Goal: Task Accomplishment & Management: Use online tool/utility

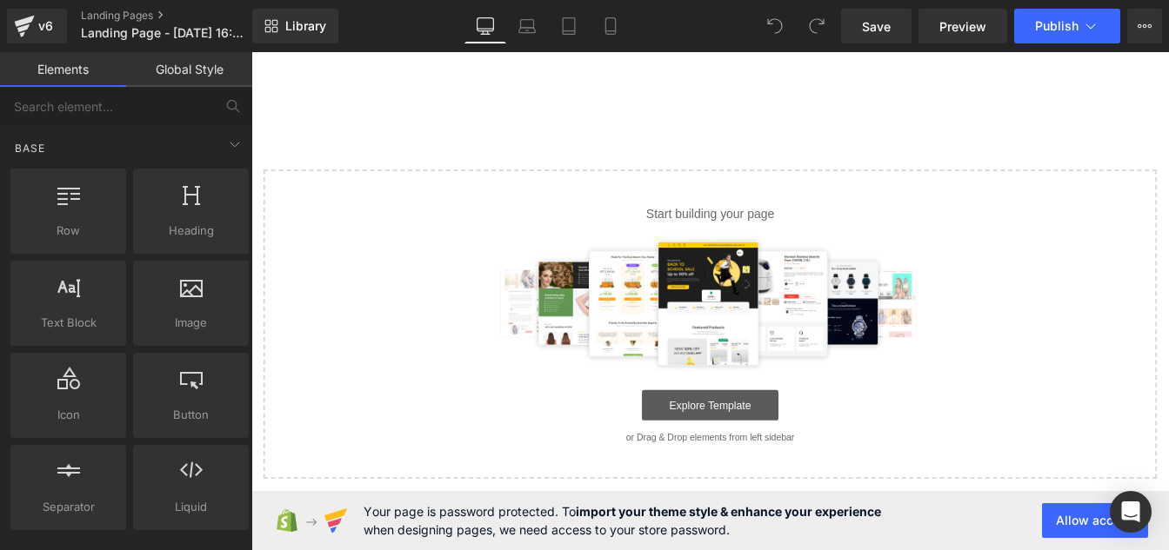
click at [770, 449] on link "Explore Template" at bounding box center [777, 457] width 156 height 35
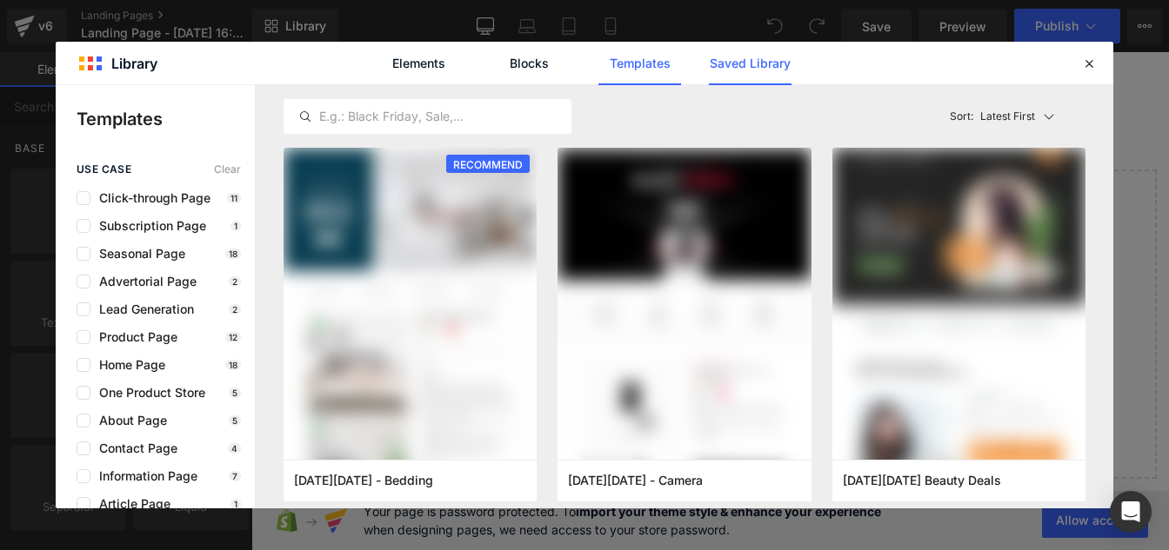
click at [740, 60] on link "Saved Library" at bounding box center [750, 63] width 83 height 43
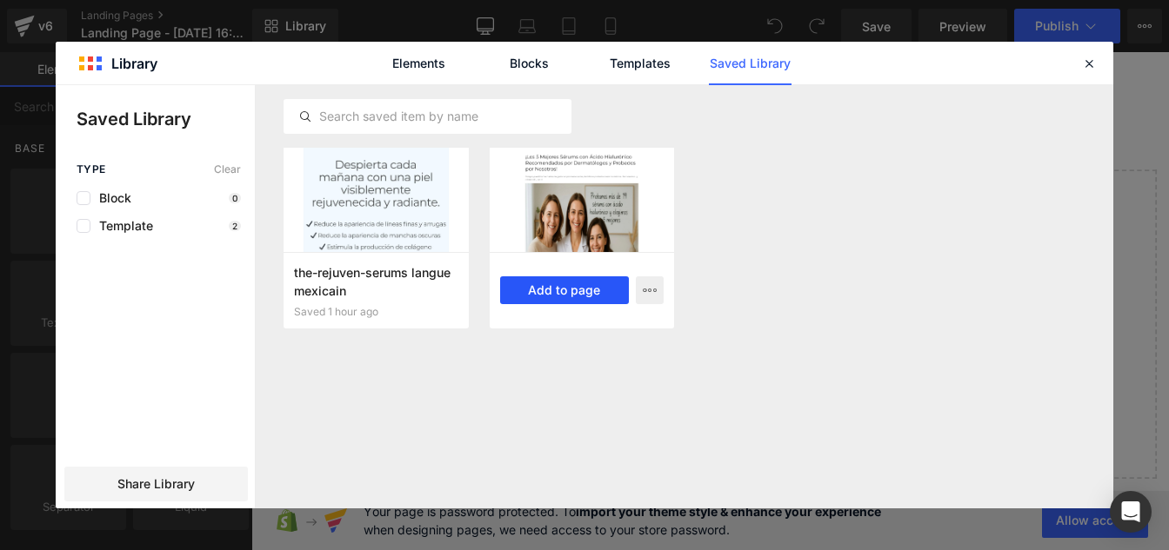
click at [566, 300] on button "Add to page" at bounding box center [565, 290] width 130 height 28
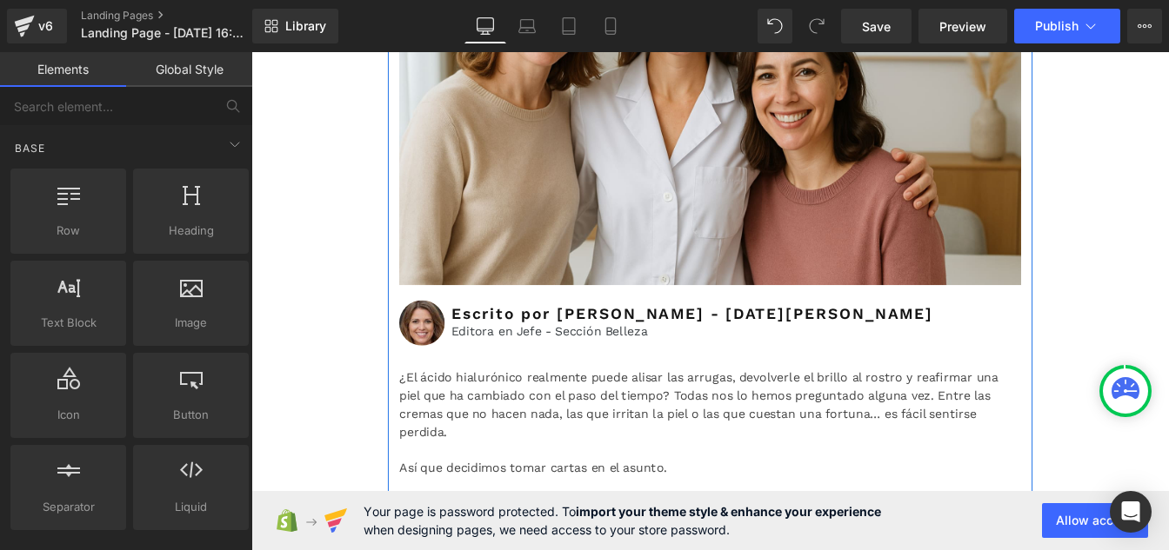
scroll to position [486, 0]
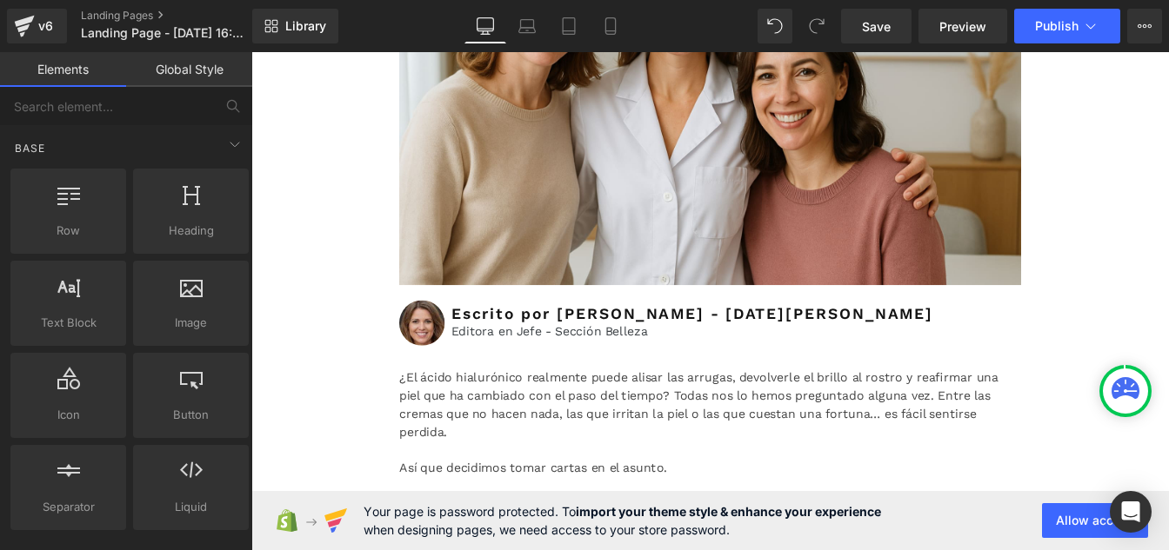
click at [177, 64] on link "Global Style" at bounding box center [189, 69] width 126 height 35
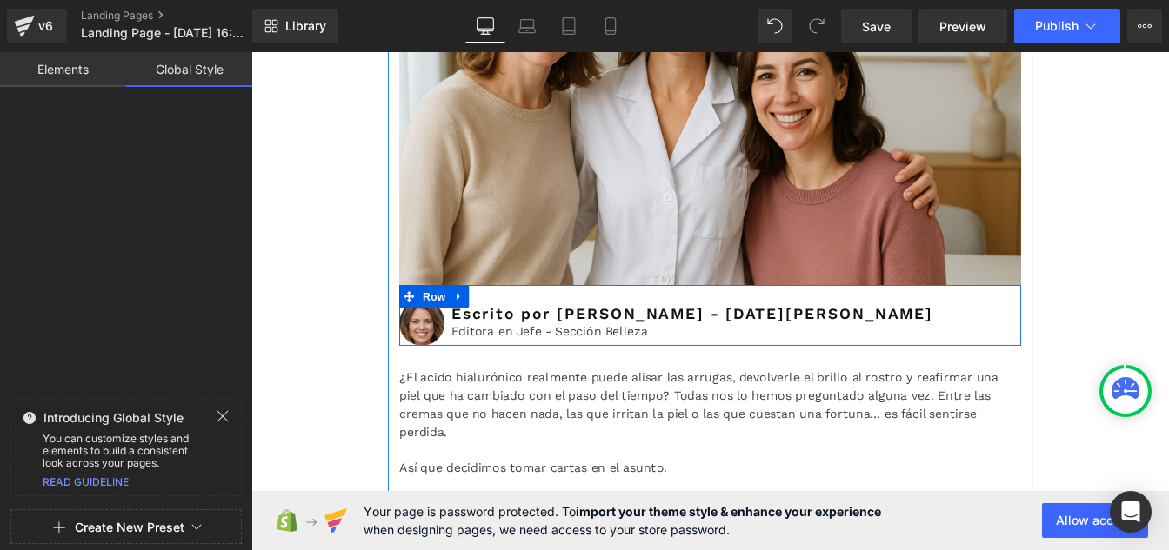
click at [876, 353] on h2 "Escrito por [PERSON_NAME] - [DATE][PERSON_NAME]" at bounding box center [807, 352] width 654 height 21
click at [856, 352] on h2 "Escrito por [PERSON_NAME] - [DATE][PERSON_NAME]" at bounding box center [807, 352] width 654 height 21
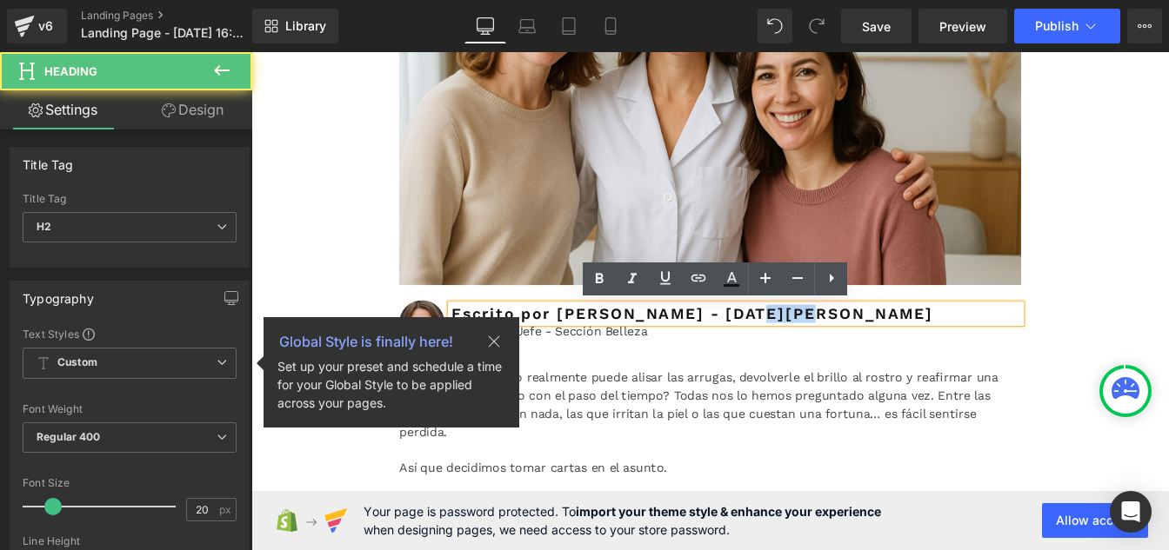
drag, startPoint x: 851, startPoint y: 352, endPoint x: 796, endPoint y: 350, distance: 54.8
click at [796, 350] on h2 "Escrito por [PERSON_NAME] - [DATE][PERSON_NAME]" at bounding box center [807, 352] width 654 height 21
paste div
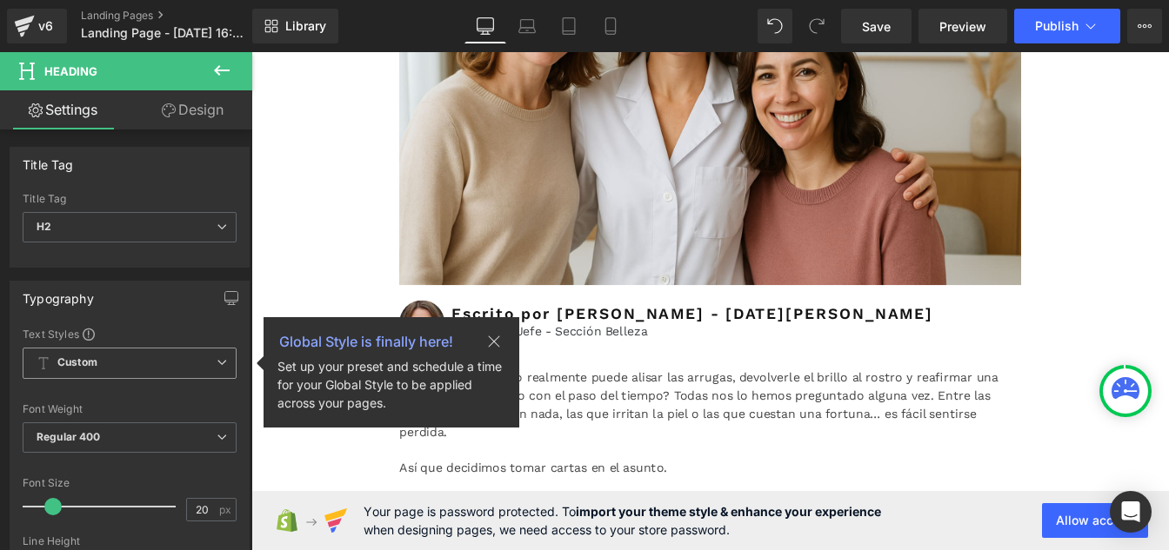
click at [486, 352] on div "Global Style is finally here! Set up your preset and schedule a time for your G…" at bounding box center [391, 372] width 256 height 110
click at [489, 344] on icon at bounding box center [493, 341] width 21 height 21
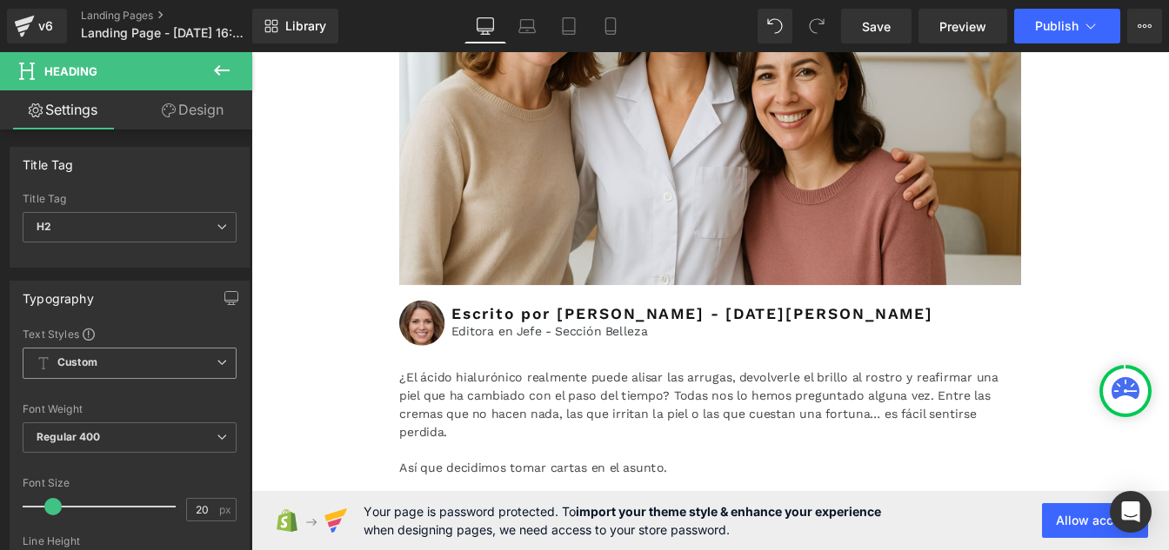
click at [214, 73] on icon at bounding box center [221, 70] width 21 height 21
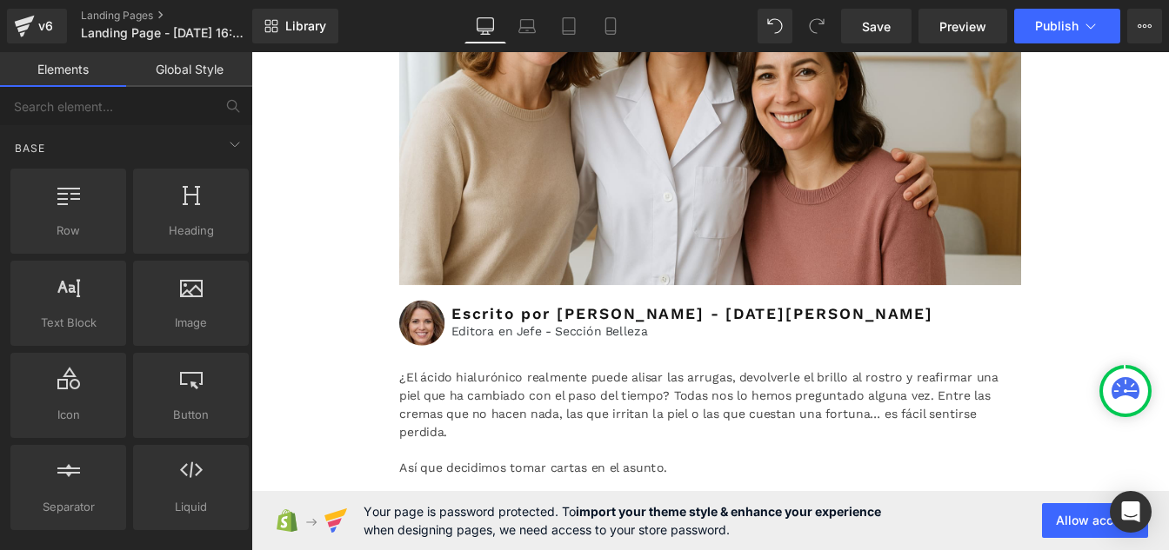
click at [192, 62] on link "Global Style" at bounding box center [189, 69] width 126 height 35
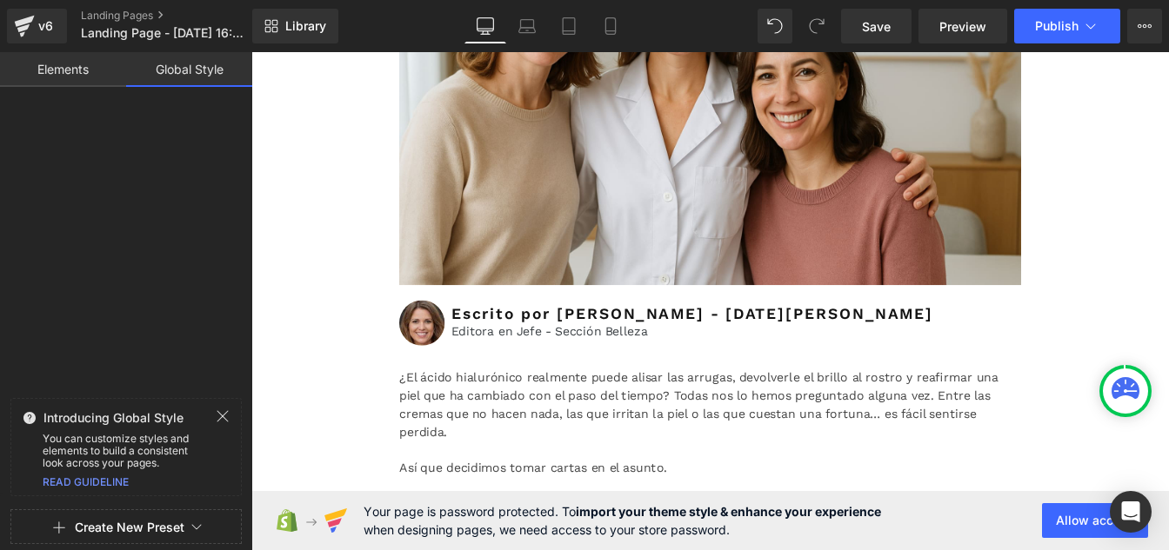
click at [123, 521] on button "Create New Preset" at bounding box center [130, 527] width 110 height 37
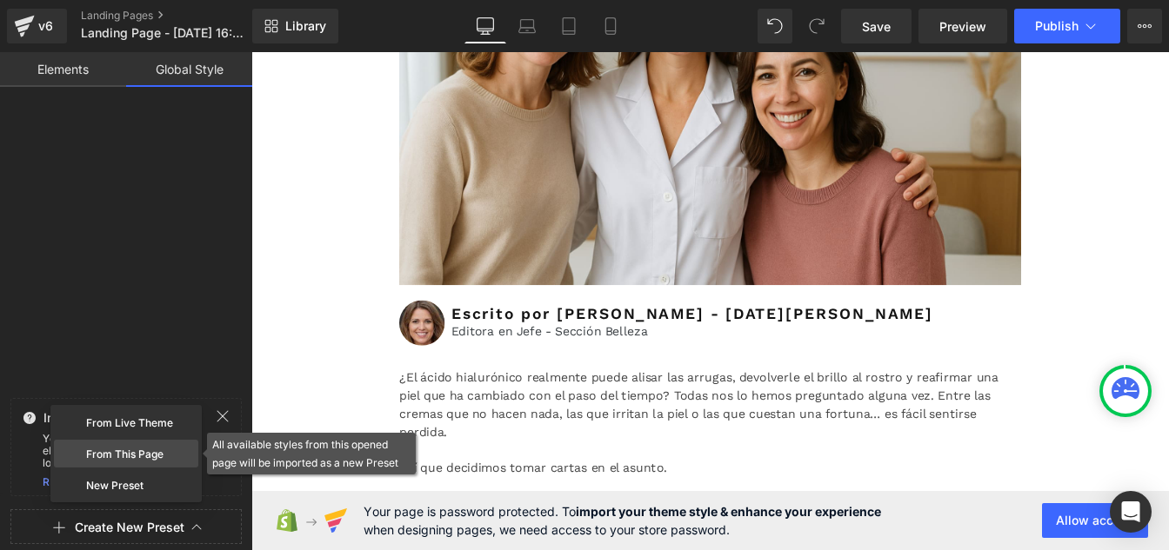
click at [125, 449] on div "From This Page" at bounding box center [126, 454] width 144 height 28
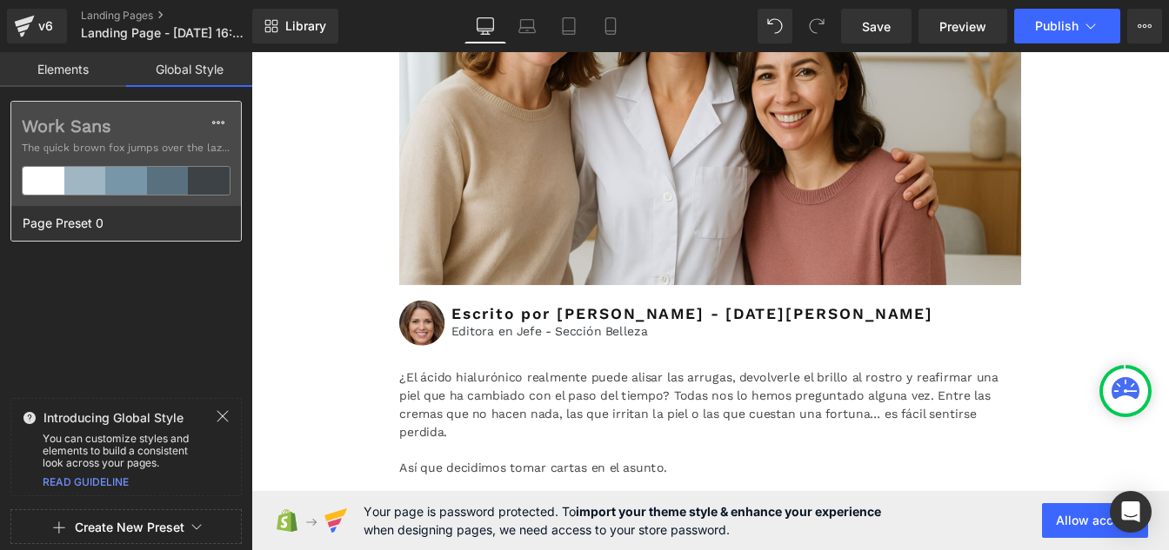
click at [140, 126] on label "Work Sans" at bounding box center [126, 126] width 209 height 21
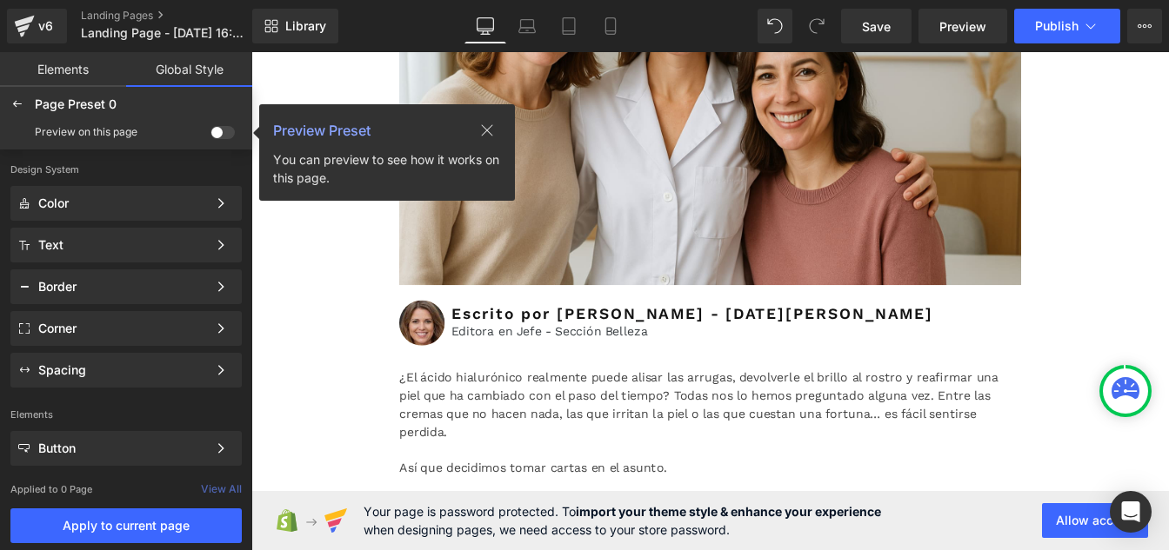
click at [225, 131] on span at bounding box center [222, 132] width 24 height 13
click at [210, 136] on input "checkbox" at bounding box center [210, 136] width 0 height 0
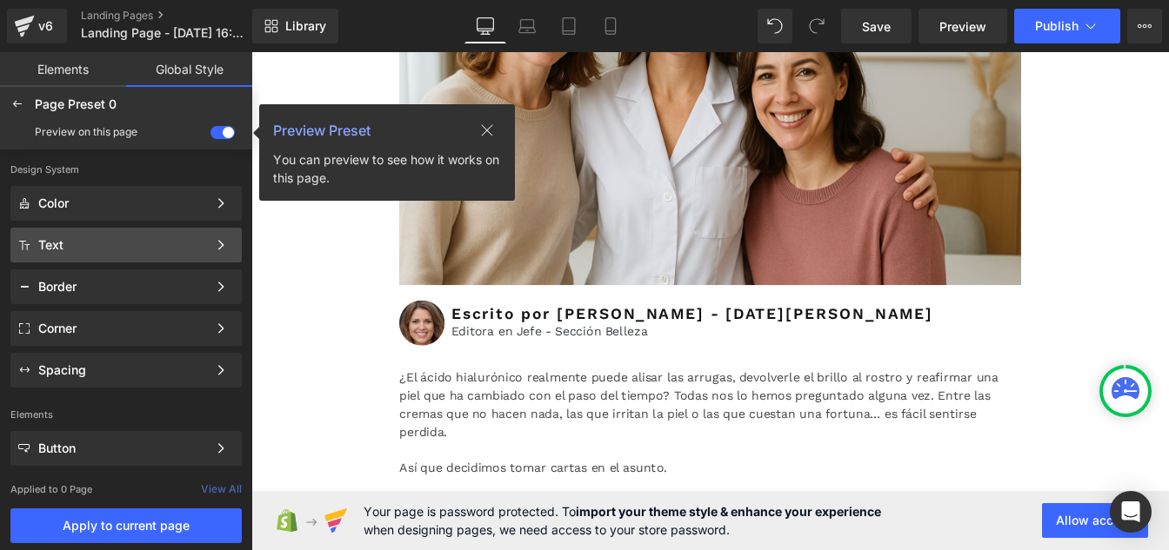
click at [83, 239] on div "Text" at bounding box center [122, 245] width 169 height 14
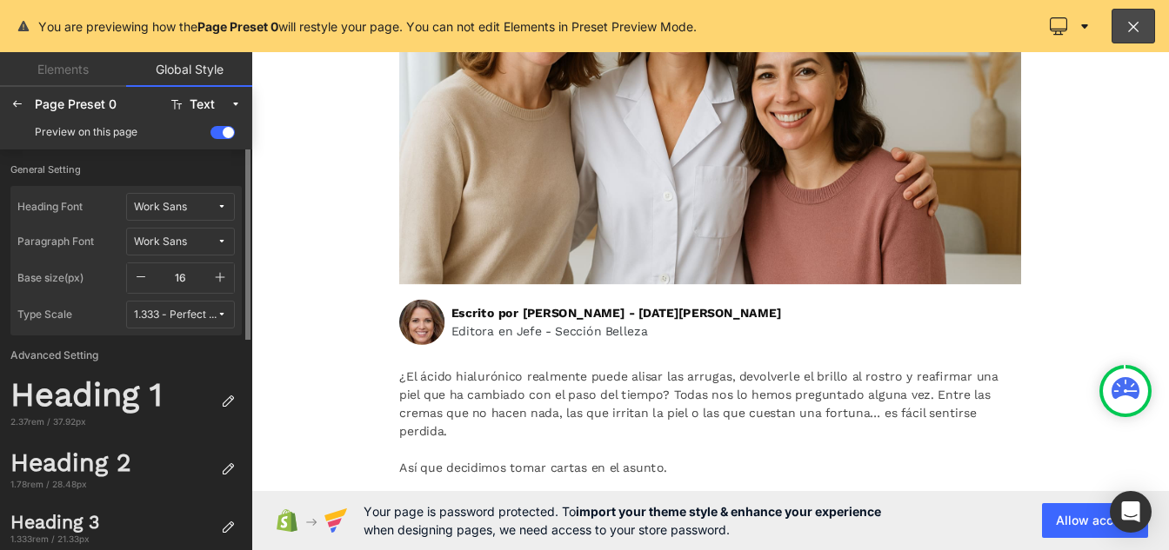
click at [196, 206] on span "Work Sans" at bounding box center [175, 207] width 83 height 13
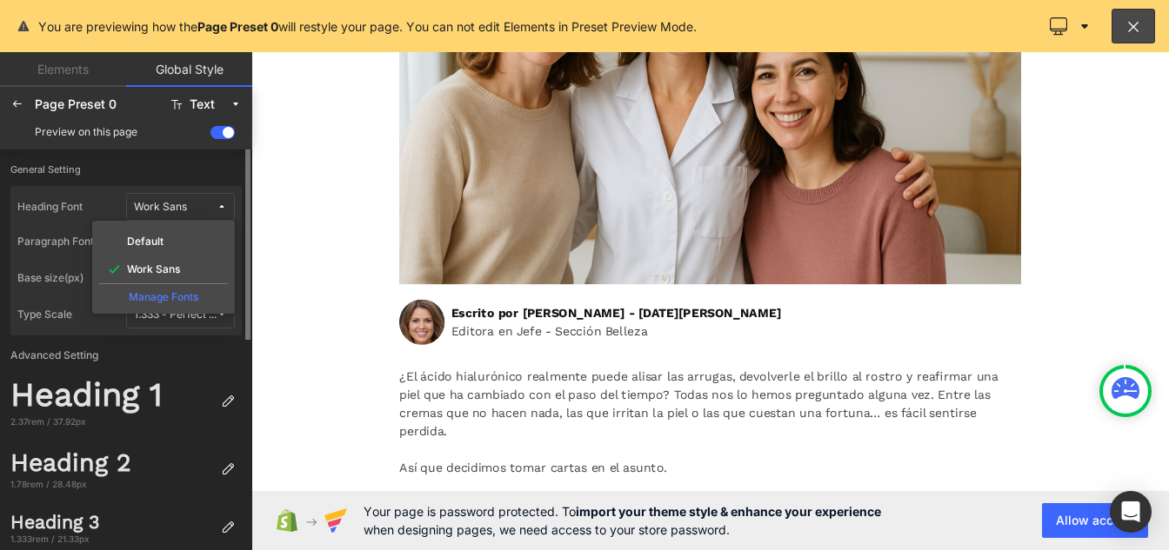
click at [165, 300] on div "Manage Fonts" at bounding box center [163, 294] width 129 height 23
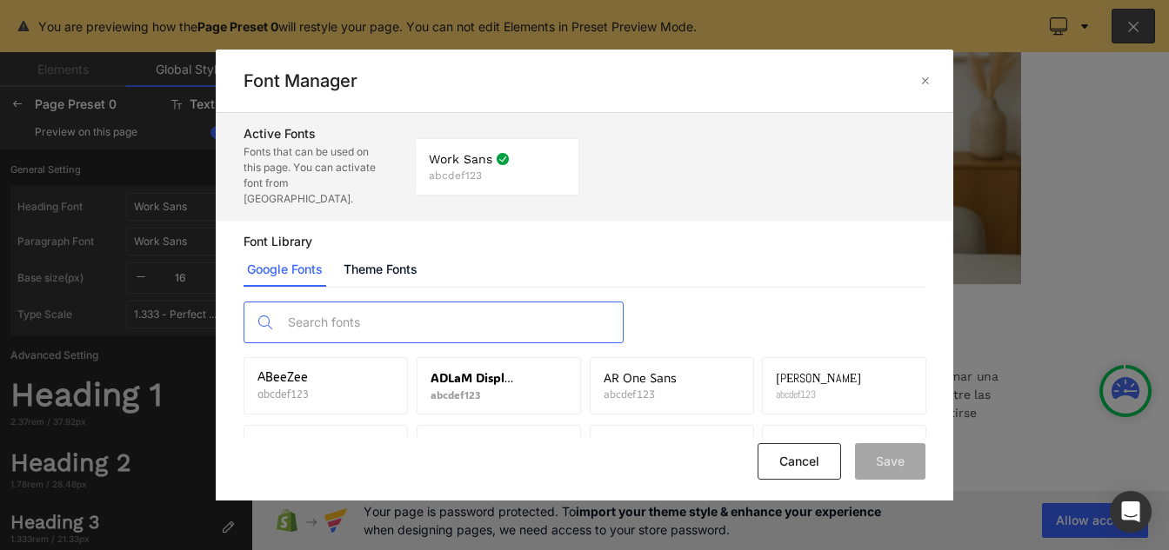
click at [371, 303] on input "text" at bounding box center [450, 323] width 343 height 40
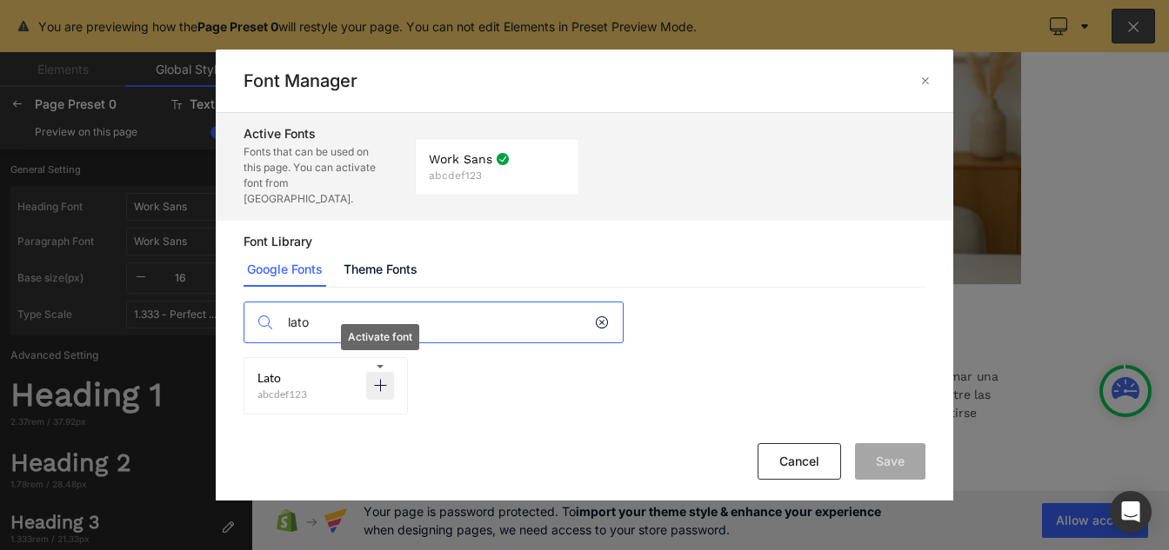
type input "lato"
click at [390, 372] on p at bounding box center [380, 386] width 28 height 28
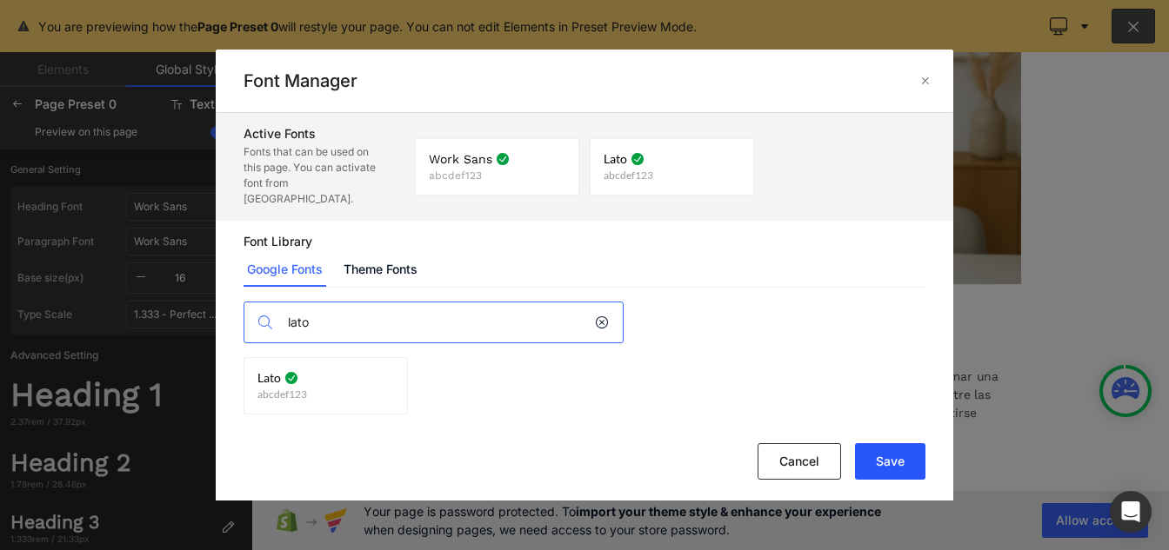
click at [898, 469] on button "Save" at bounding box center [890, 461] width 70 height 37
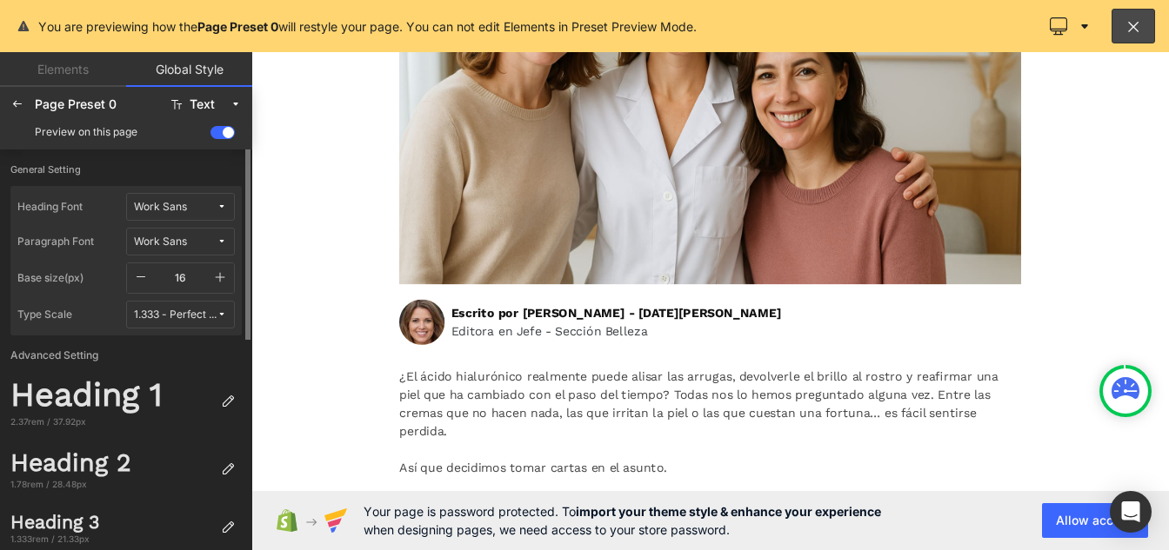
click at [190, 205] on span "Work Sans" at bounding box center [175, 207] width 83 height 13
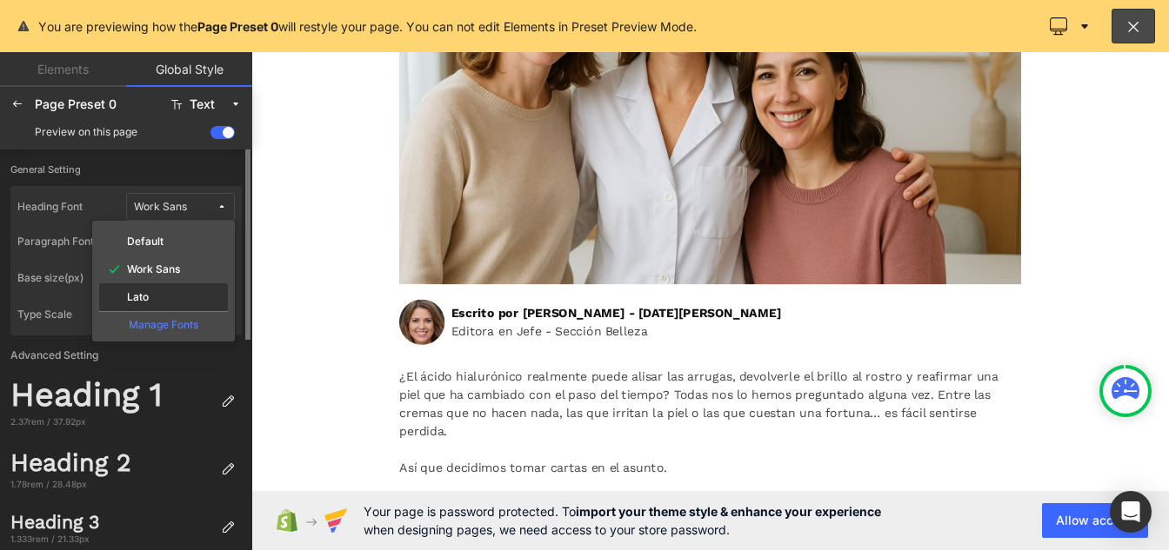
click at [157, 292] on div "Lato" at bounding box center [164, 297] width 122 height 14
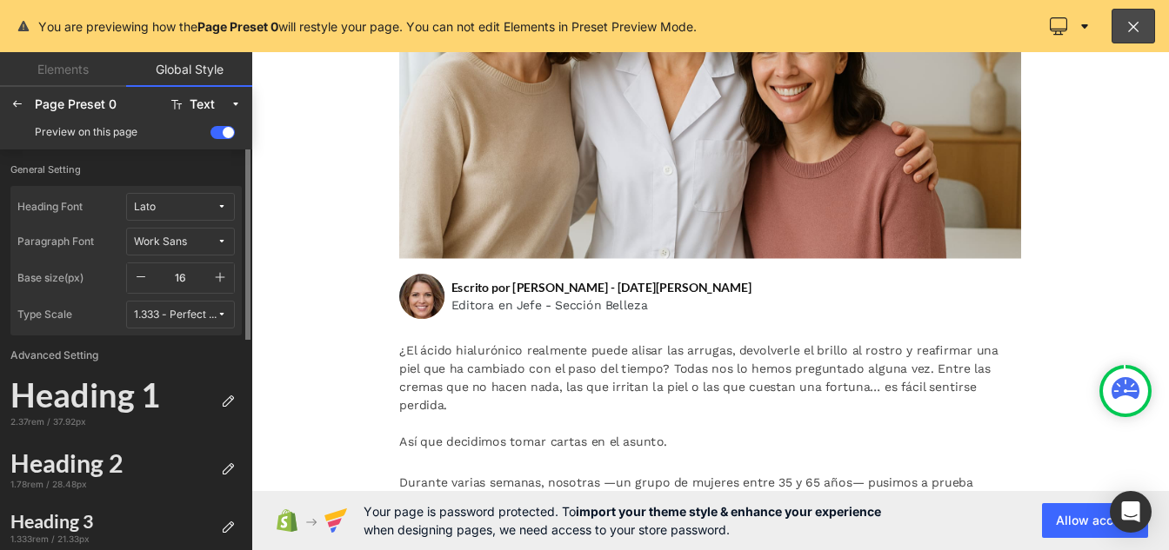
scroll to position [436, 0]
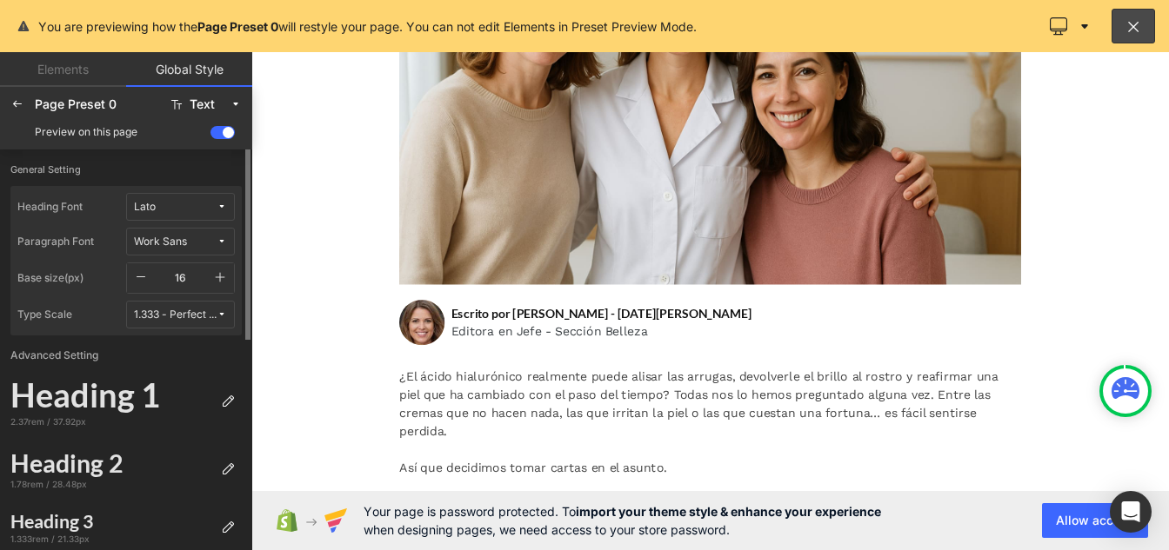
click at [206, 230] on button "Work Sans" at bounding box center [180, 242] width 109 height 28
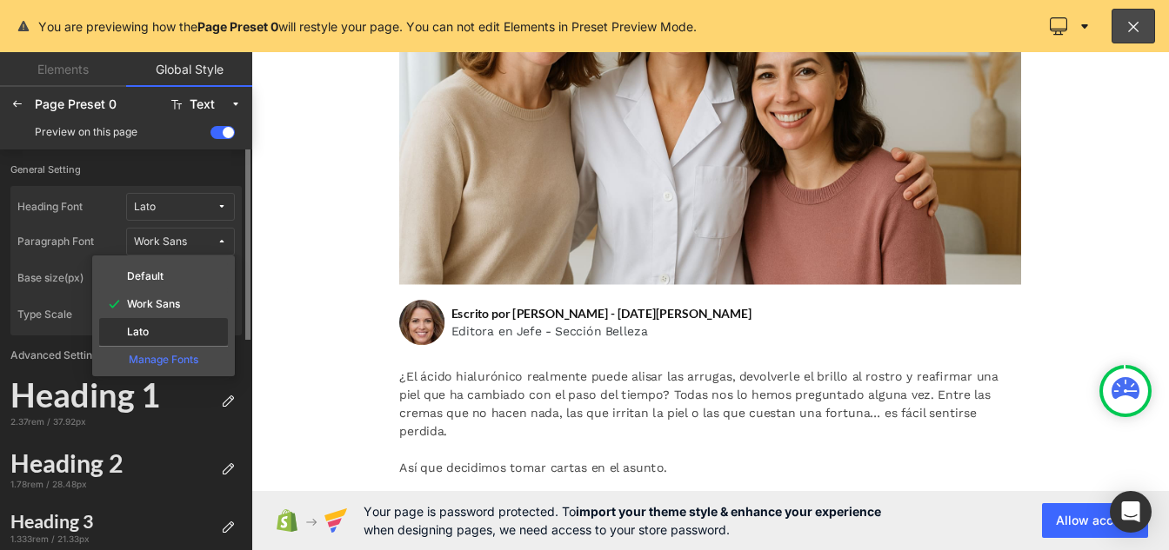
click at [155, 340] on div "Lato" at bounding box center [163, 332] width 129 height 28
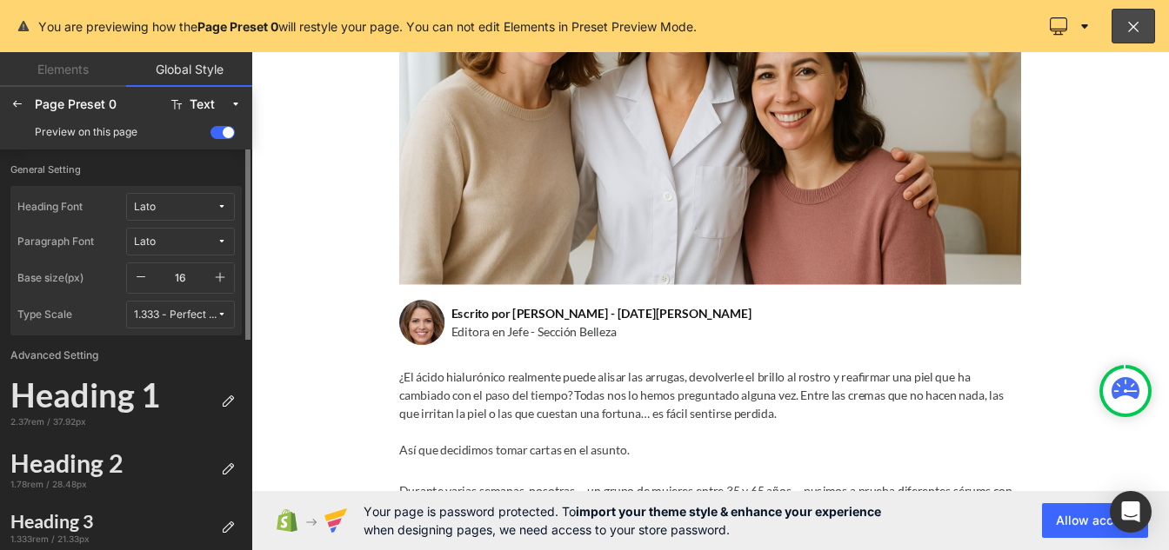
click at [221, 275] on icon "button" at bounding box center [220, 277] width 14 height 14
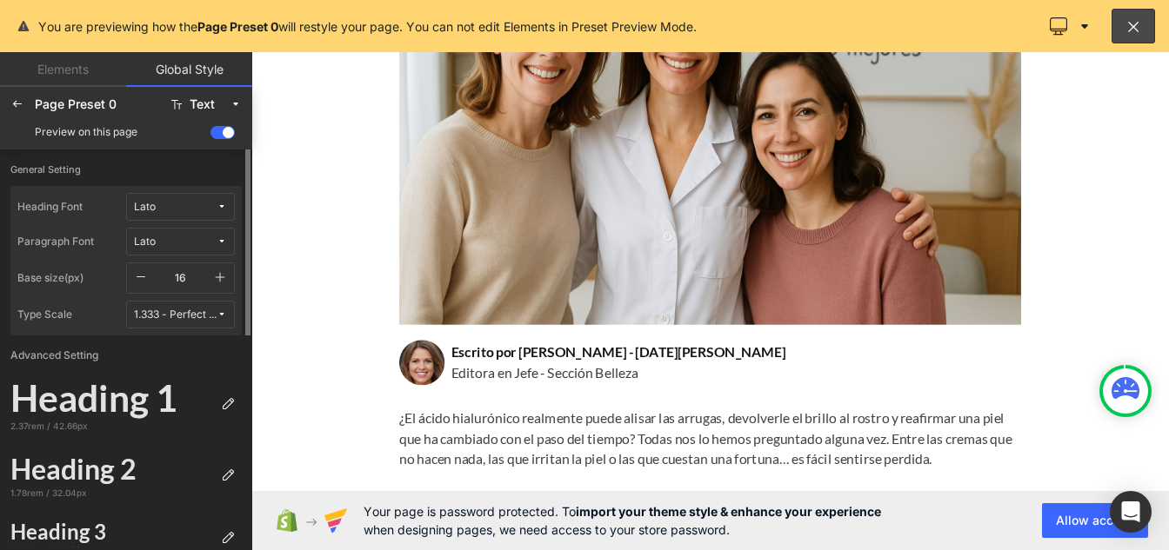
scroll to position [449, 0]
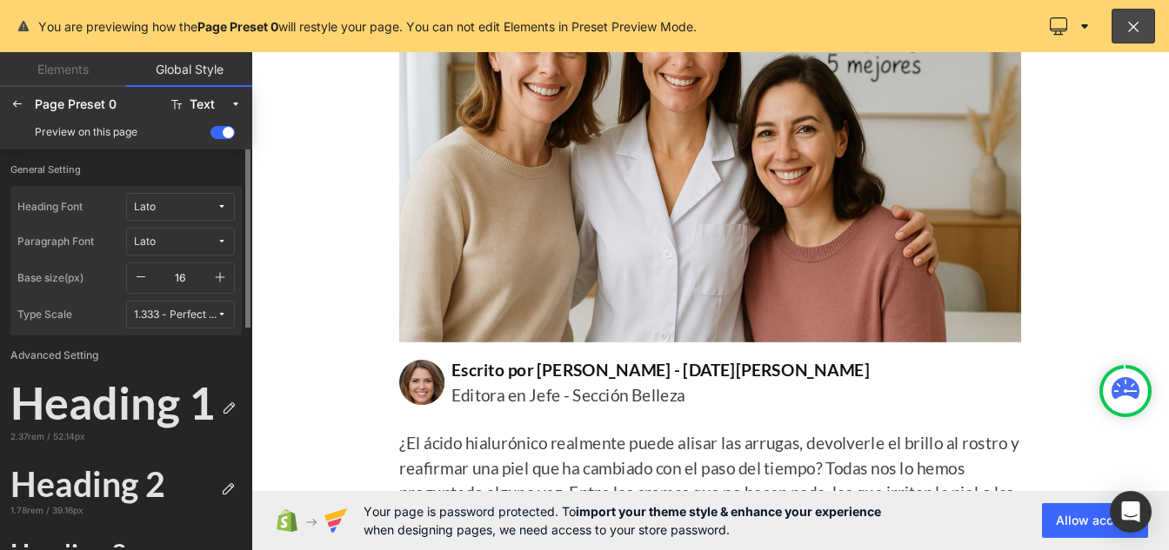
click at [221, 275] on icon "button" at bounding box center [220, 277] width 14 height 14
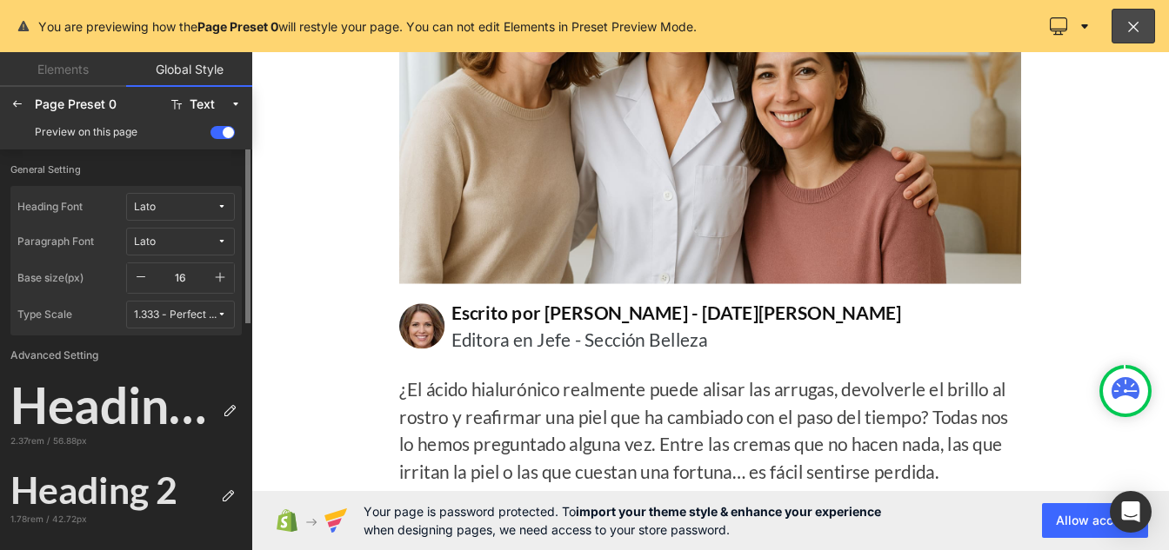
click at [142, 283] on icon "button" at bounding box center [141, 277] width 14 height 14
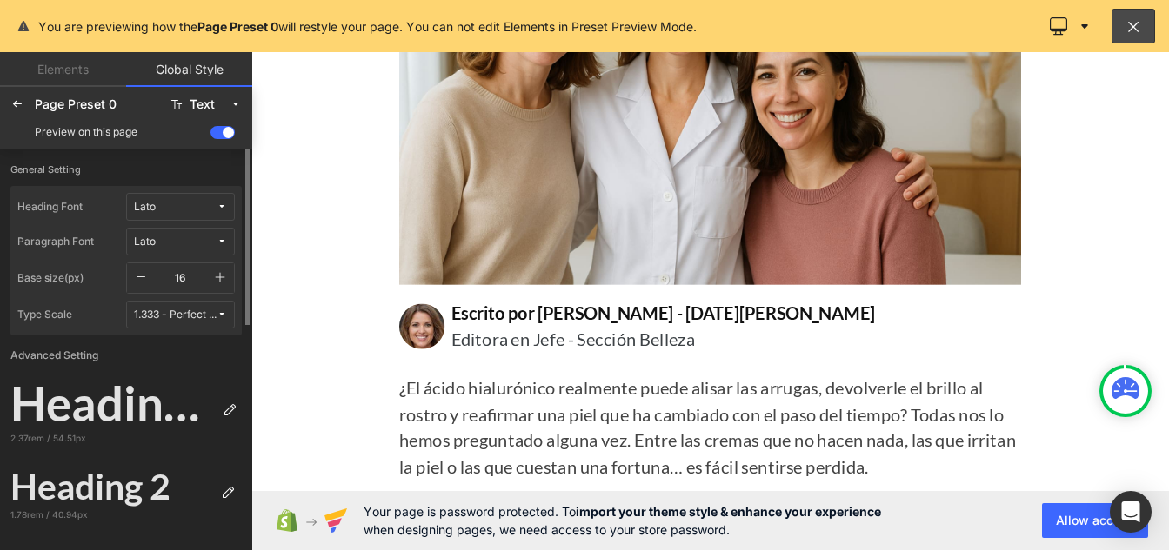
click at [142, 283] on icon "button" at bounding box center [141, 277] width 14 height 14
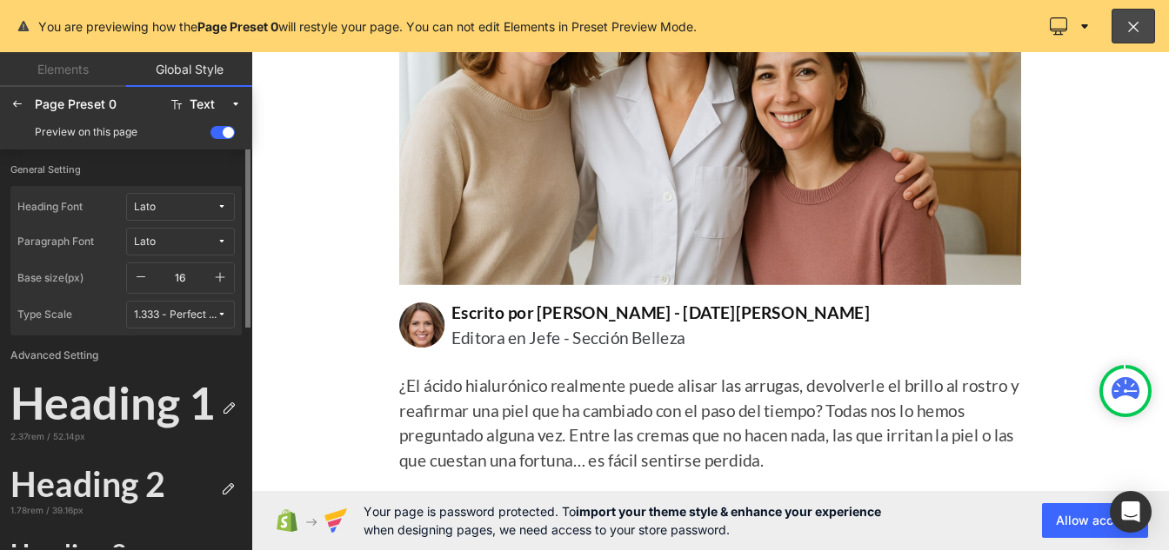
click at [142, 283] on icon "button" at bounding box center [141, 277] width 14 height 14
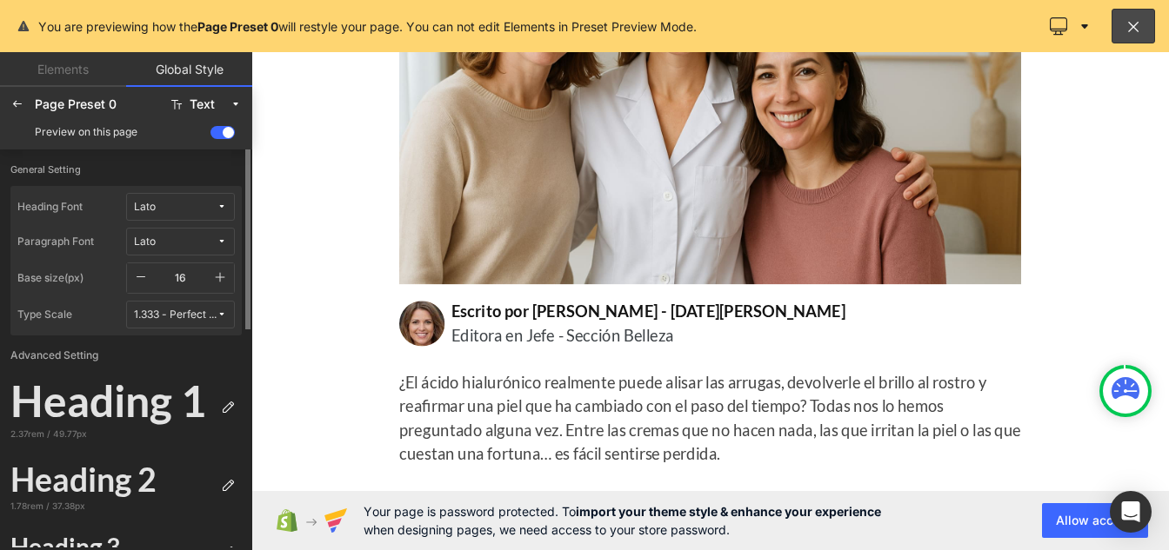
click at [142, 283] on icon "button" at bounding box center [141, 277] width 14 height 14
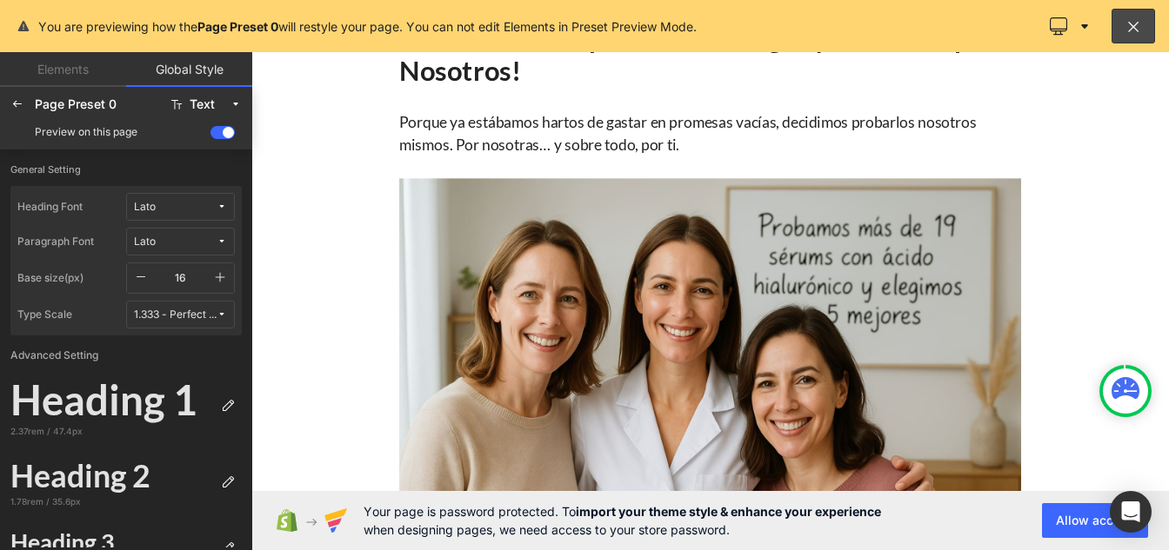
scroll to position [0, 0]
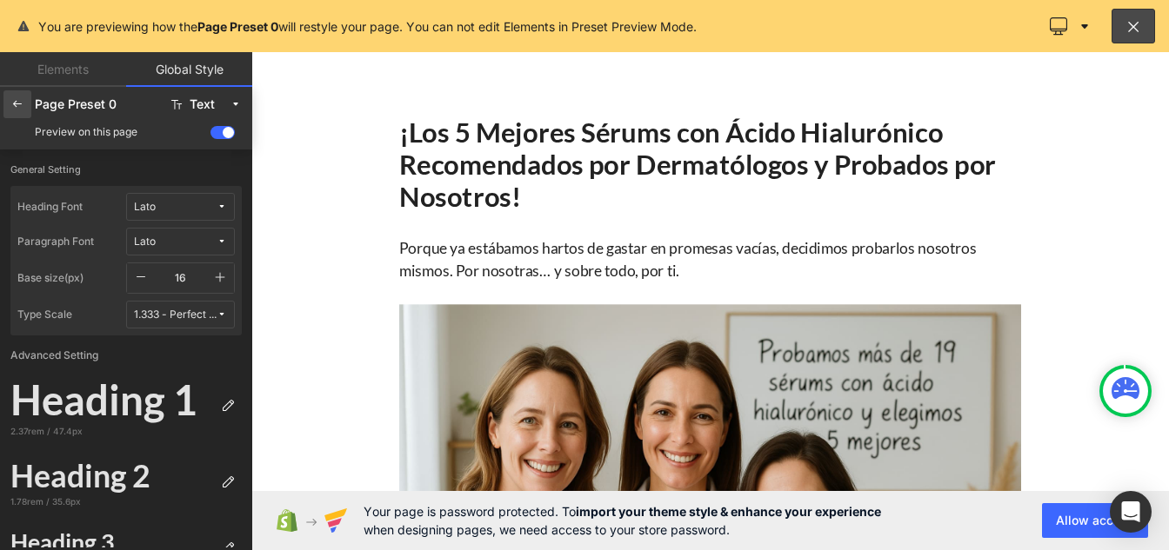
click at [17, 105] on icon at bounding box center [17, 104] width 14 height 14
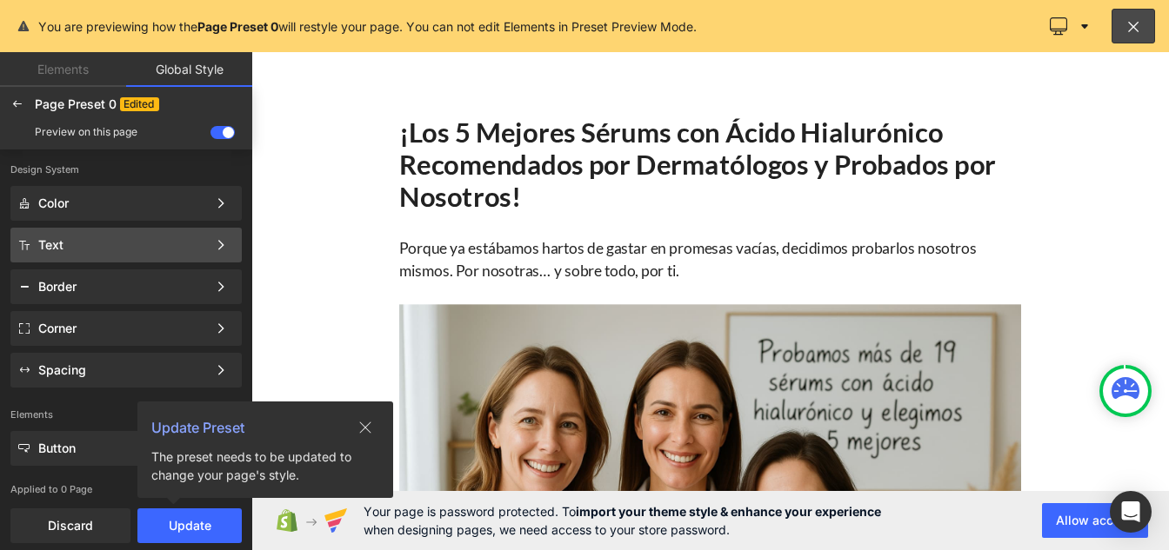
click at [122, 243] on div "Text" at bounding box center [122, 245] width 169 height 14
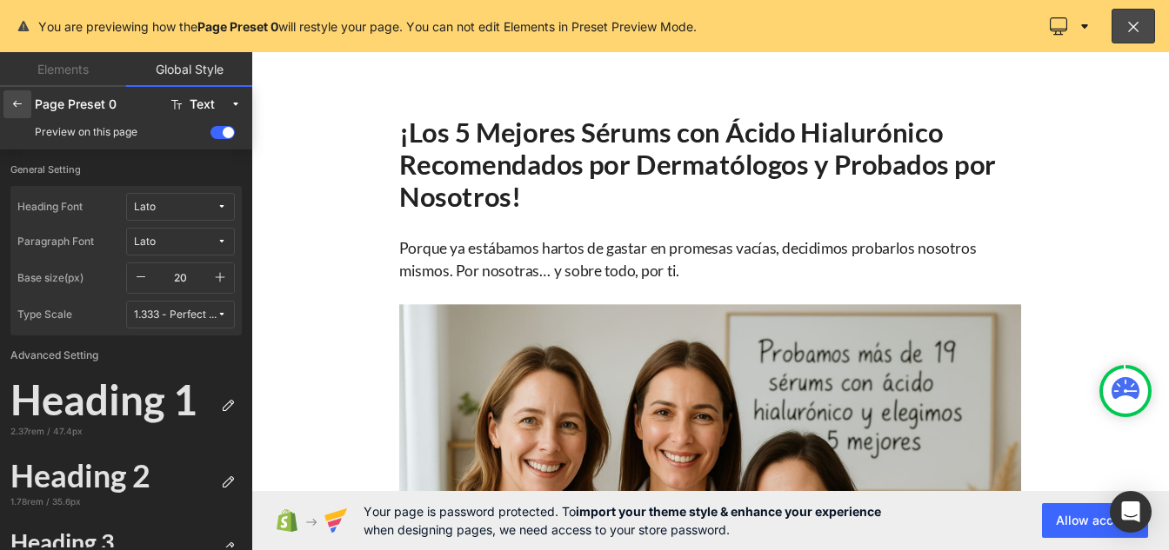
click at [20, 110] on icon at bounding box center [17, 104] width 14 height 14
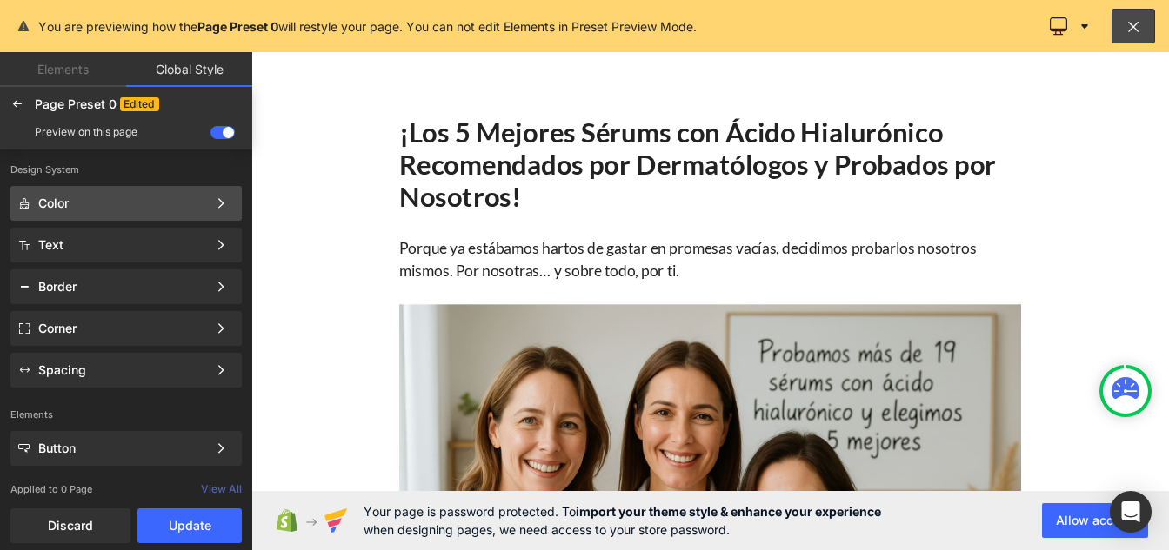
click at [123, 206] on div "Color" at bounding box center [122, 203] width 169 height 14
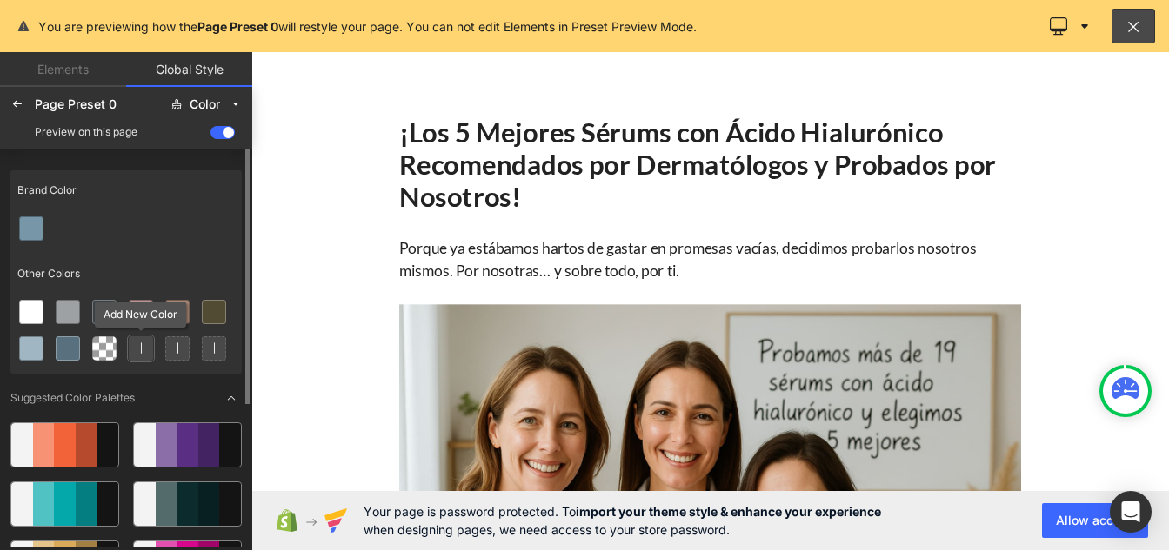
click at [143, 343] on icon at bounding box center [141, 349] width 12 height 12
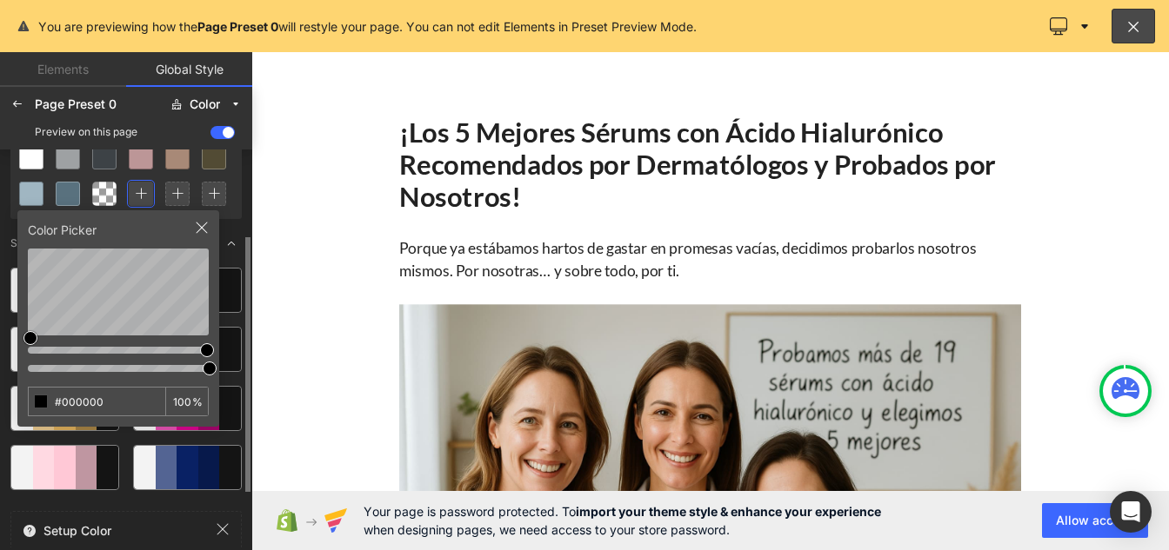
scroll to position [156, 0]
click at [112, 392] on input "#000000" at bounding box center [83, 401] width 109 height 28
click at [183, 190] on icon at bounding box center [177, 193] width 12 height 12
click at [110, 402] on input "#000000" at bounding box center [83, 401] width 109 height 28
click at [8, 106] on div at bounding box center [17, 104] width 28 height 28
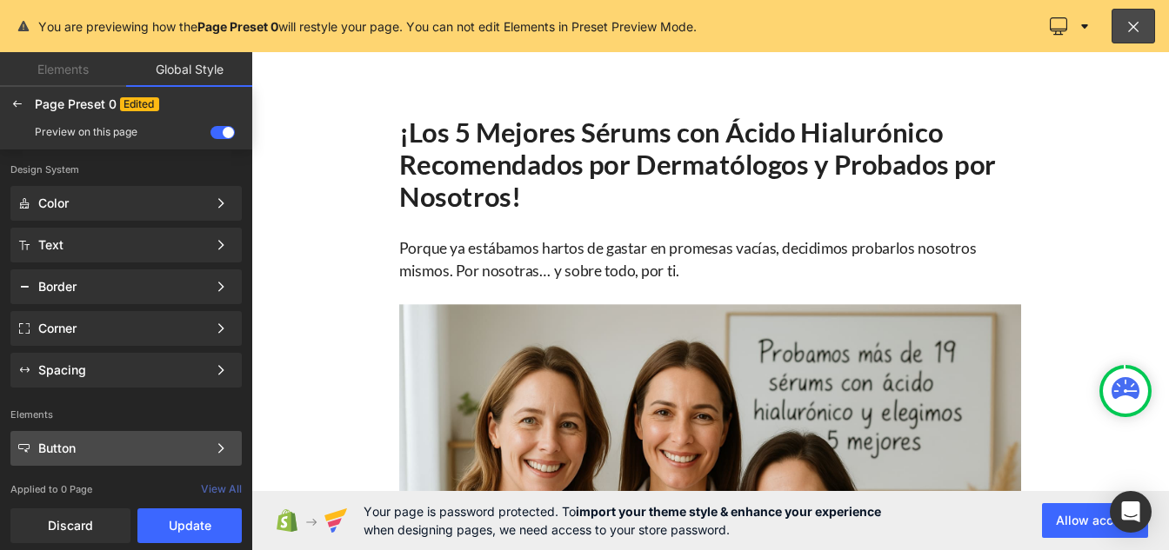
click at [74, 263] on div "Button Color Style Define a color palette and apply it to your pages 1 of 3 Next" at bounding box center [125, 245] width 231 height 35
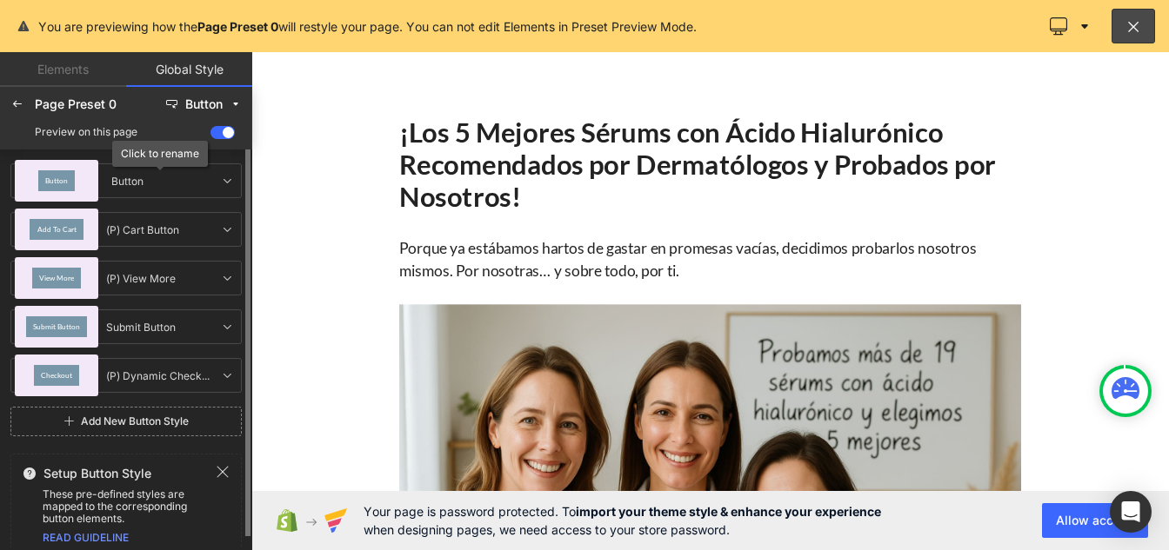
click at [63, 179] on span "Button" at bounding box center [56, 180] width 23 height 7
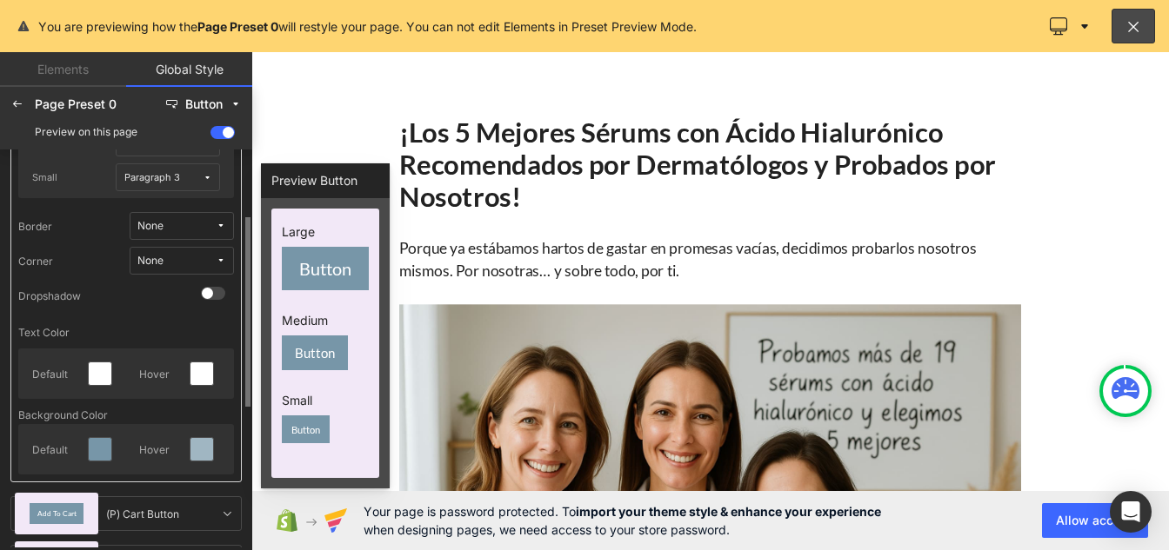
scroll to position [143, 0]
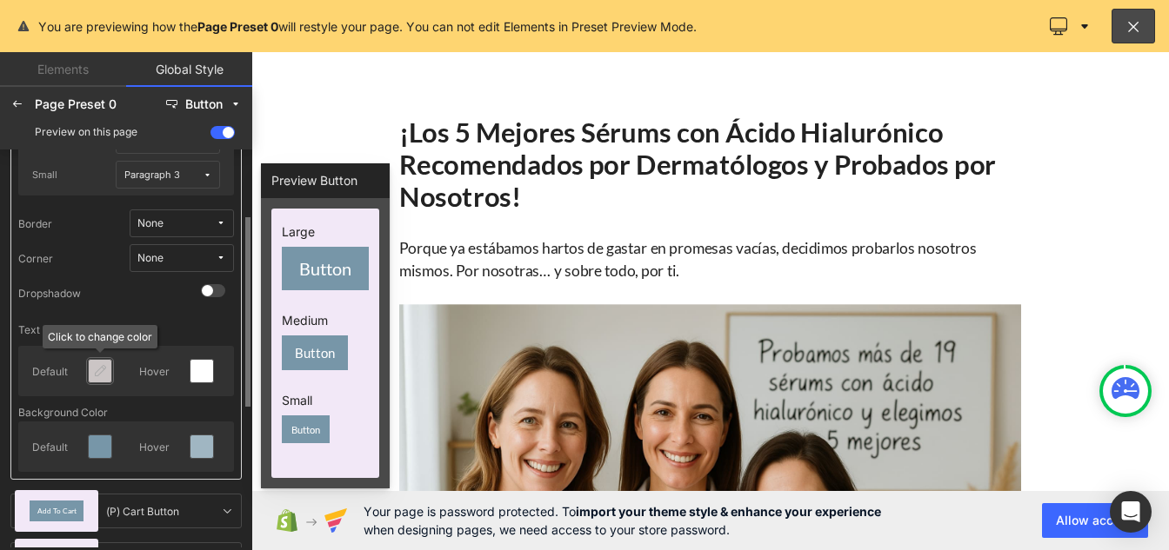
click at [99, 367] on icon at bounding box center [100, 371] width 14 height 14
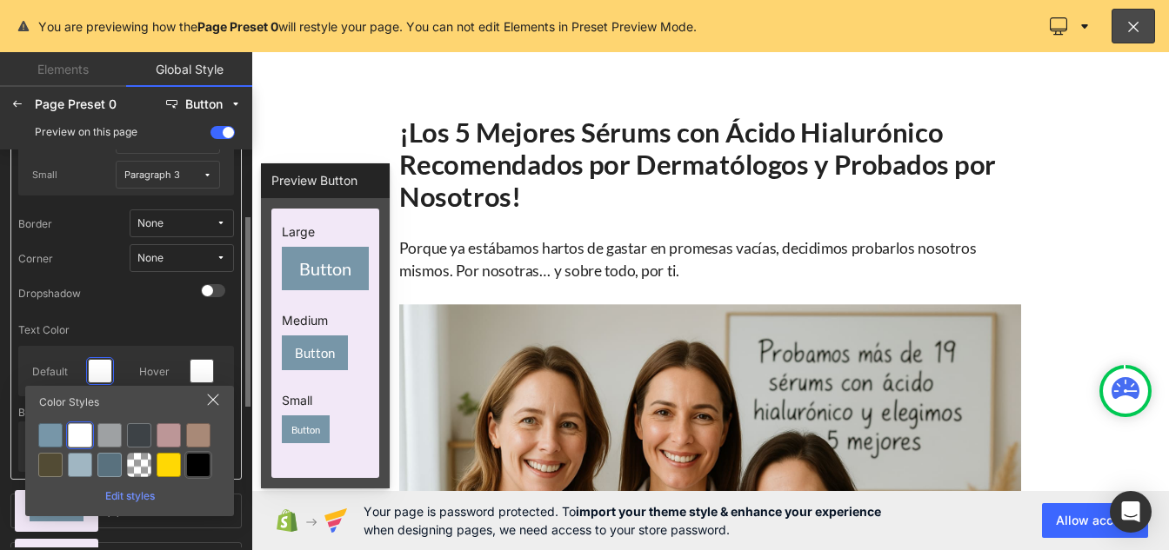
click at [192, 452] on div at bounding box center [198, 465] width 28 height 28
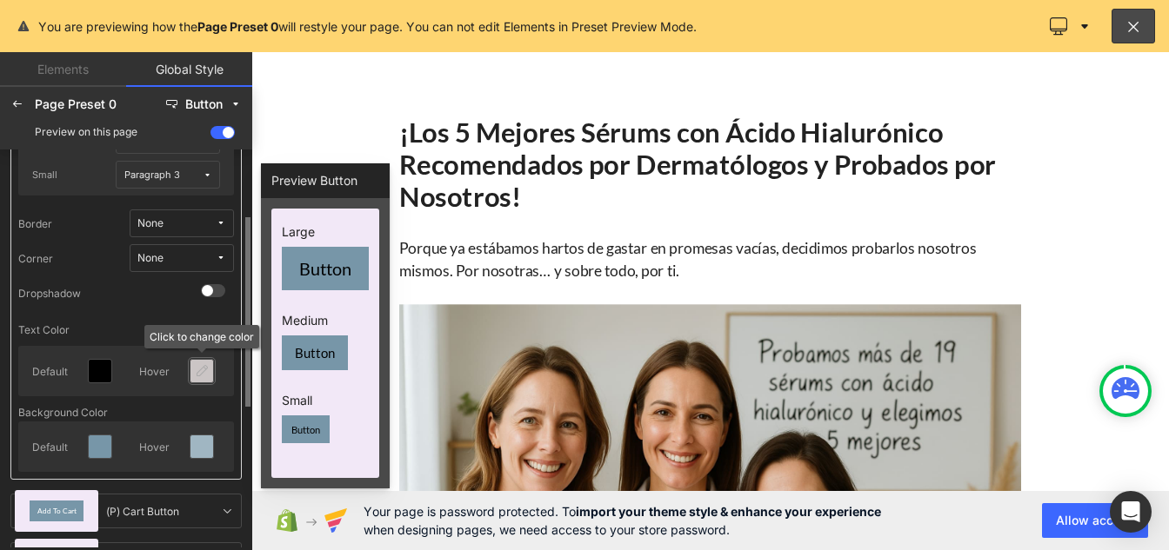
click at [192, 382] on div at bounding box center [201, 371] width 23 height 23
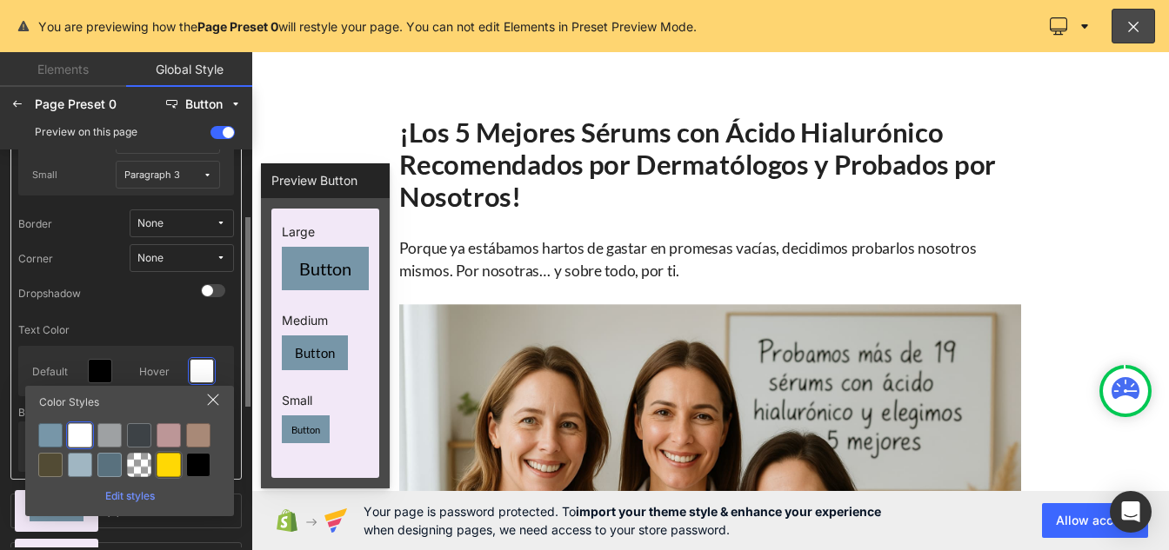
click at [168, 457] on div at bounding box center [168, 465] width 24 height 24
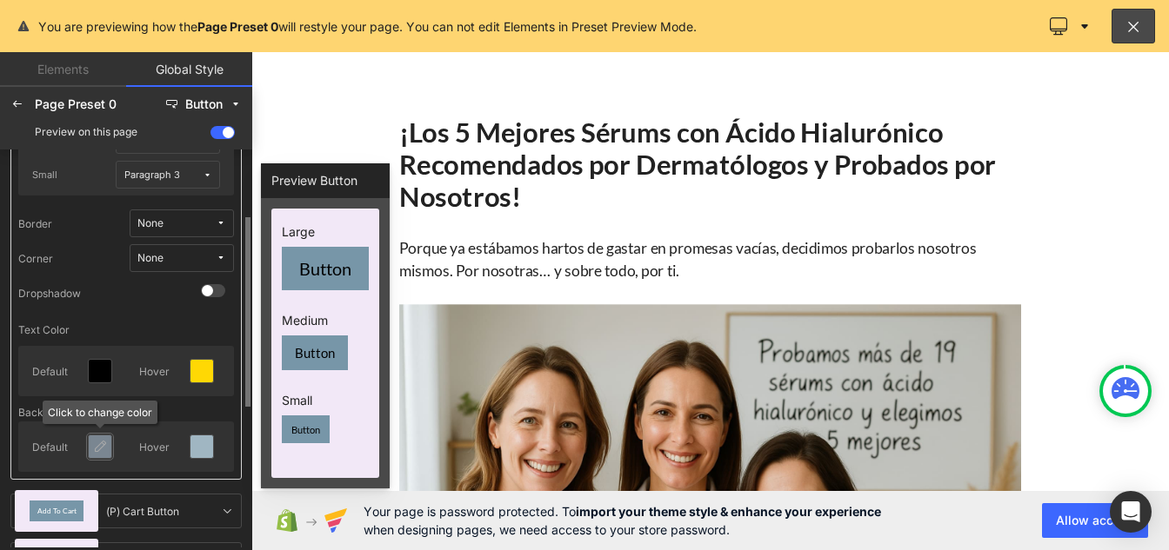
click at [101, 445] on icon at bounding box center [100, 447] width 14 height 14
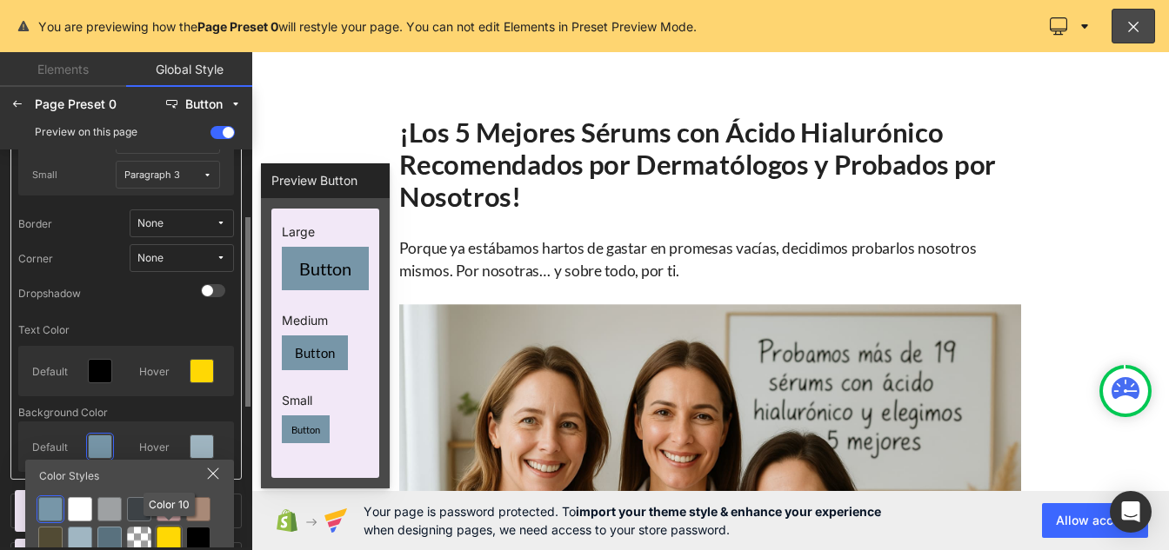
click at [165, 539] on div at bounding box center [168, 539] width 24 height 24
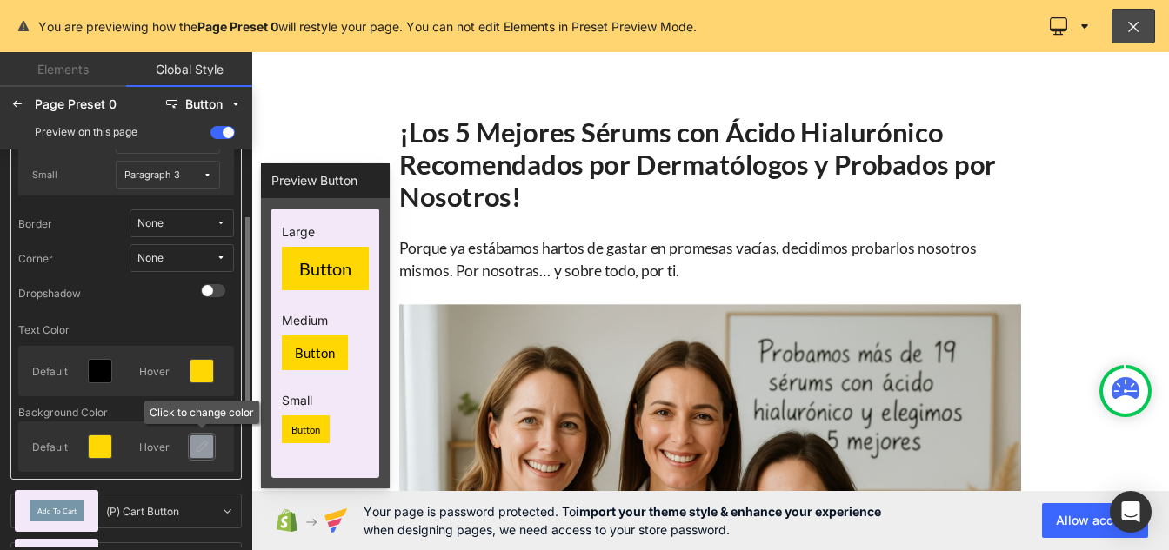
click at [197, 451] on icon at bounding box center [202, 447] width 14 height 14
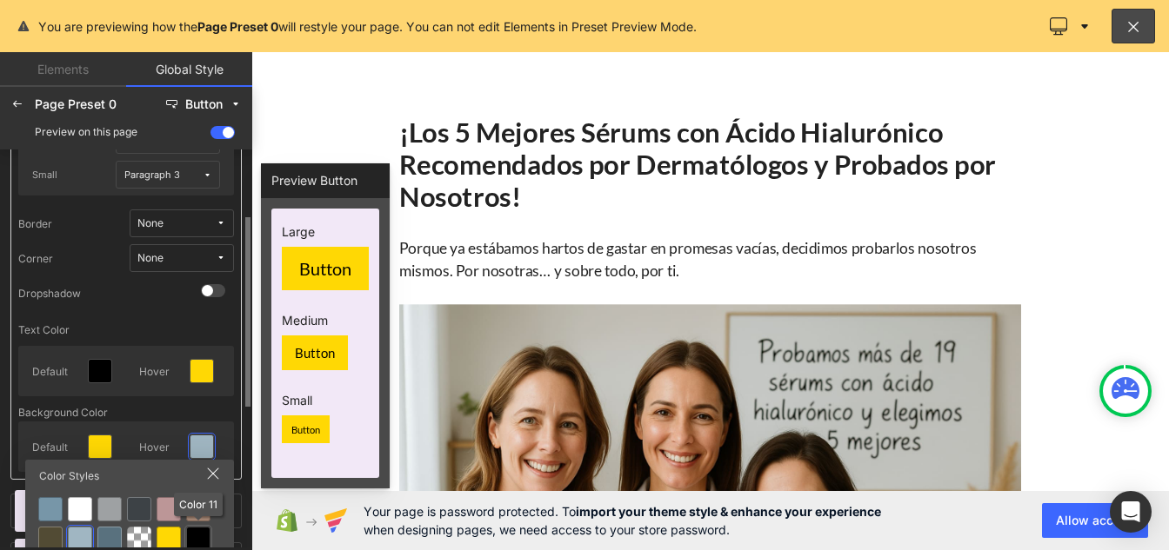
click at [191, 530] on div at bounding box center [198, 539] width 24 height 24
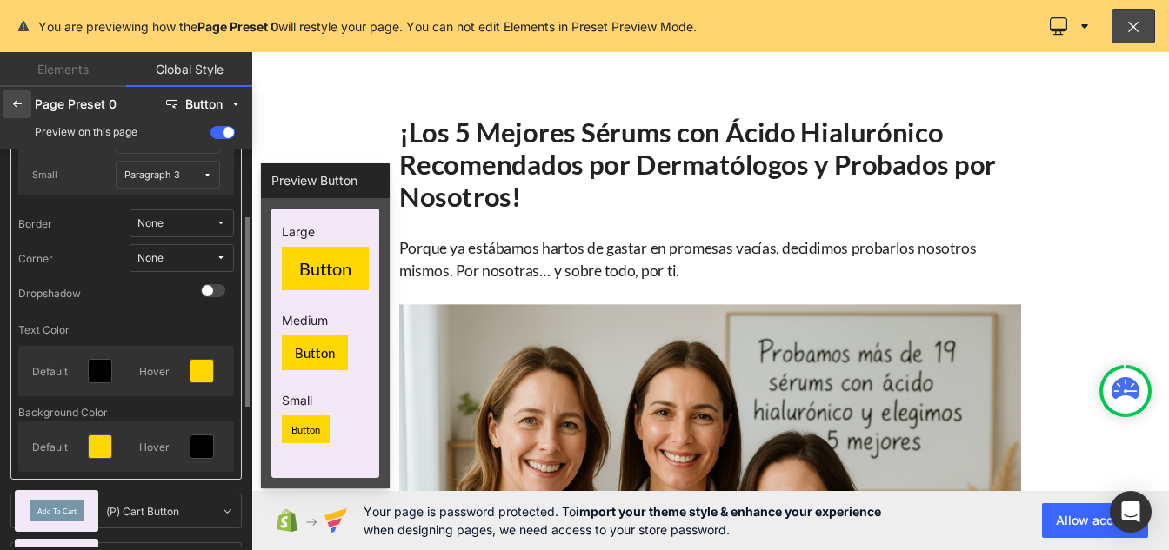
click at [20, 105] on icon at bounding box center [17, 104] width 14 height 14
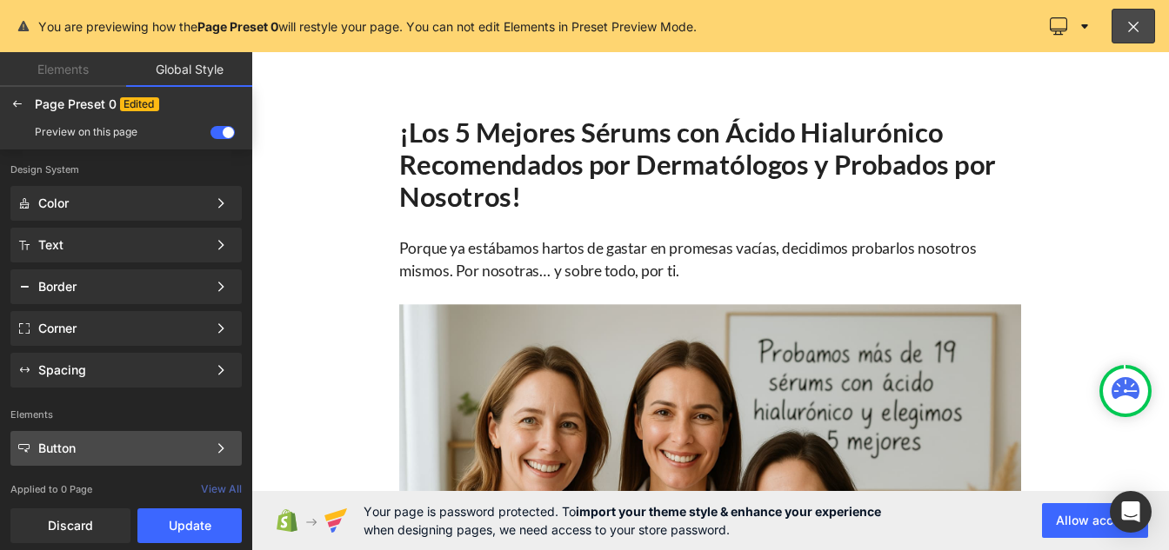
click at [87, 443] on div "Button" at bounding box center [122, 449] width 169 height 14
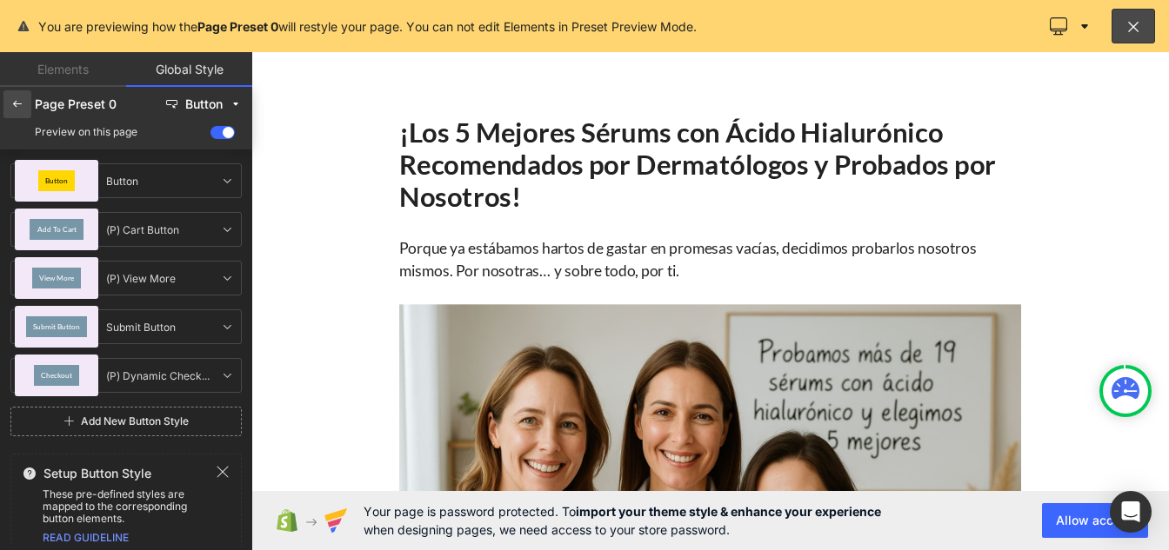
click at [16, 93] on div at bounding box center [17, 104] width 28 height 28
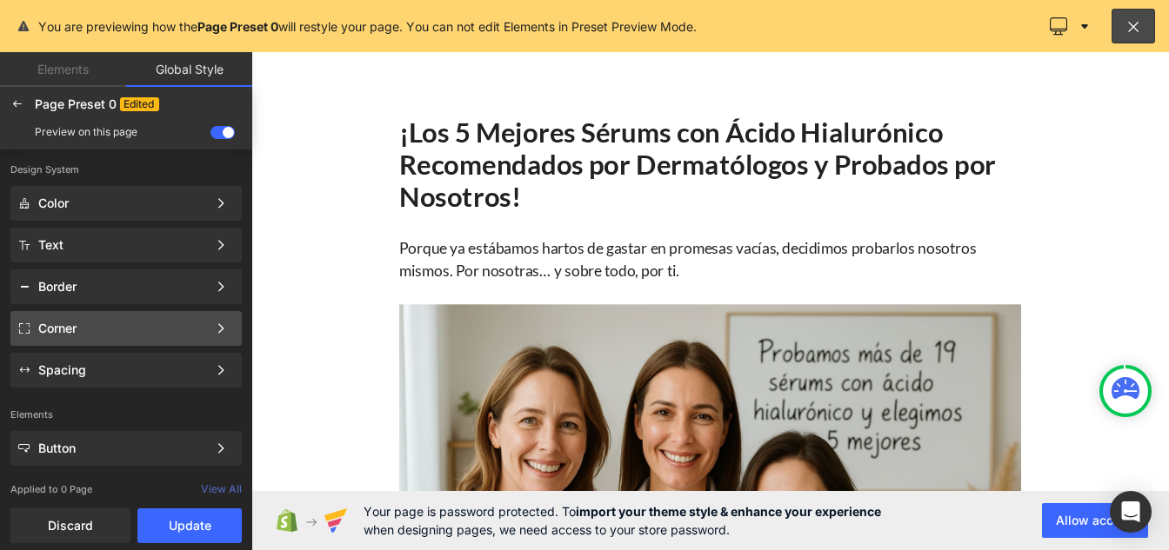
click at [89, 330] on div "Corner" at bounding box center [122, 329] width 169 height 14
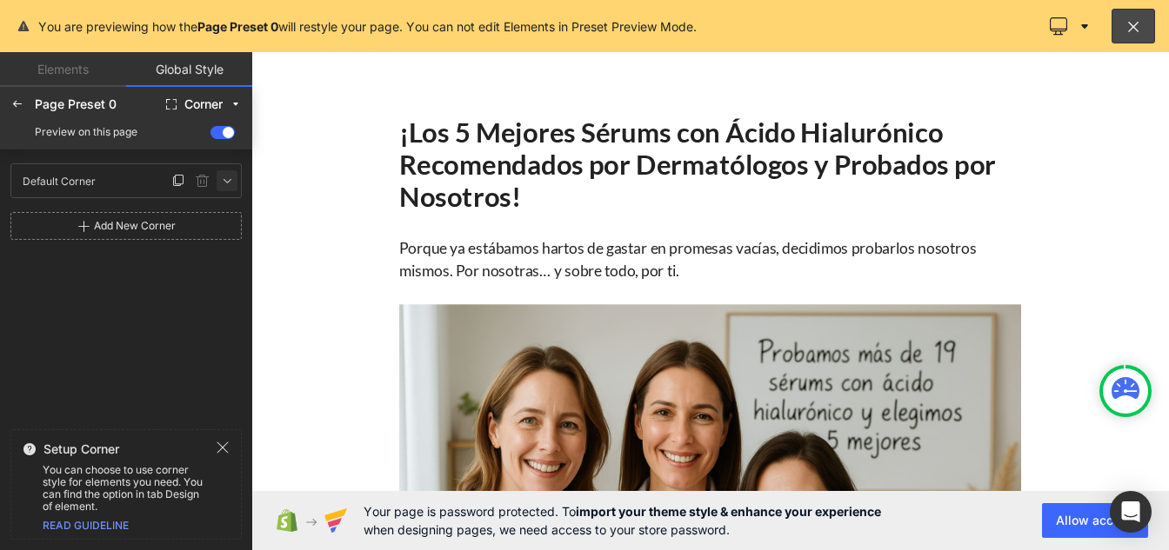
click at [224, 181] on icon at bounding box center [227, 181] width 14 height 14
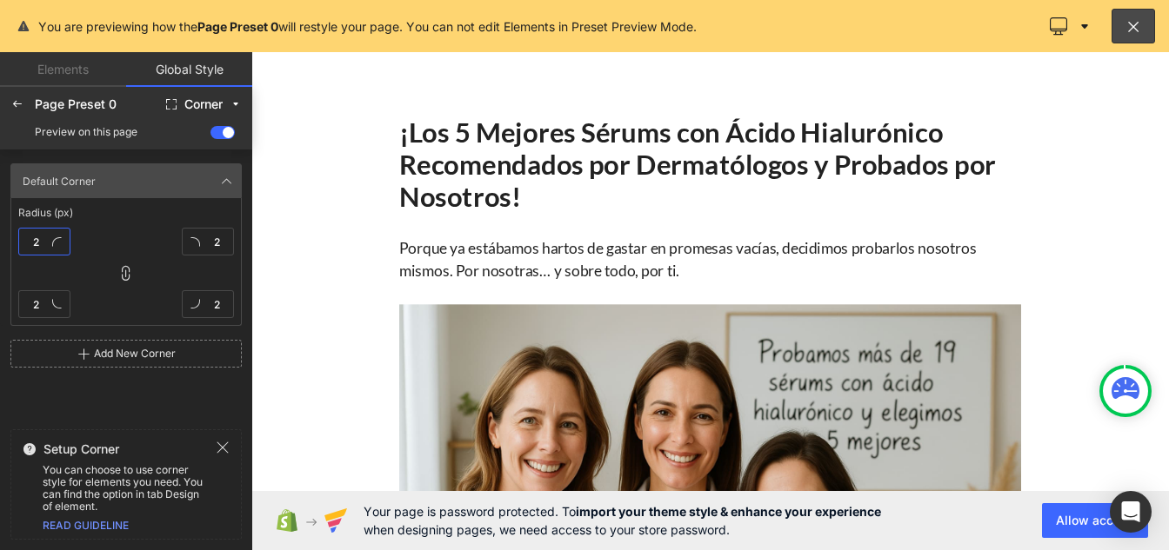
click at [45, 240] on input "2" at bounding box center [44, 242] width 52 height 28
type input "0"
click at [16, 108] on icon at bounding box center [17, 104] width 14 height 14
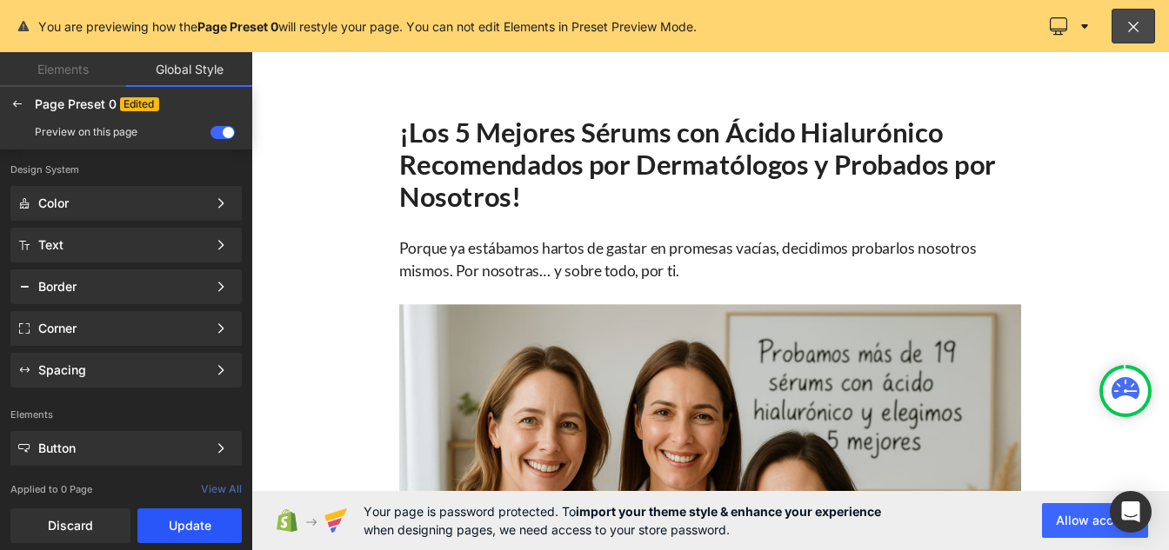
click at [174, 530] on button "Update" at bounding box center [189, 526] width 104 height 35
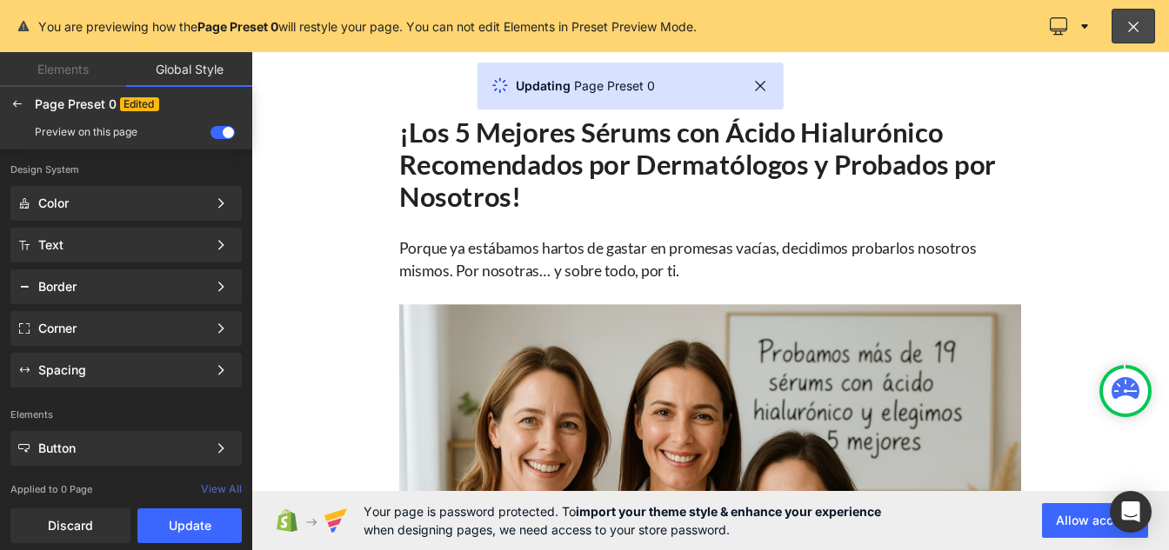
click at [81, 250] on div "Text" at bounding box center [122, 245] width 169 height 14
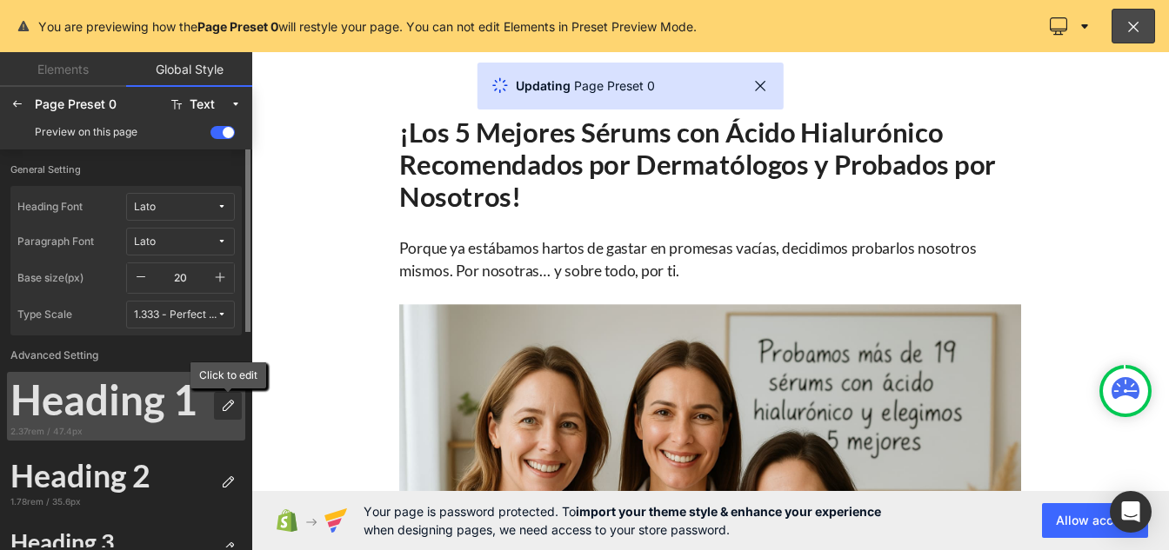
click at [224, 405] on icon at bounding box center [228, 406] width 14 height 14
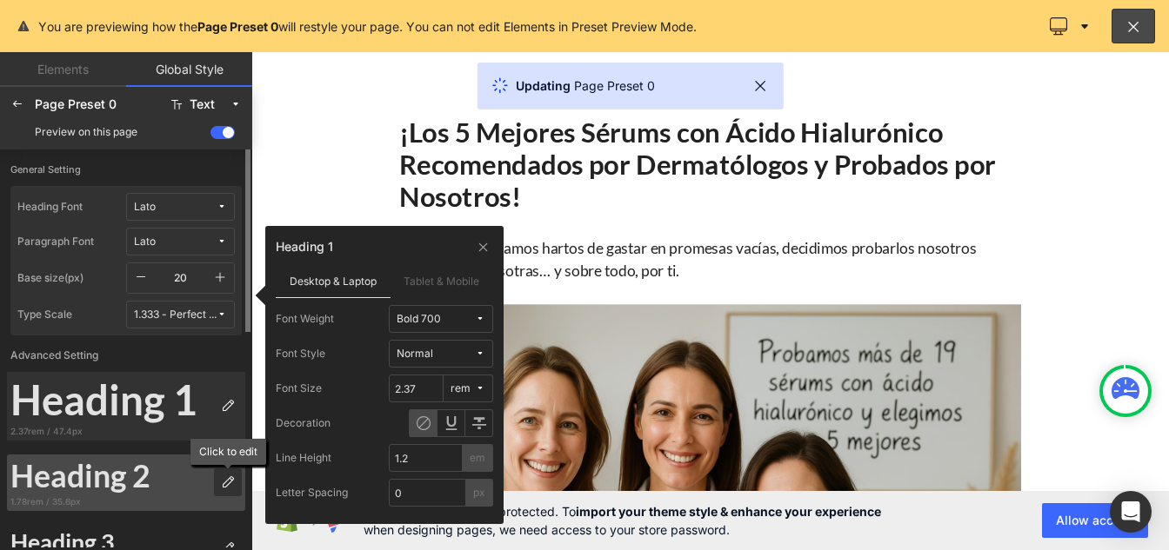
click at [227, 483] on icon at bounding box center [228, 483] width 14 height 14
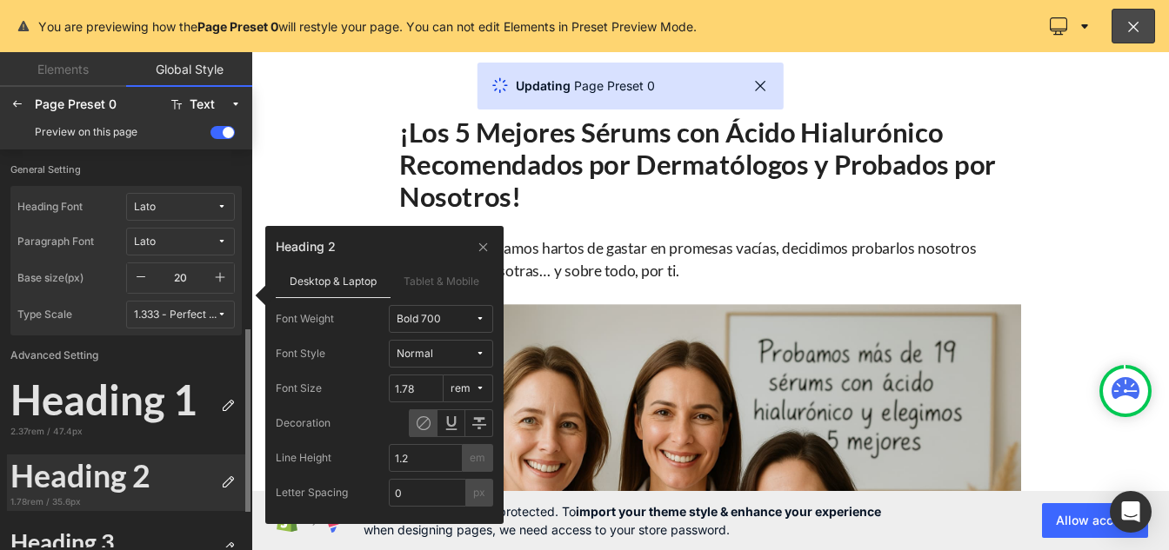
scroll to position [128, 0]
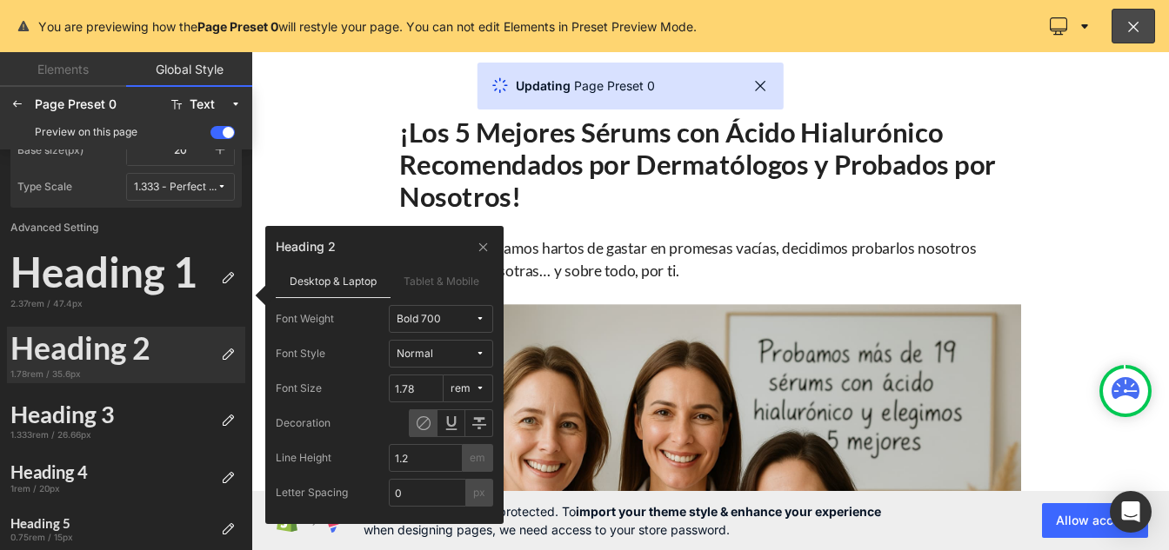
click at [279, 216] on div at bounding box center [777, 337] width 1052 height 571
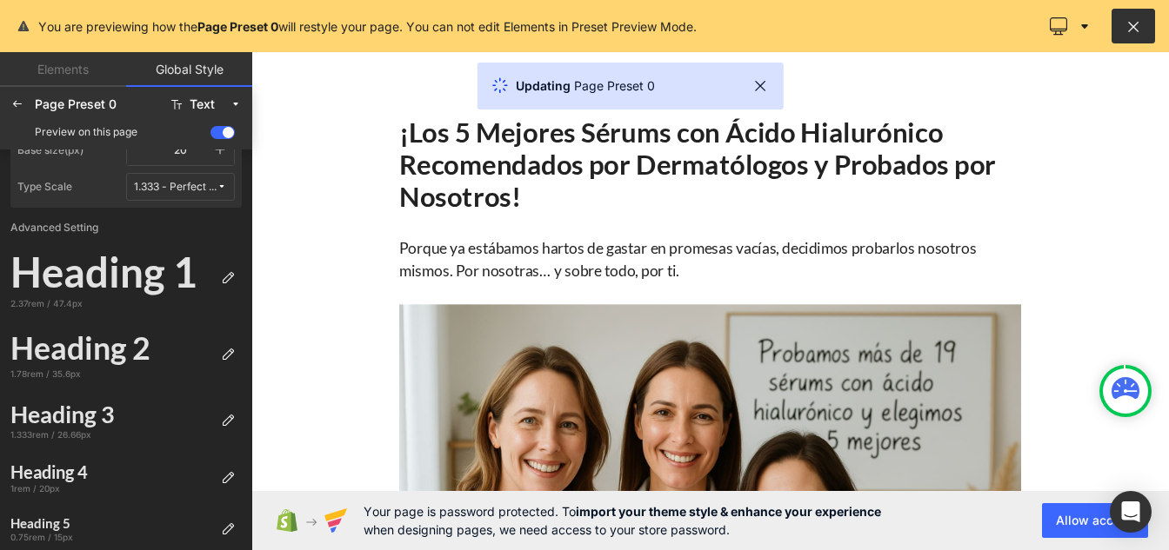
click at [1128, 29] on icon at bounding box center [1133, 25] width 17 height 17
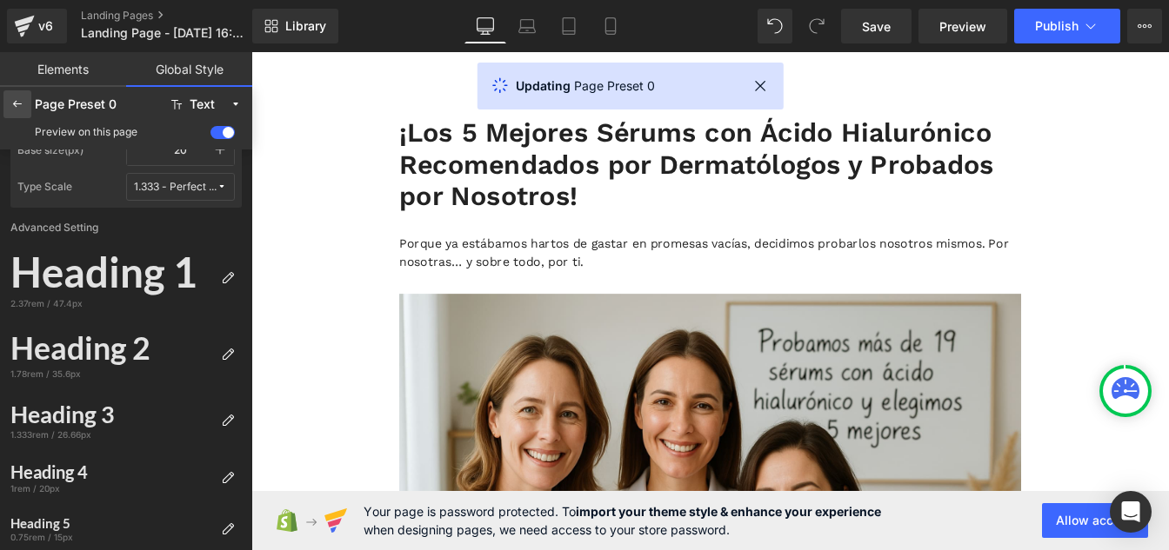
click at [15, 116] on div at bounding box center [17, 104] width 28 height 28
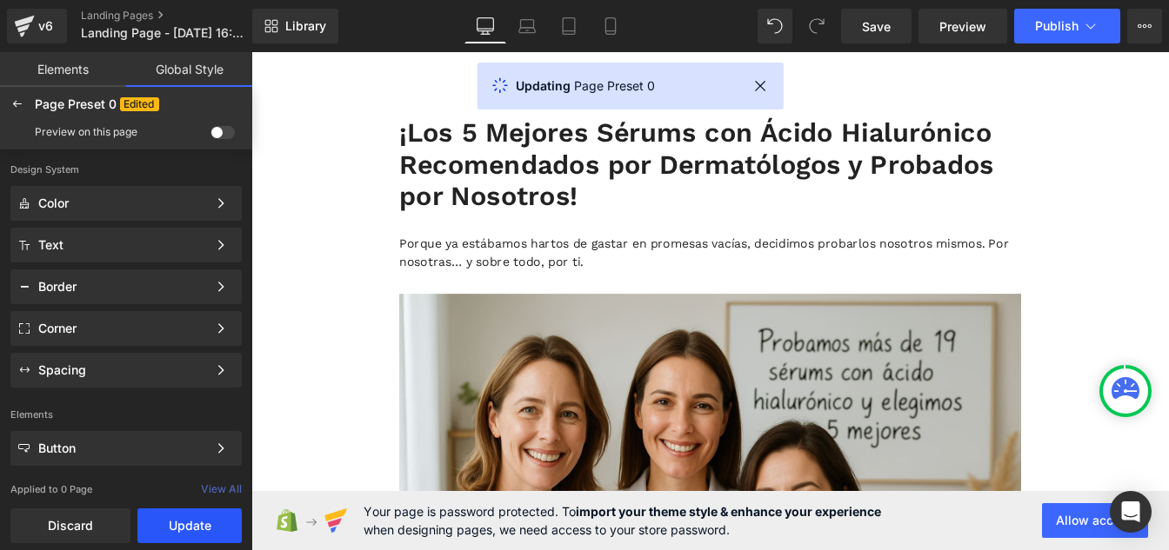
click at [190, 541] on button "Update" at bounding box center [189, 526] width 104 height 35
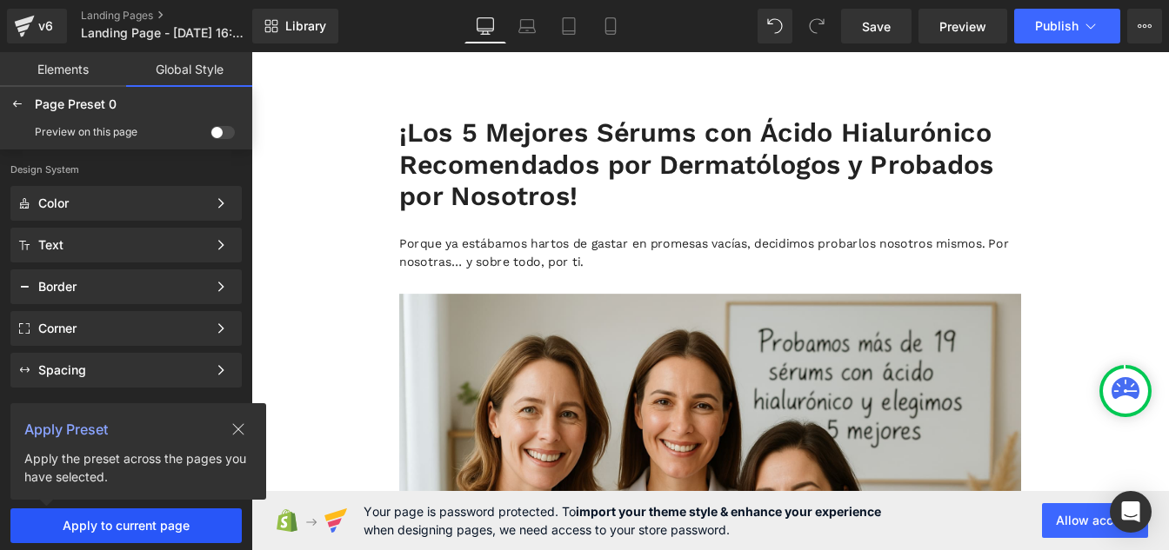
click at [184, 534] on button "Apply to current page" at bounding box center [125, 526] width 231 height 35
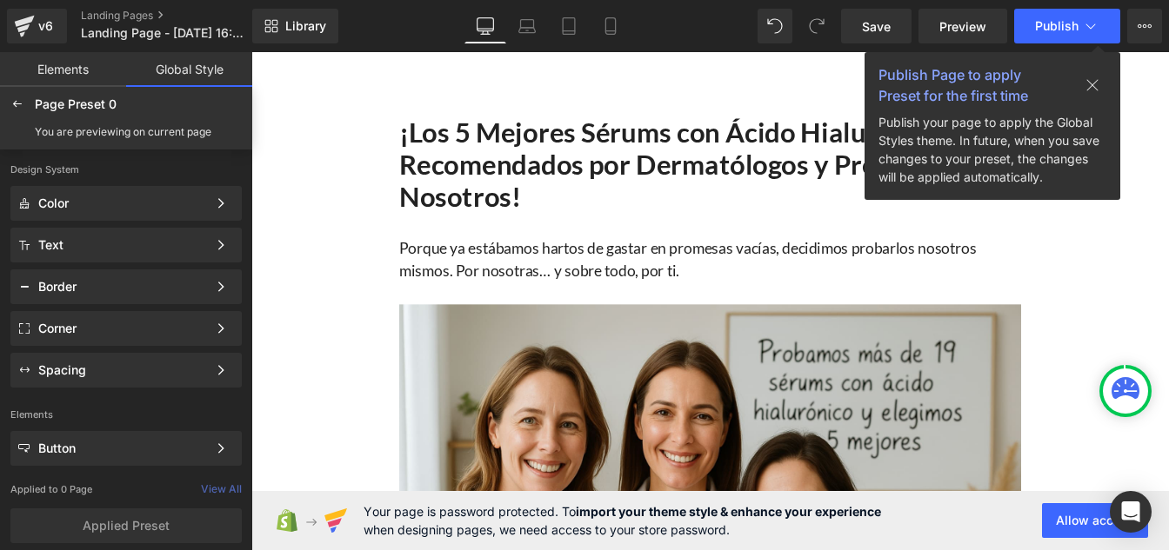
click at [1093, 88] on icon at bounding box center [1092, 85] width 14 height 14
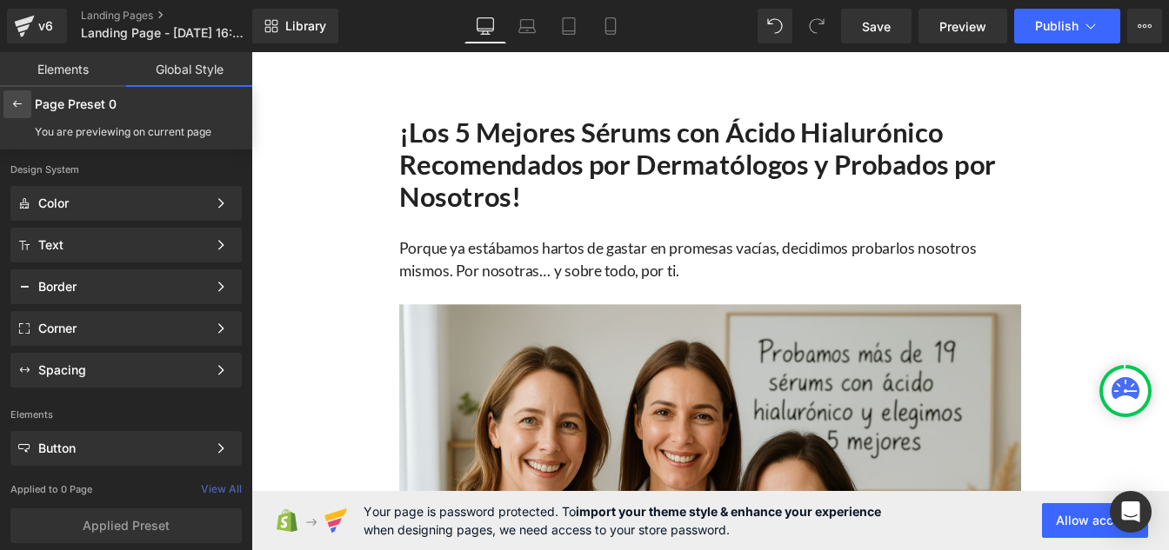
click at [17, 102] on icon at bounding box center [17, 104] width 14 height 14
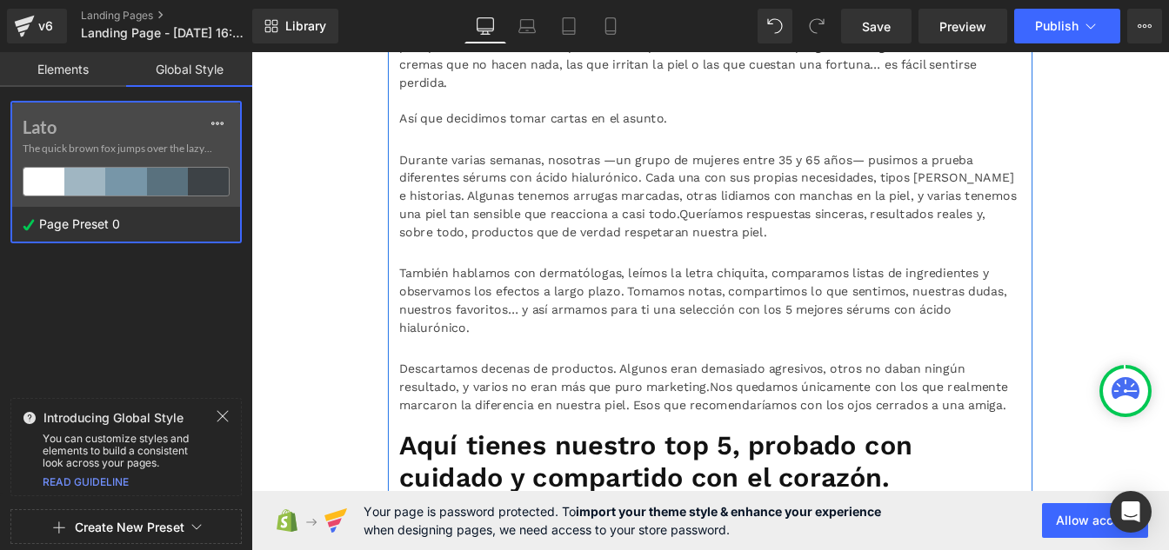
scroll to position [1171, 0]
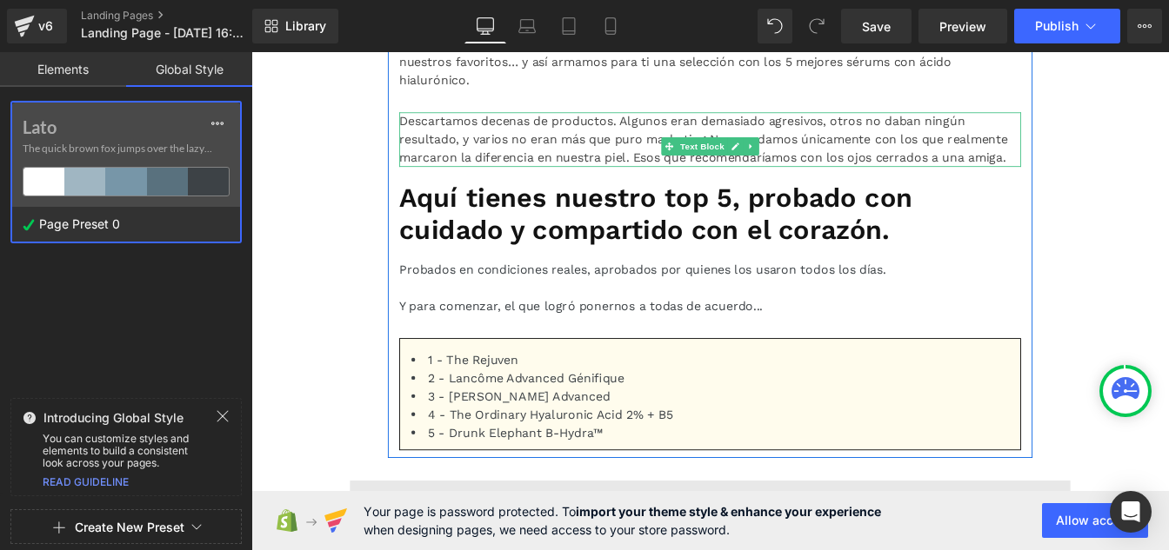
click at [525, 181] on span "Nos quedamos únicamente con los que realmente marcaron la diferencia en nuestra…" at bounding box center [770, 161] width 698 height 37
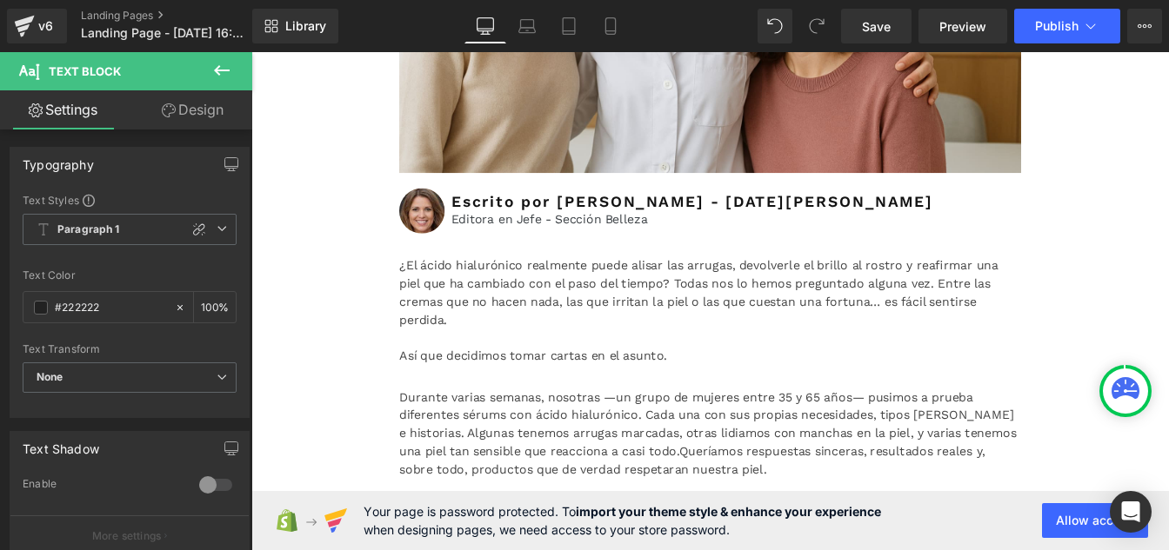
scroll to position [0, 0]
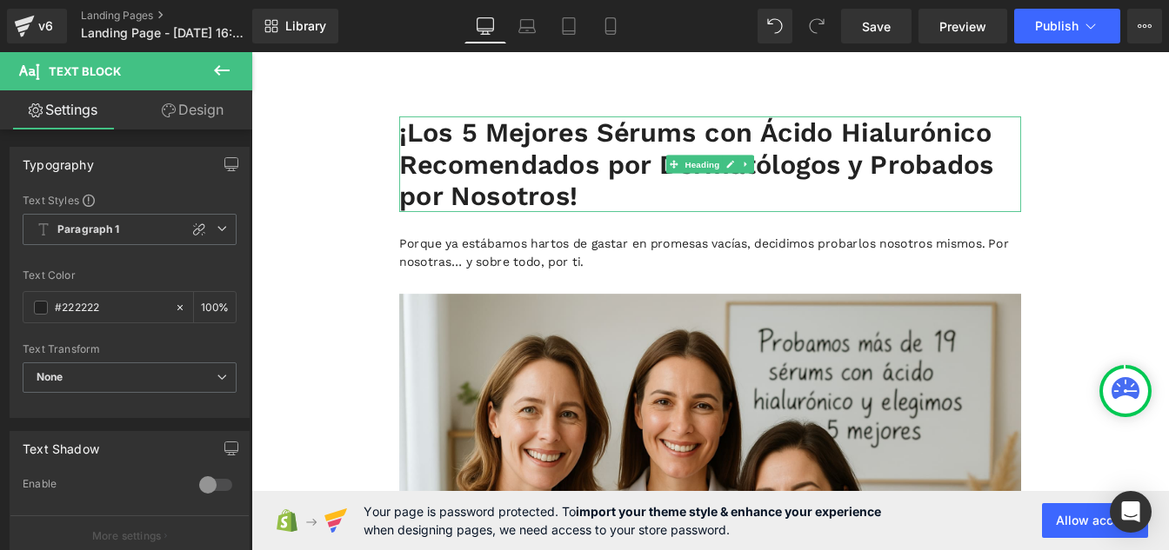
click at [509, 178] on h1 "¡Los 5 Mejores Sérums con Ácido Hialurónico Recomendados por Dermatólogos y Pro…" at bounding box center [777, 181] width 713 height 110
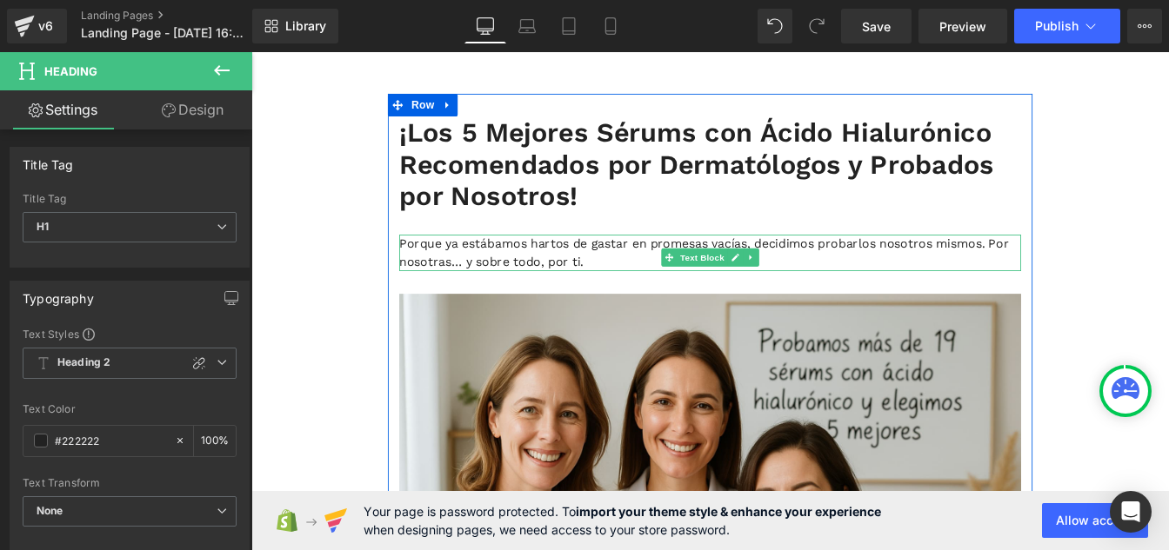
click at [496, 284] on p "Porque ya estábamos hartos de gastar en promesas vacías, decidimos probarlos no…" at bounding box center [777, 283] width 713 height 42
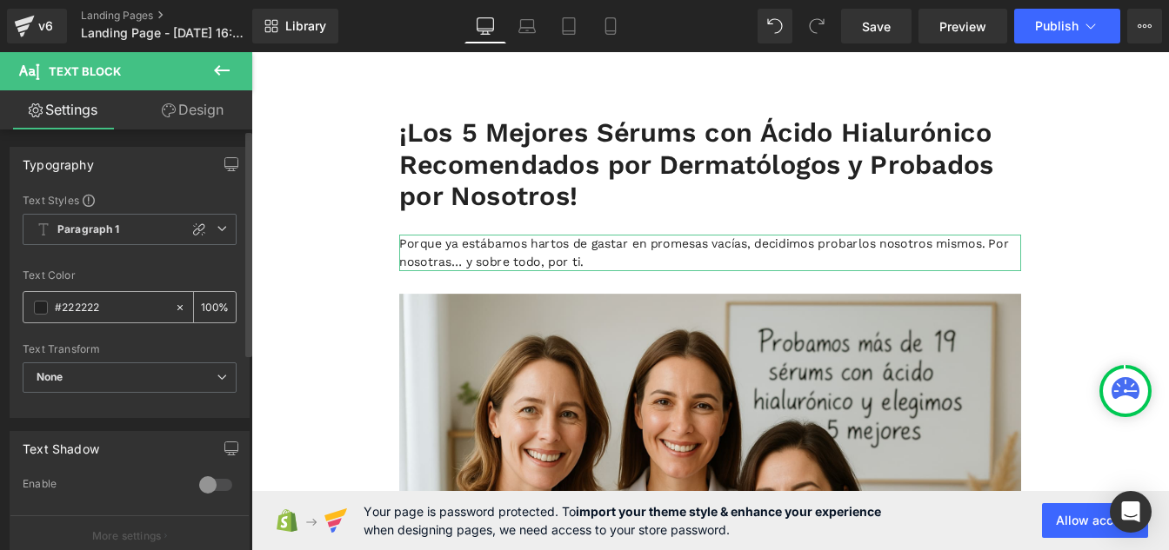
click at [113, 309] on input "#222222" at bounding box center [110, 307] width 111 height 19
paste input "12121"
type input "#121212"
click at [210, 300] on input "100" at bounding box center [209, 306] width 17 height 19
type input "1"
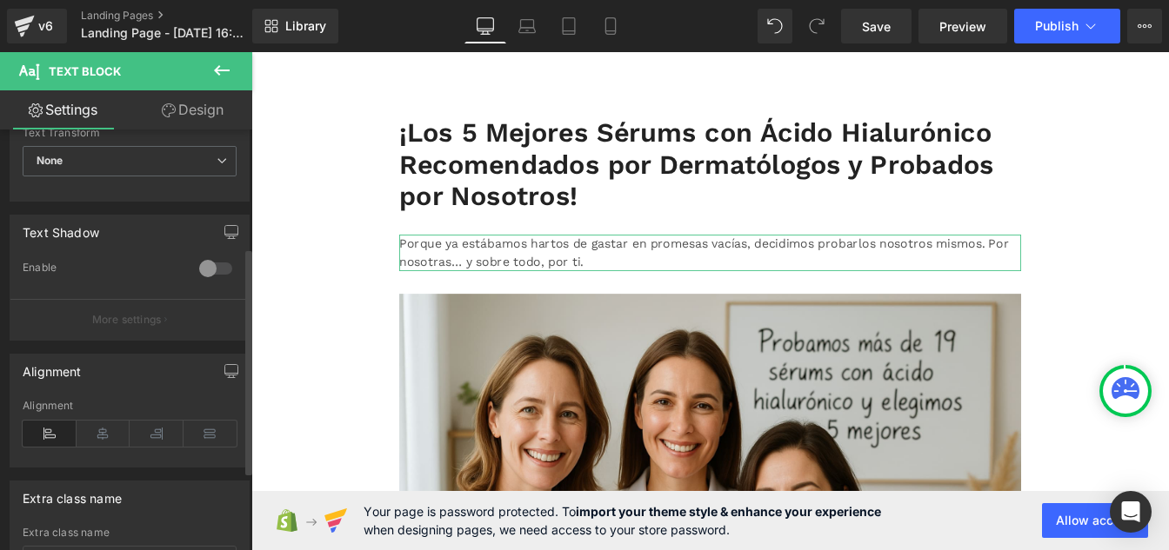
scroll to position [219, 0]
type input "75"
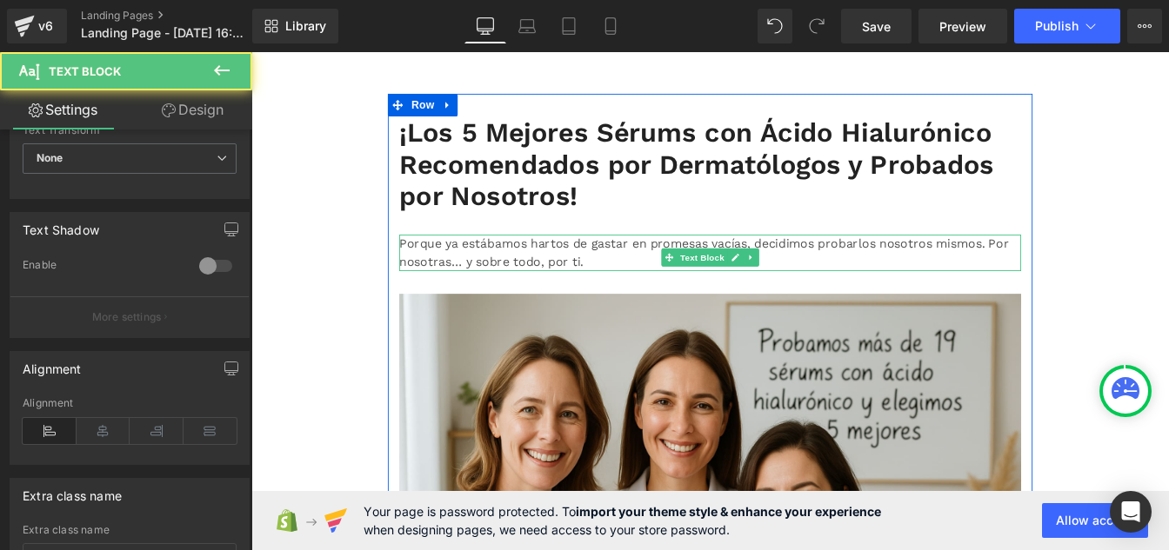
click at [480, 292] on p "Porque ya estábamos hartos de gastar en promesas vacías, decidimos probarlos no…" at bounding box center [777, 283] width 713 height 42
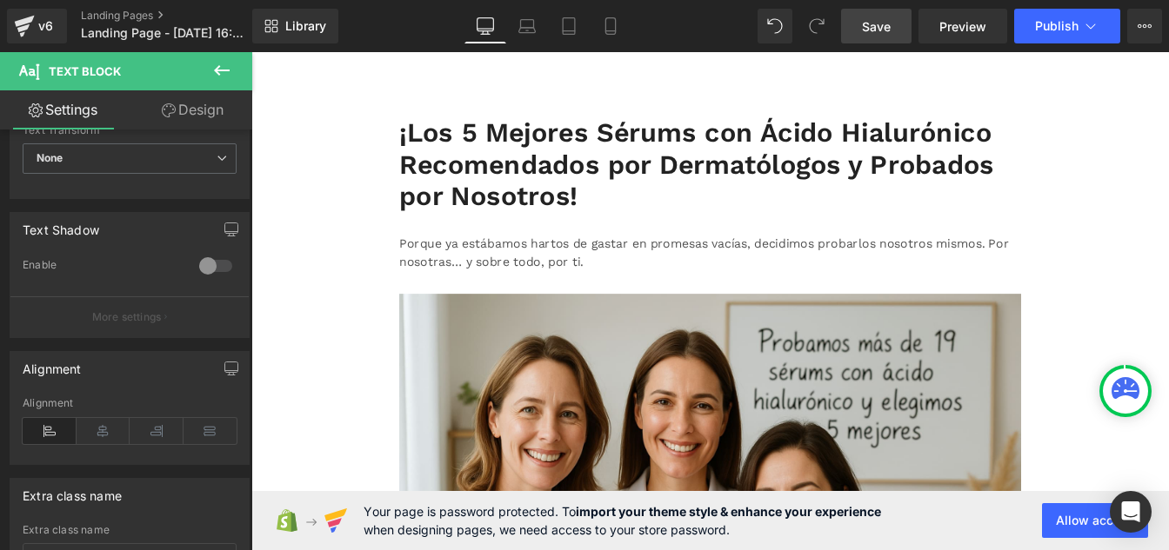
click at [884, 24] on span "Save" at bounding box center [876, 26] width 29 height 18
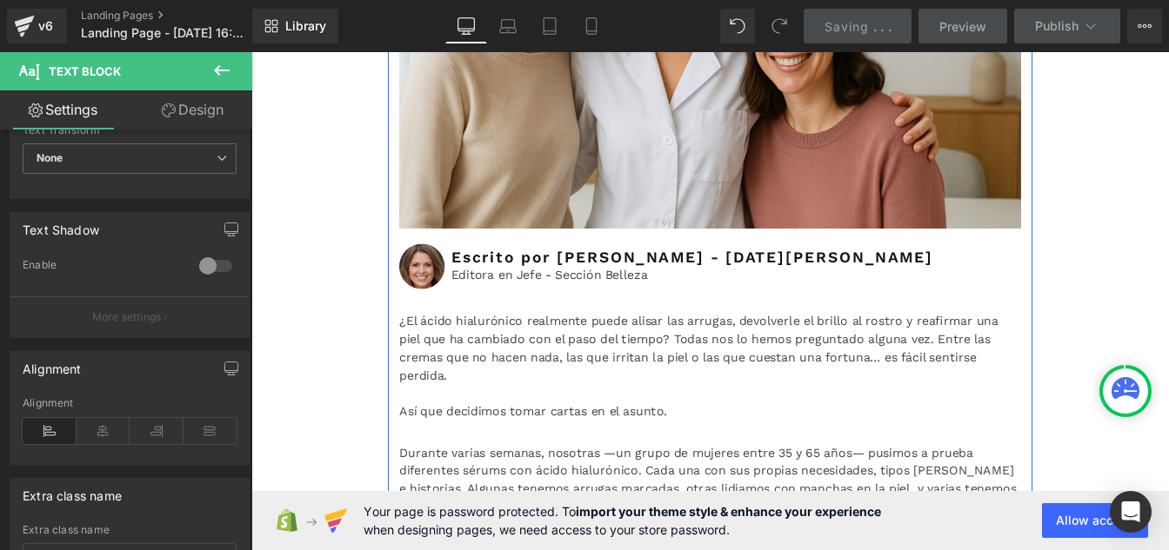
scroll to position [553, 0]
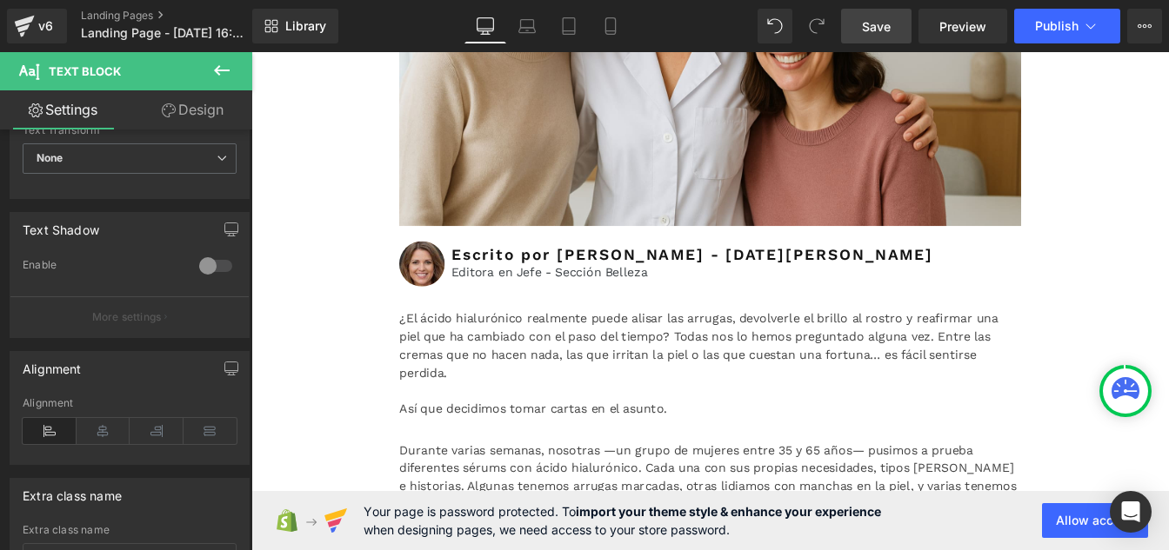
click at [224, 78] on icon at bounding box center [221, 70] width 21 height 21
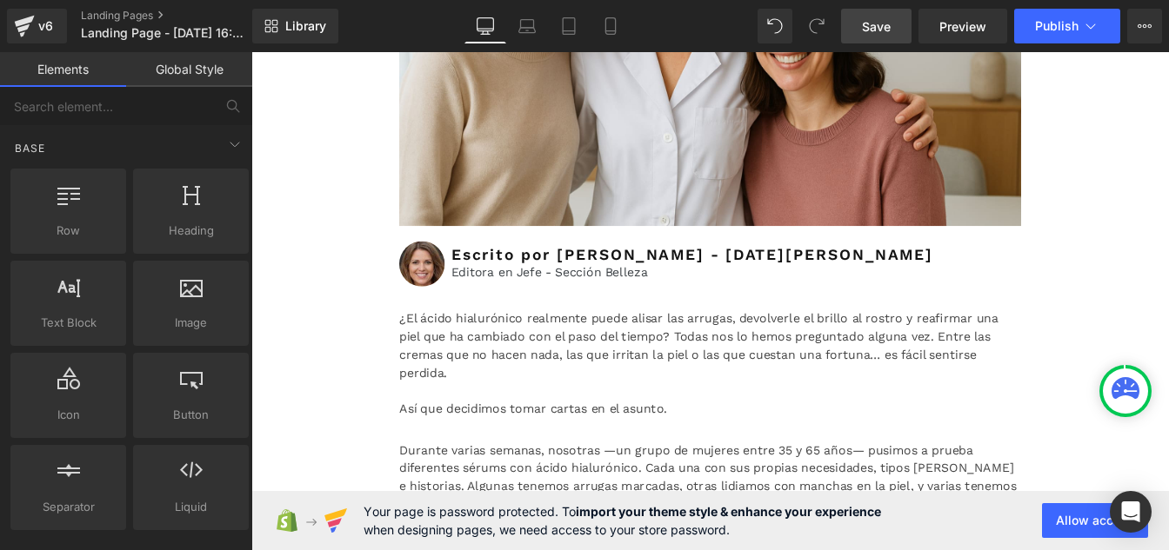
click at [186, 77] on link "Global Style" at bounding box center [189, 69] width 126 height 35
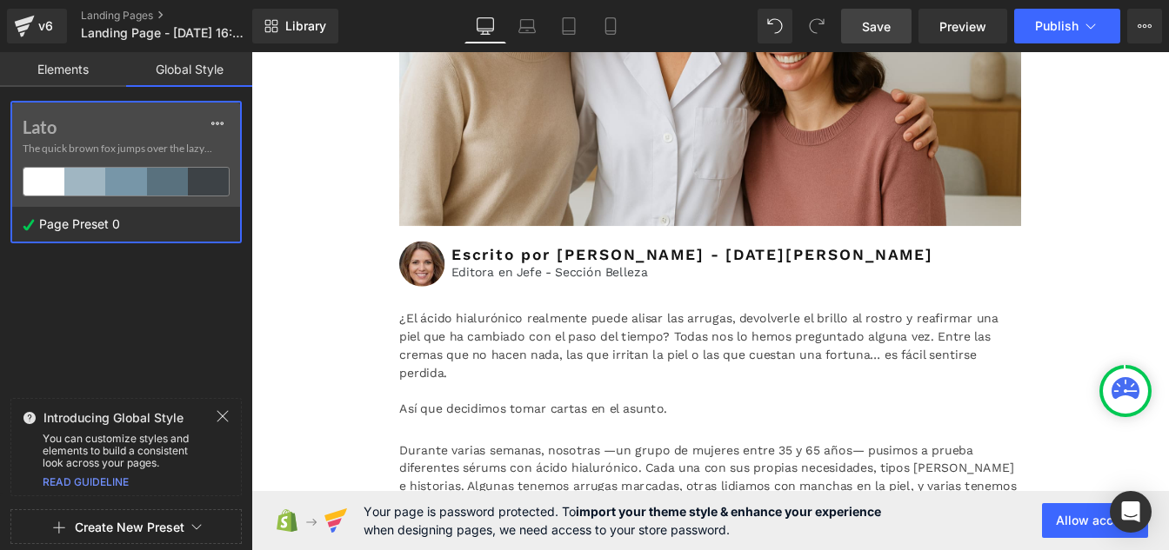
click at [105, 139] on div "Lato The quick brown fox jumps over the lazy..." at bounding box center [126, 155] width 228 height 104
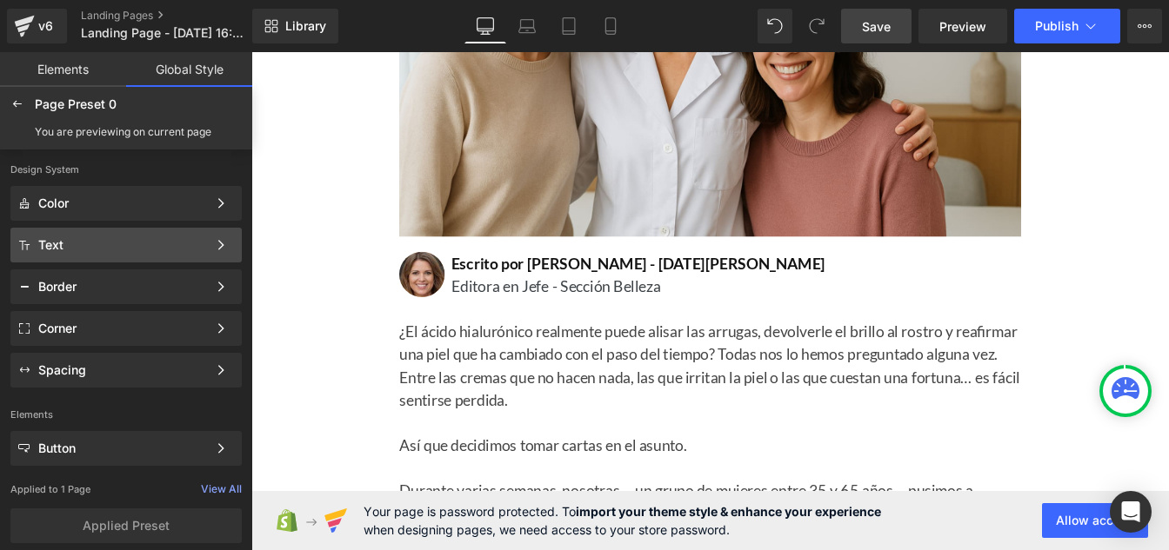
click at [103, 249] on div "Text" at bounding box center [122, 245] width 169 height 14
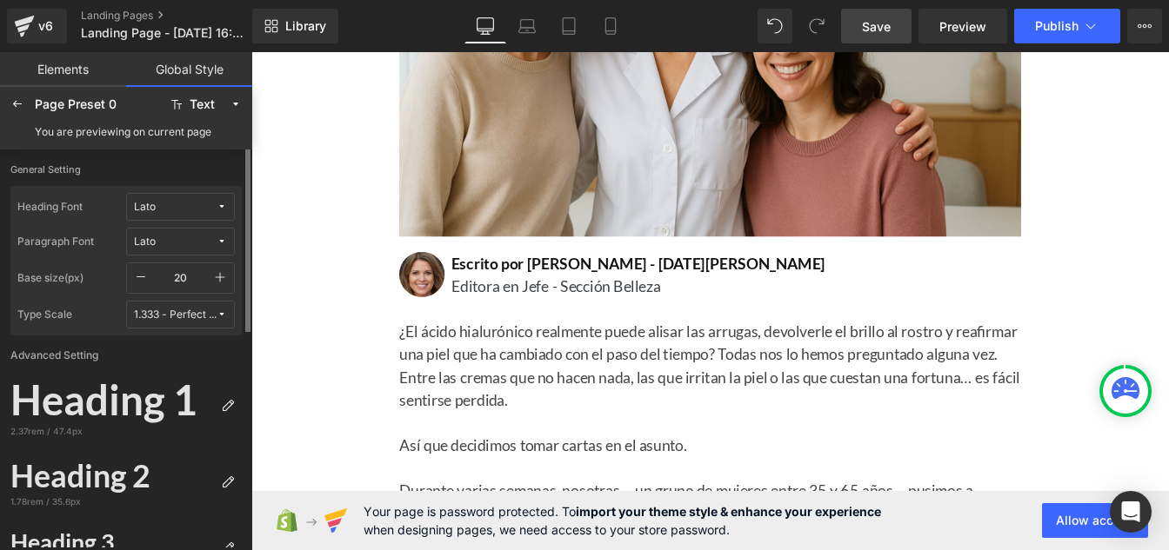
click at [221, 208] on icon at bounding box center [221, 207] width 10 height 10
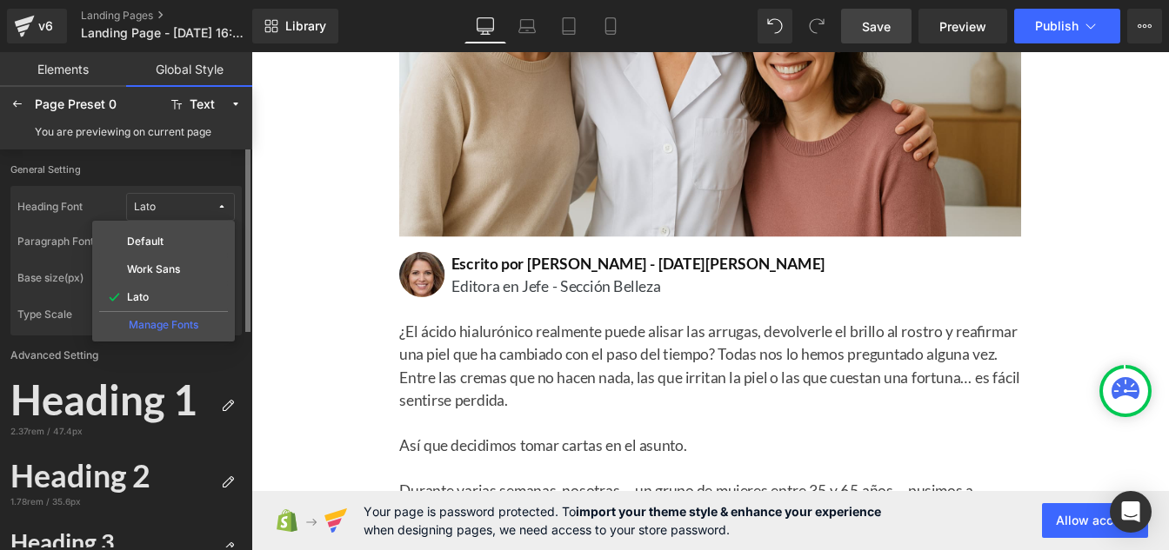
click at [160, 336] on div "Default Work Sans Lato Manage Fonts" at bounding box center [163, 281] width 143 height 121
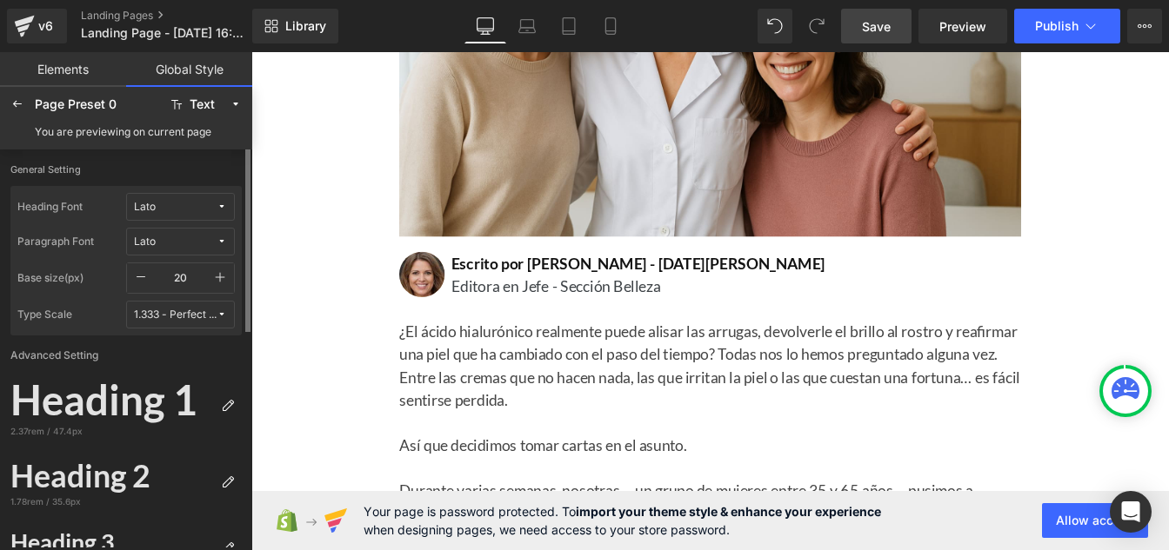
click at [217, 214] on button "Lato" at bounding box center [180, 207] width 109 height 28
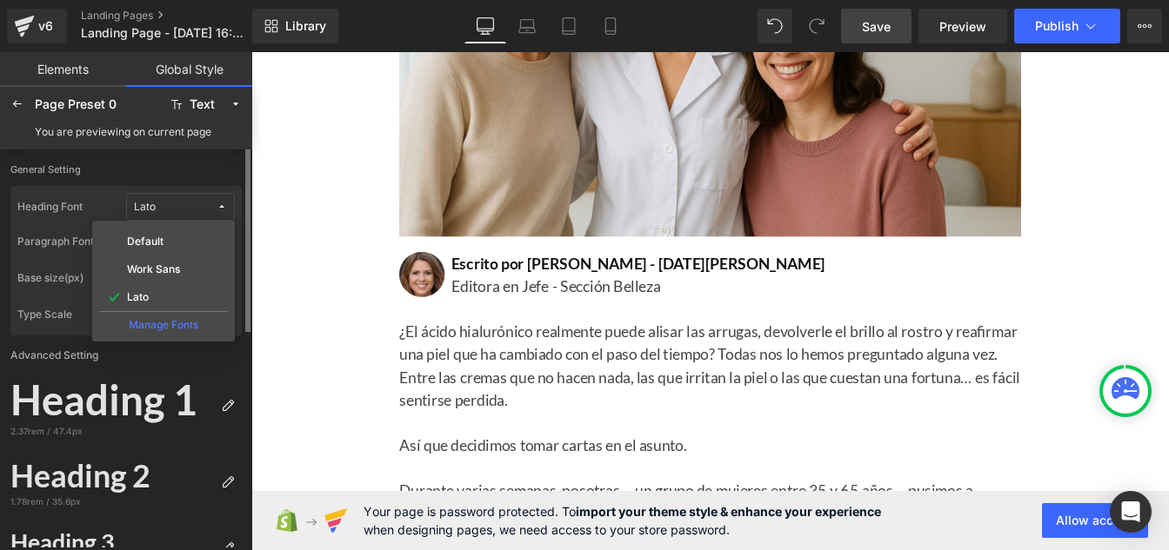
click at [143, 327] on div "Manage Fonts" at bounding box center [163, 322] width 129 height 23
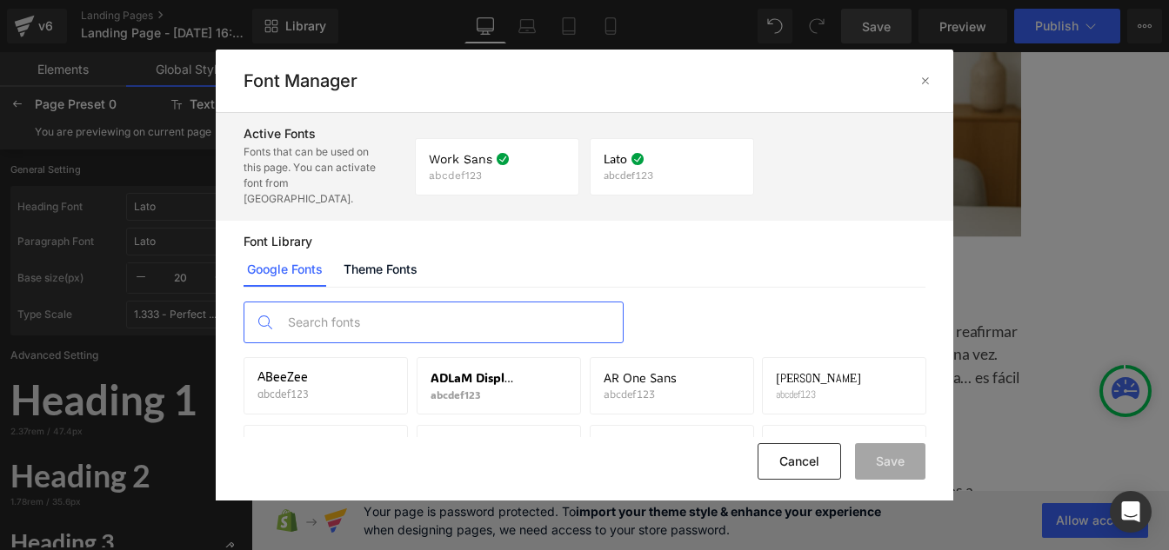
click at [385, 311] on input "text" at bounding box center [450, 323] width 343 height 40
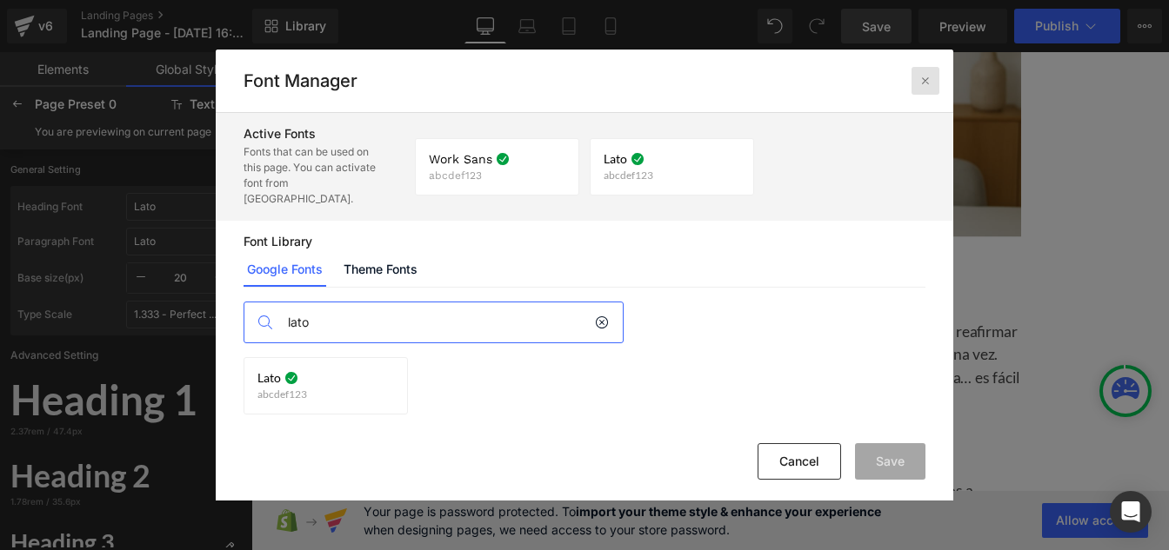
type input "lato"
click at [924, 82] on icon at bounding box center [925, 81] width 14 height 14
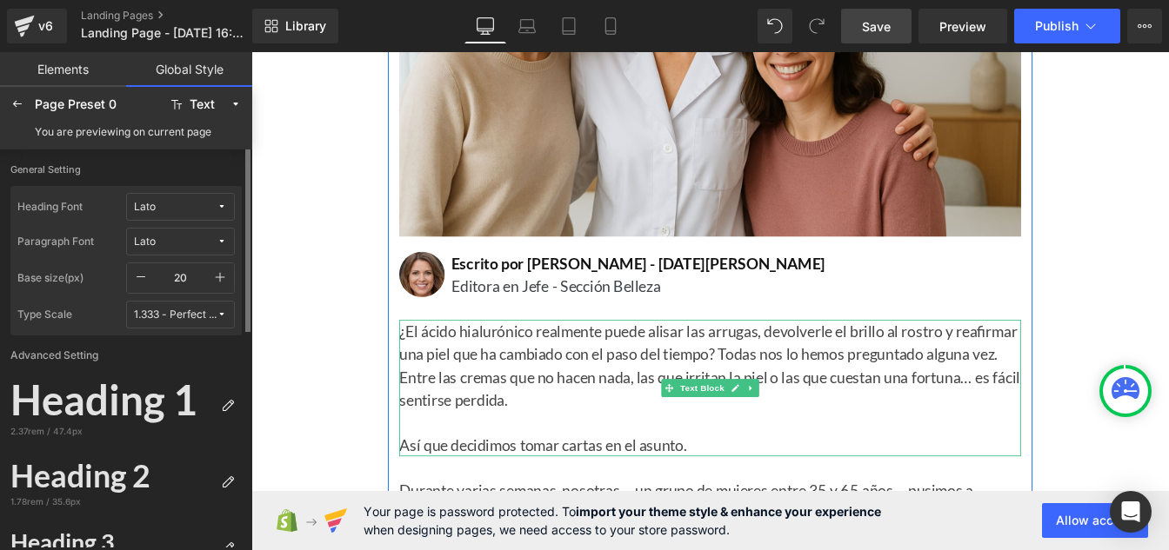
click at [566, 397] on font "¿El ácido hialurónico realmente puede alisar las arrugas, devolverle el brillo …" at bounding box center [776, 412] width 711 height 99
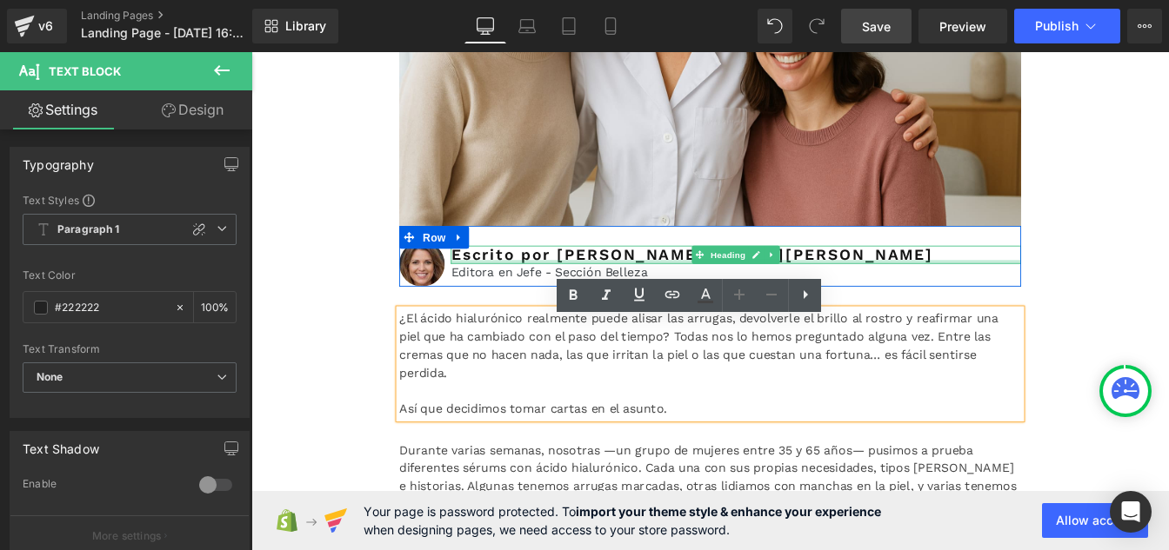
click at [499, 296] on div at bounding box center [807, 293] width 654 height 4
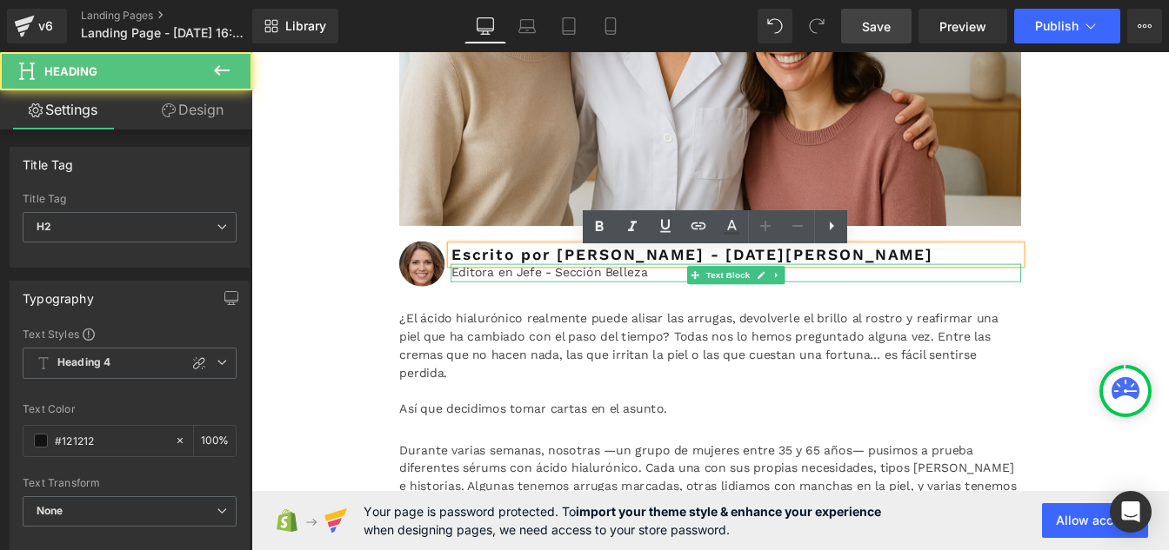
click at [487, 314] on p "Editora en Jefe - Sección Belleza" at bounding box center [807, 306] width 654 height 21
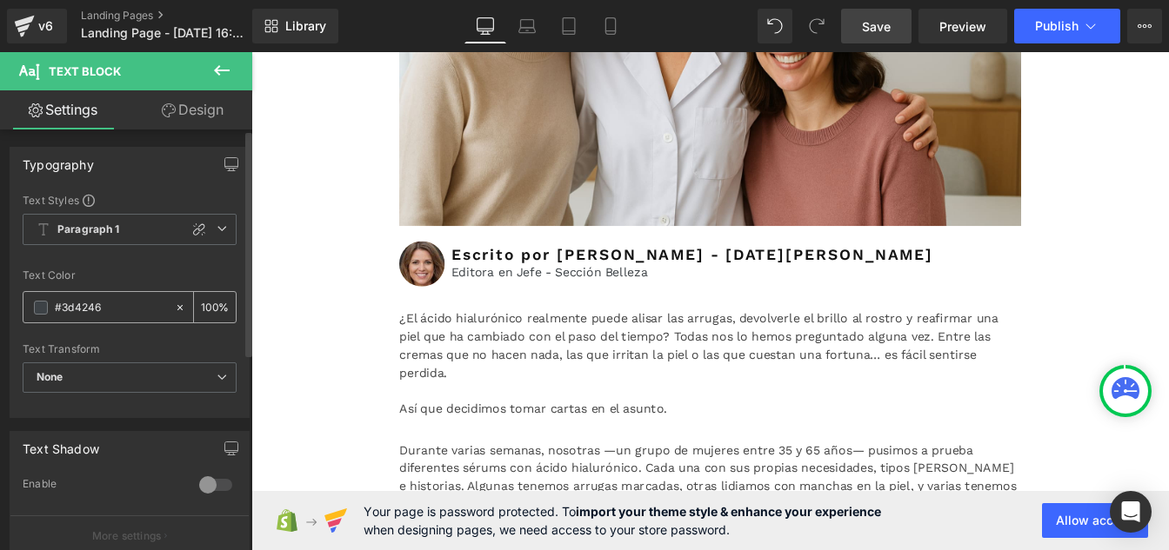
click at [120, 308] on input "#3d4246" at bounding box center [110, 307] width 111 height 19
paste input "121212"
type input "#121212"
click at [209, 309] on input "100" at bounding box center [209, 306] width 17 height 19
type input "1"
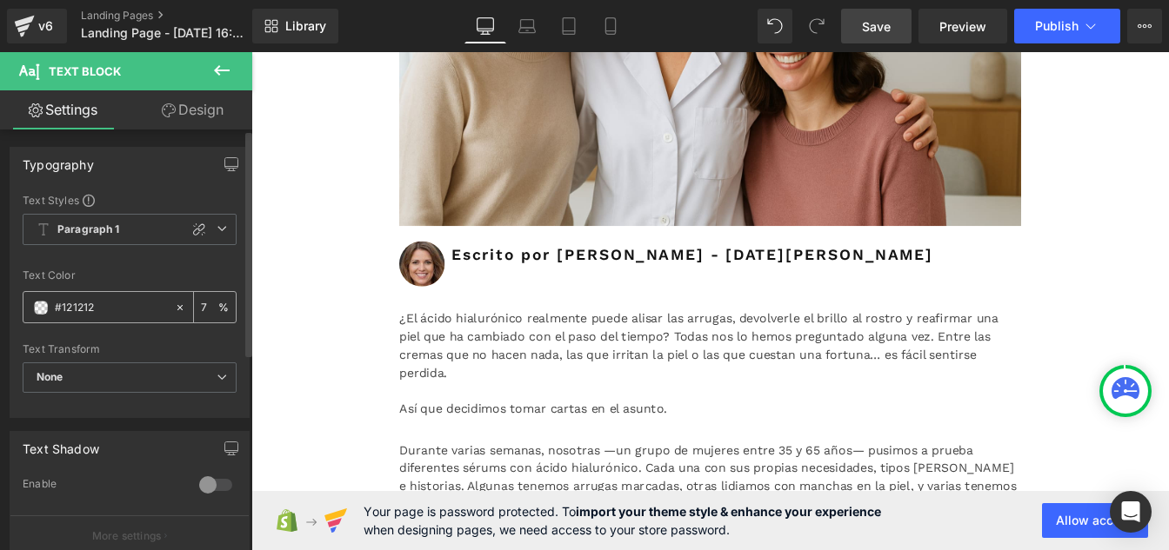
type input "75"
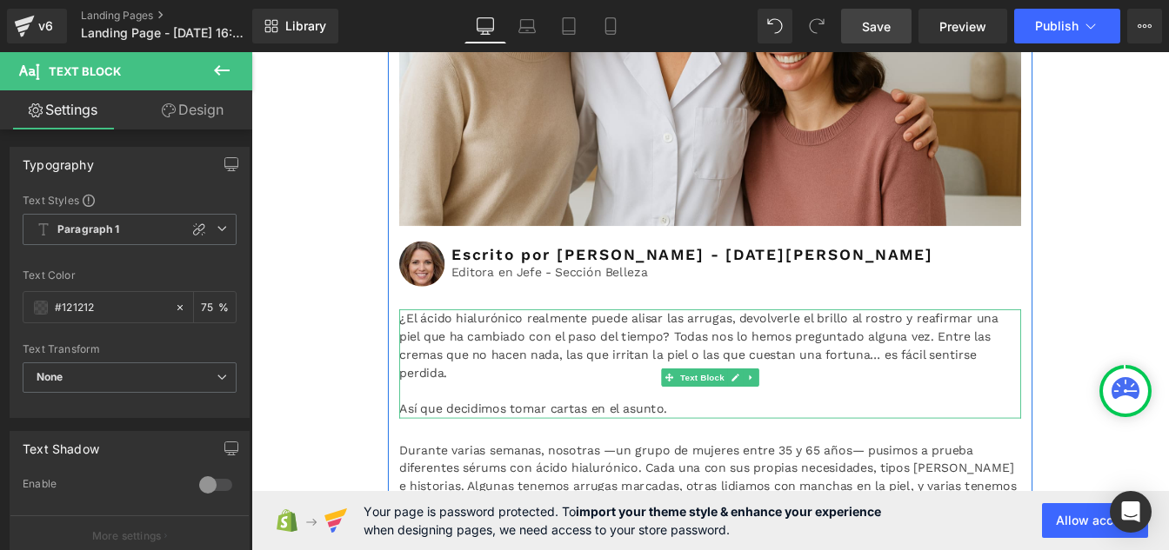
click at [495, 417] on font "¿El ácido hialurónico realmente puede alisar las arrugas, devolverle el brillo …" at bounding box center [764, 389] width 687 height 79
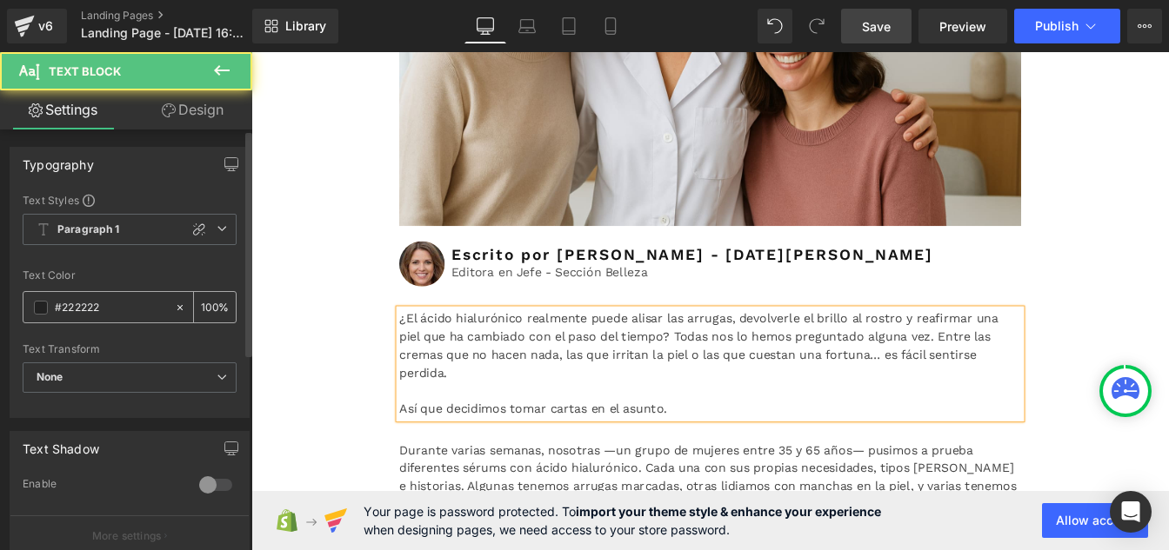
click at [112, 305] on input "#222222" at bounding box center [110, 307] width 111 height 19
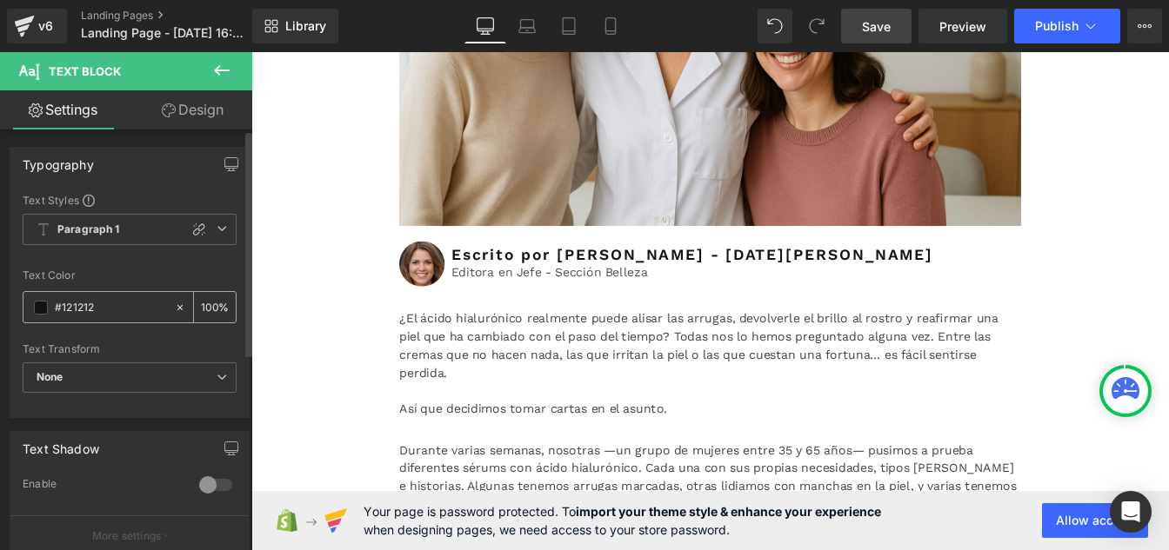
type input "#121212"
click at [212, 309] on div "100 %" at bounding box center [215, 307] width 42 height 30
click at [208, 302] on input "100" at bounding box center [209, 306] width 17 height 19
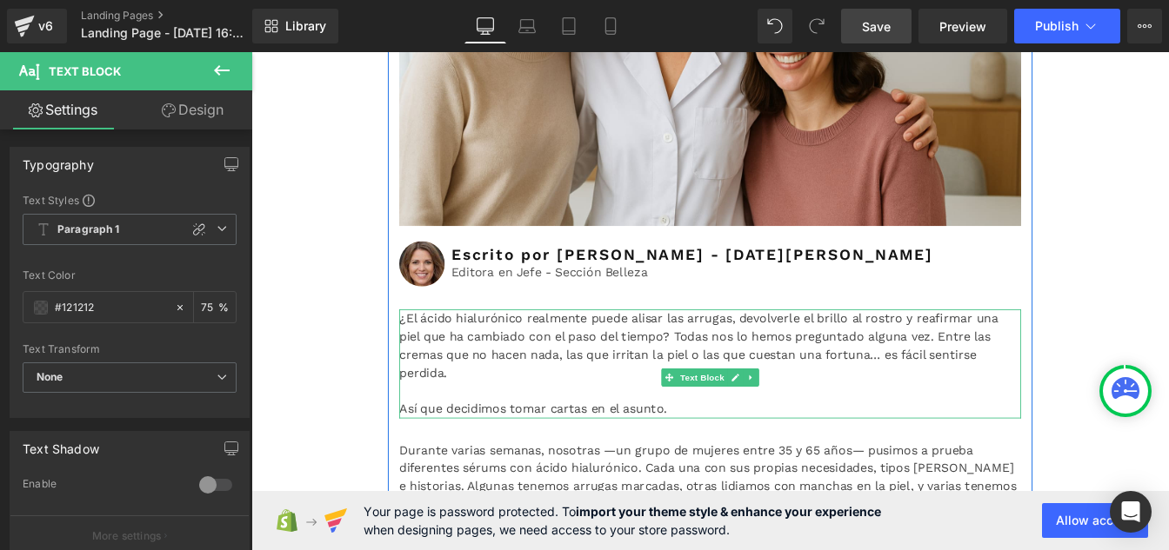
type input "75"
click at [583, 431] on p "¿El ácido hialurónico realmente puede alisar las arrugas, devolverle el brillo …" at bounding box center [777, 389] width 713 height 83
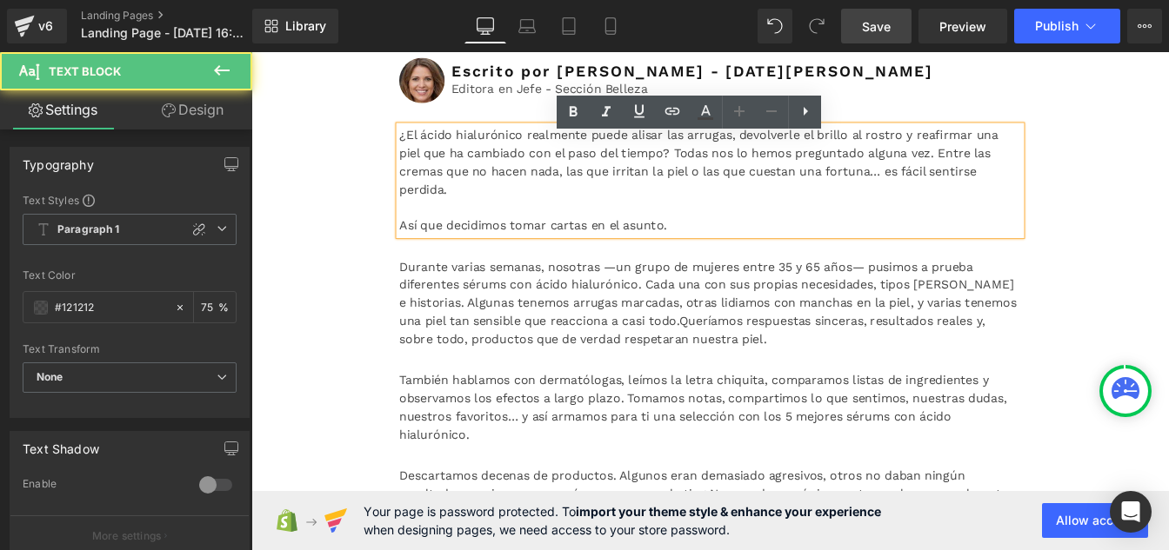
scroll to position [767, 0]
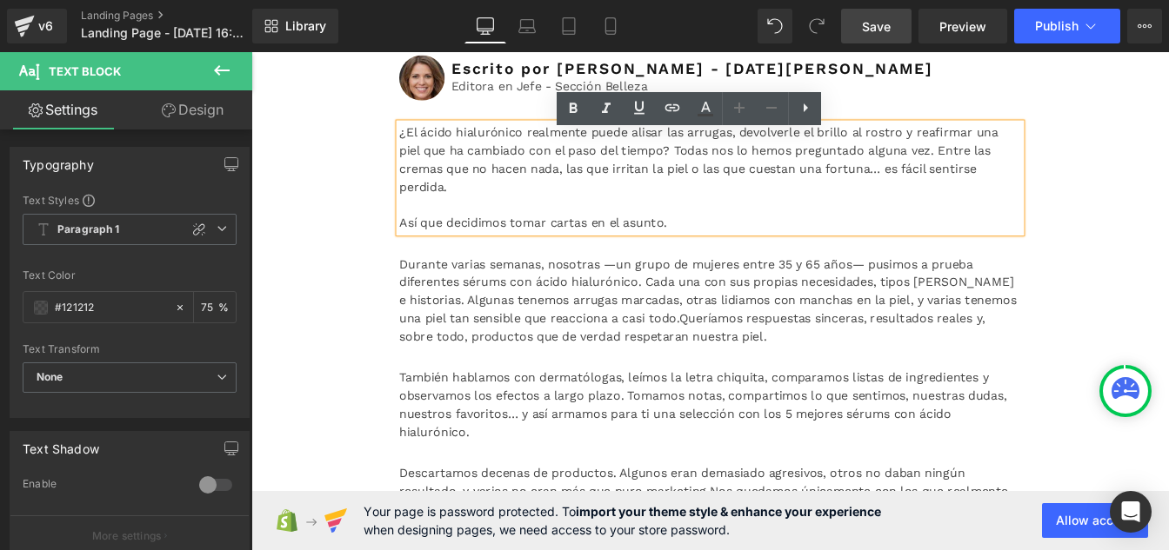
click at [503, 366] on font "Durante varias semanas, nosotras —un grupo de mujeres entre 35 y 65 años— pusim…" at bounding box center [775, 326] width 708 height 79
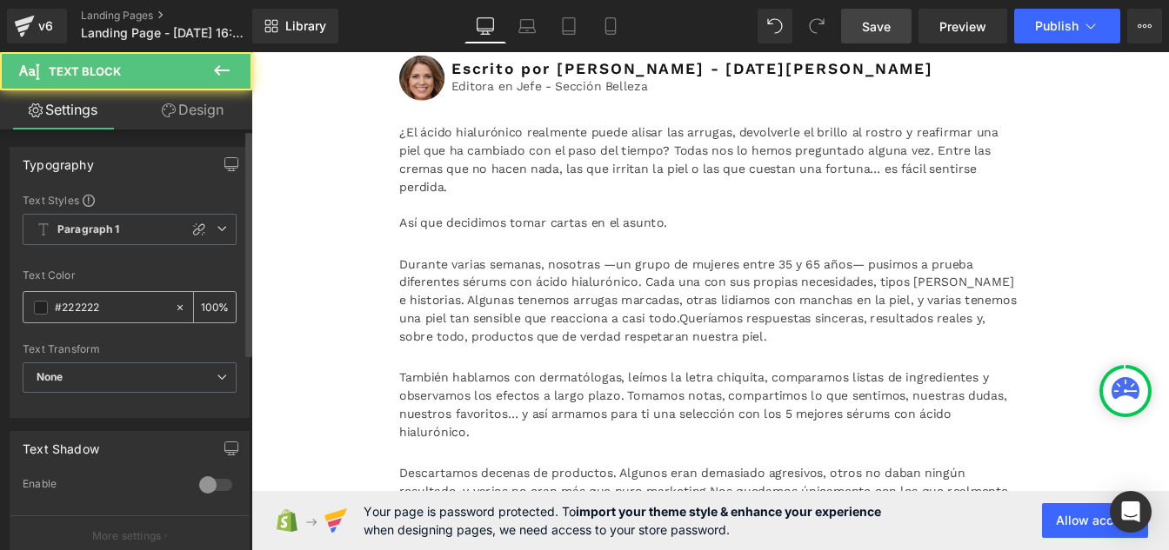
click at [124, 310] on input "#222222" at bounding box center [110, 307] width 111 height 19
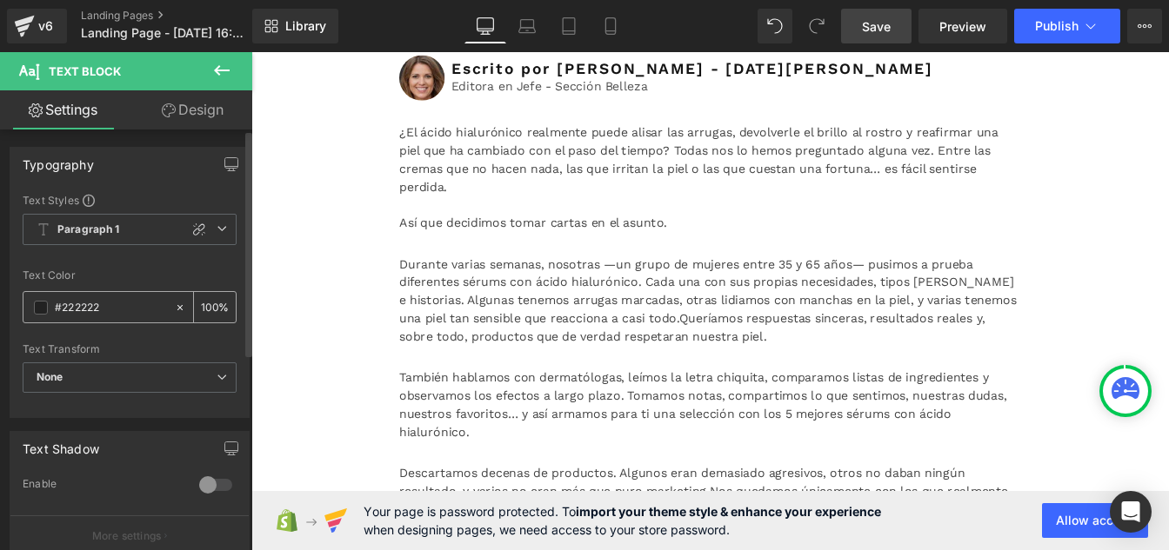
paste input "12121"
type input "#121212"
click at [209, 303] on input "100" at bounding box center [209, 306] width 17 height 19
type input "1"
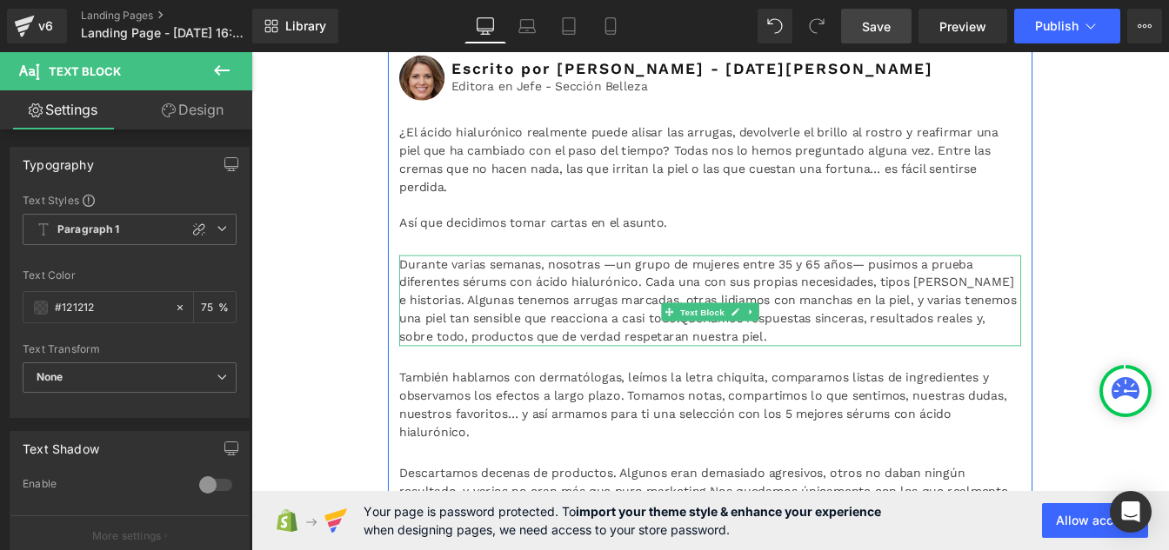
type input "75"
click at [566, 366] on font "Durante varias semanas, nosotras —un grupo de mujeres entre 35 y 65 años— pusim…" at bounding box center [775, 326] width 708 height 79
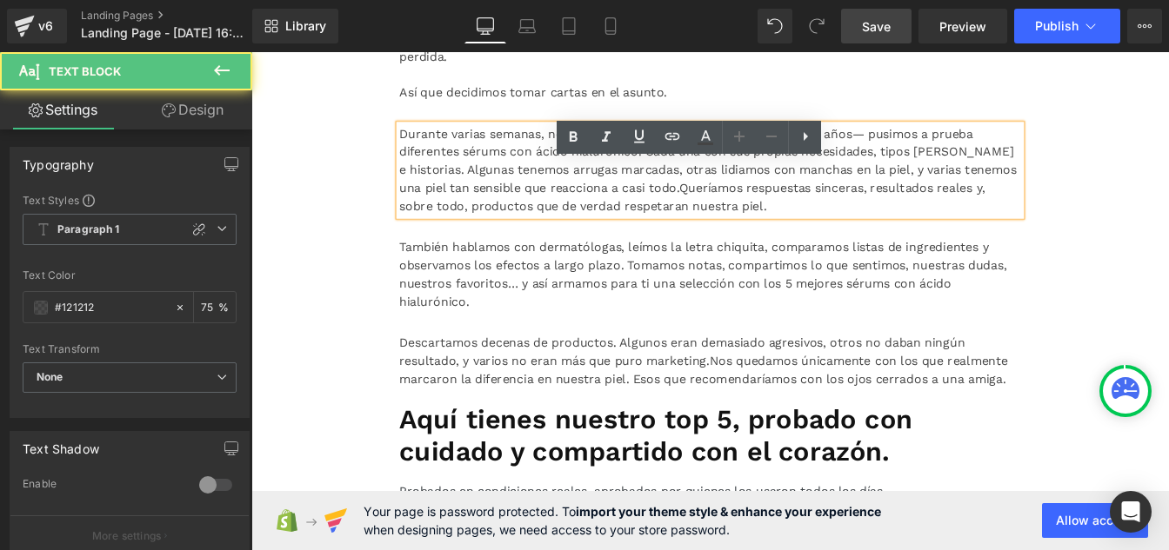
scroll to position [919, 0]
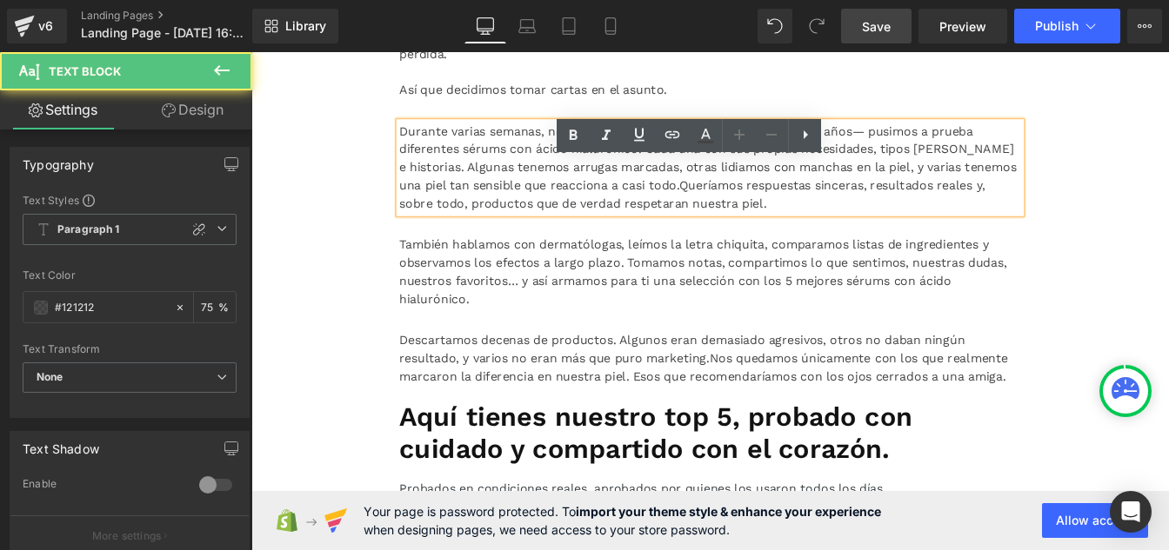
click at [499, 344] on font "También hablamos con dermatólogas, leímos la letra chiquita, comparamos listas …" at bounding box center [769, 304] width 696 height 79
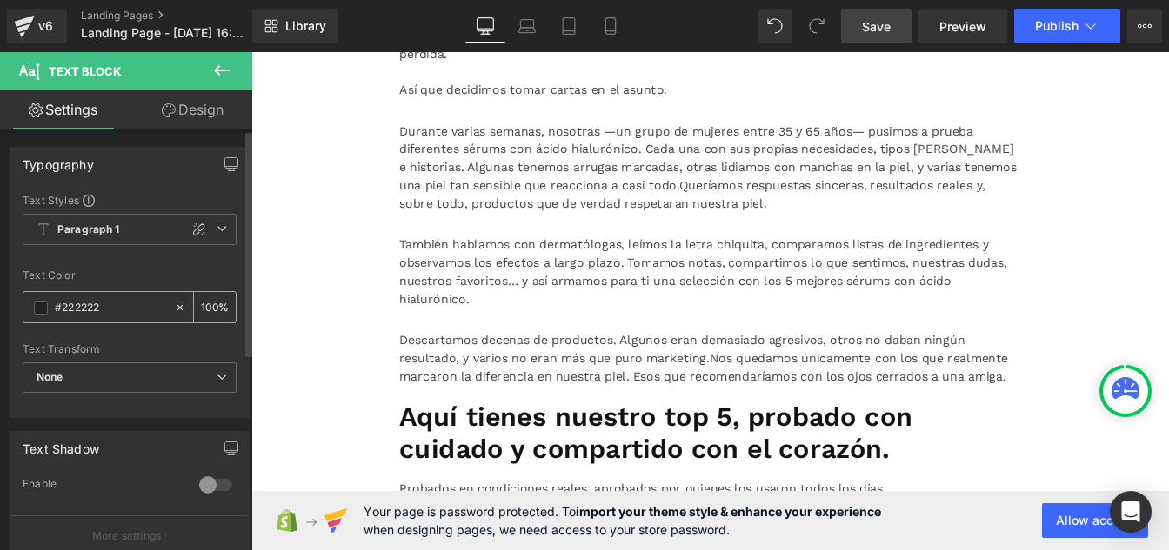
click at [123, 313] on input "#222222" at bounding box center [110, 307] width 111 height 19
paste input "12121"
type input "#121212"
click at [206, 303] on input "100" at bounding box center [209, 306] width 17 height 19
type input "0"
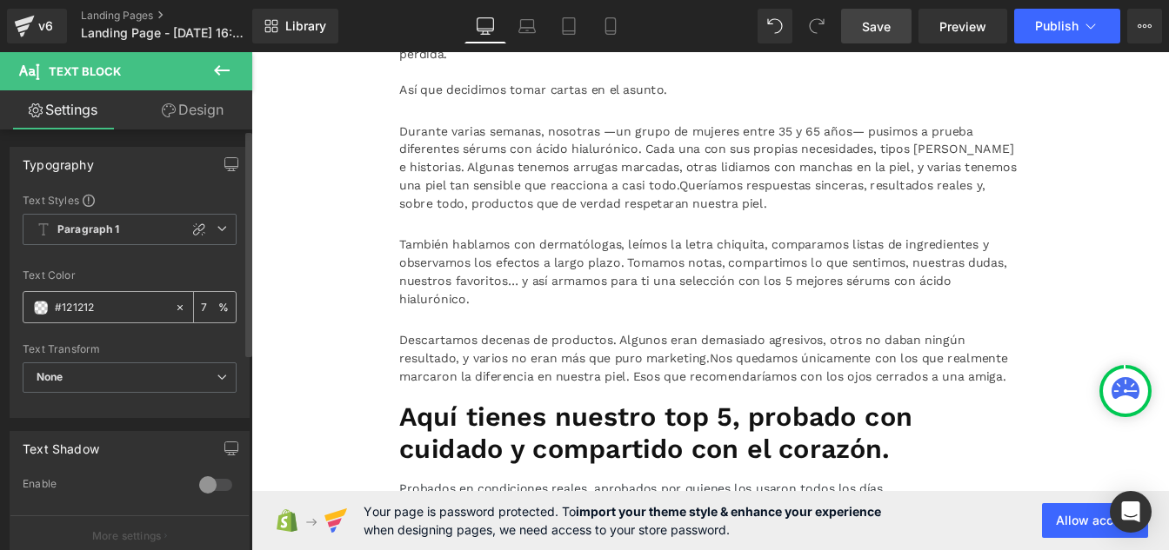
type input "75"
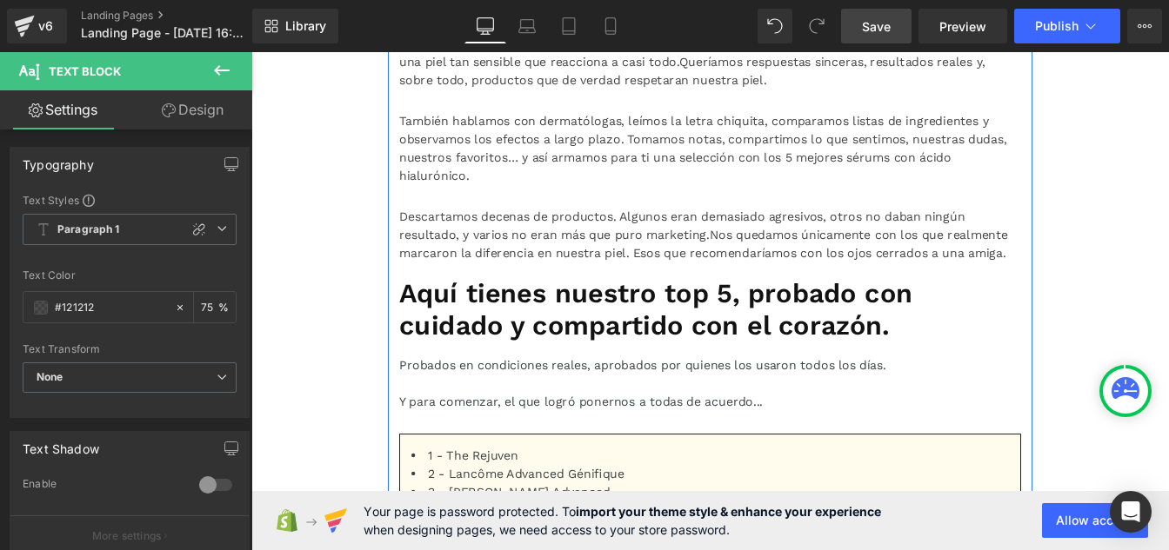
scroll to position [1066, 0]
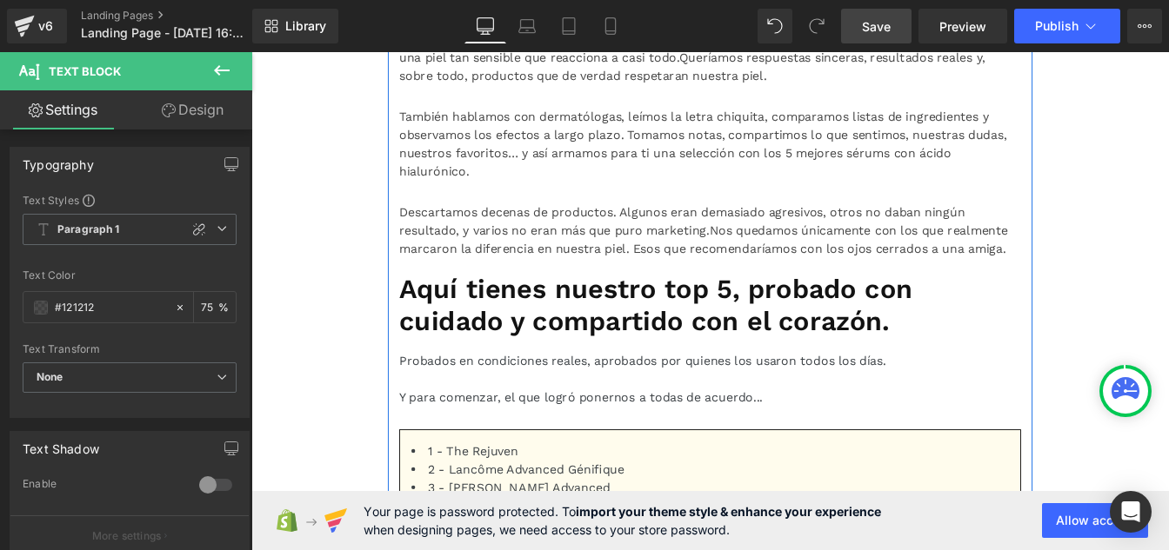
click at [533, 265] on font "Descartamos decenas de productos. Algunos eran demasiado agresivos, otros no da…" at bounding box center [745, 246] width 649 height 37
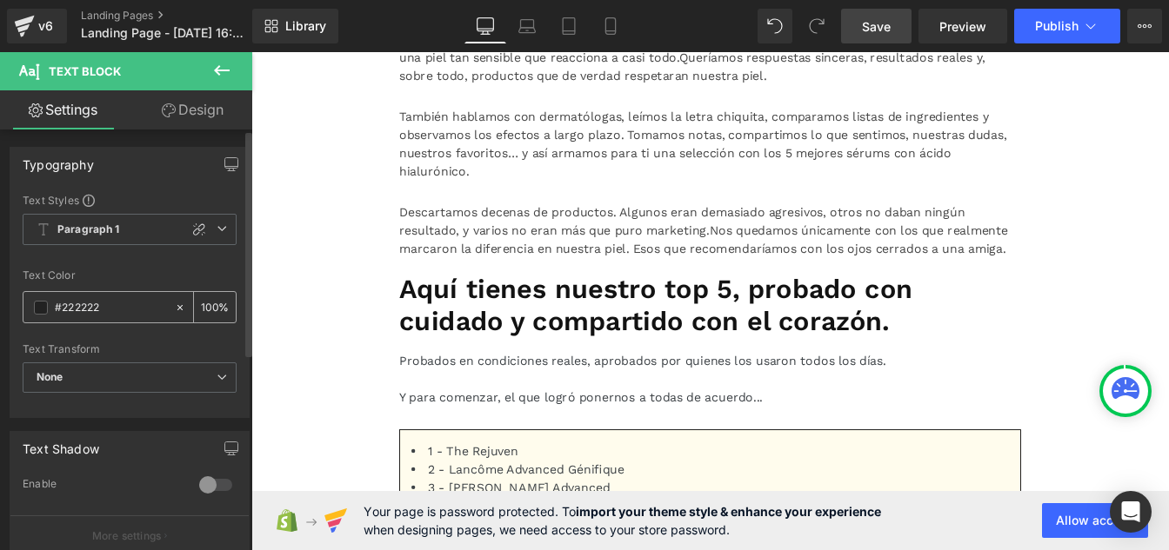
click at [126, 310] on input "#222222" at bounding box center [110, 307] width 111 height 19
paste input "12121"
type input "#121212"
click at [210, 304] on input "100" at bounding box center [209, 306] width 17 height 19
type input "1"
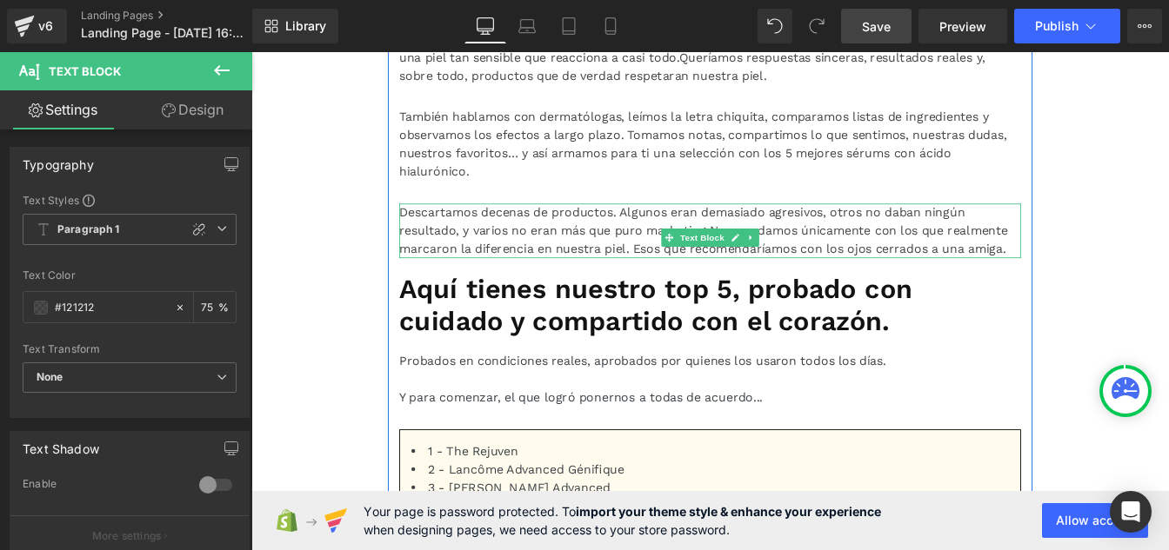
type input "75"
click at [601, 286] on span "Nos quedamos únicamente con los que realmente marcaron la diferencia en nuestra…" at bounding box center [770, 267] width 698 height 37
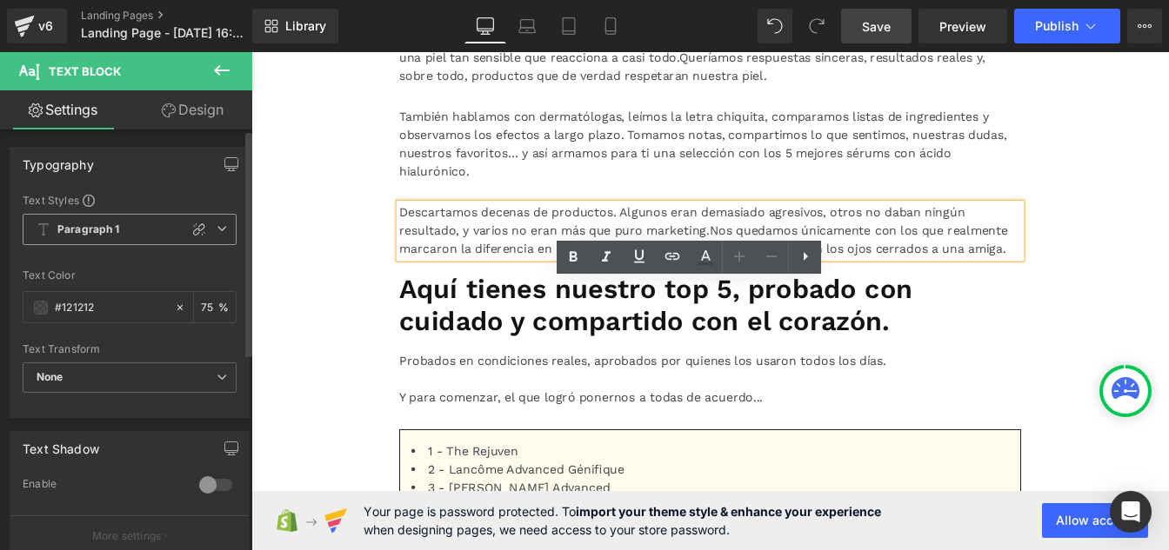
click at [117, 230] on b "Paragraph 1" at bounding box center [88, 230] width 63 height 15
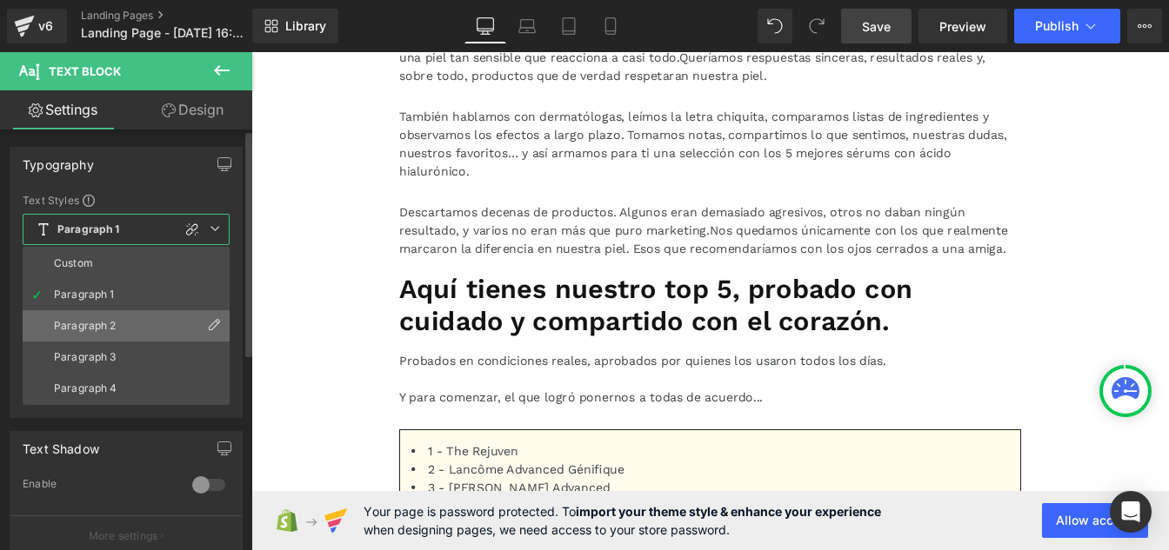
click at [92, 326] on div "Paragraph 2" at bounding box center [85, 326] width 63 height 12
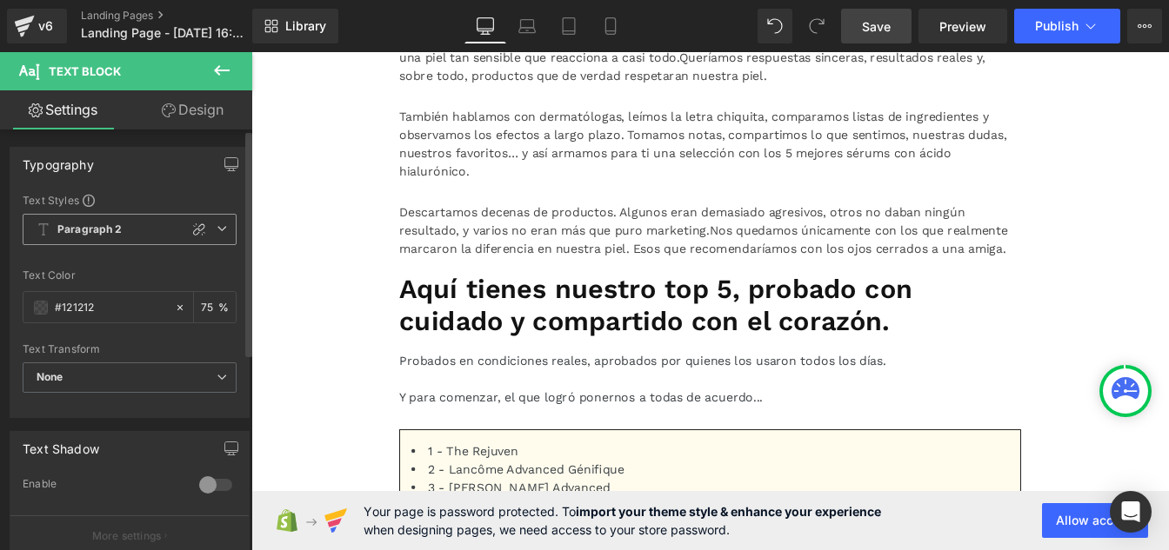
click at [83, 228] on b "Paragraph 2" at bounding box center [89, 230] width 65 height 15
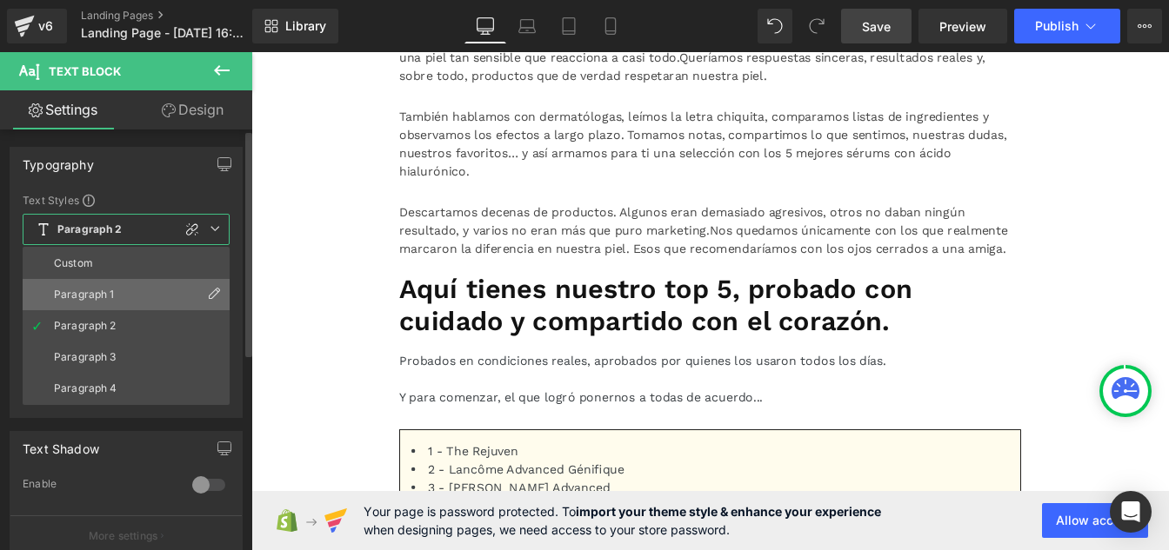
click at [79, 288] on li "Paragraph 1" at bounding box center [126, 294] width 207 height 31
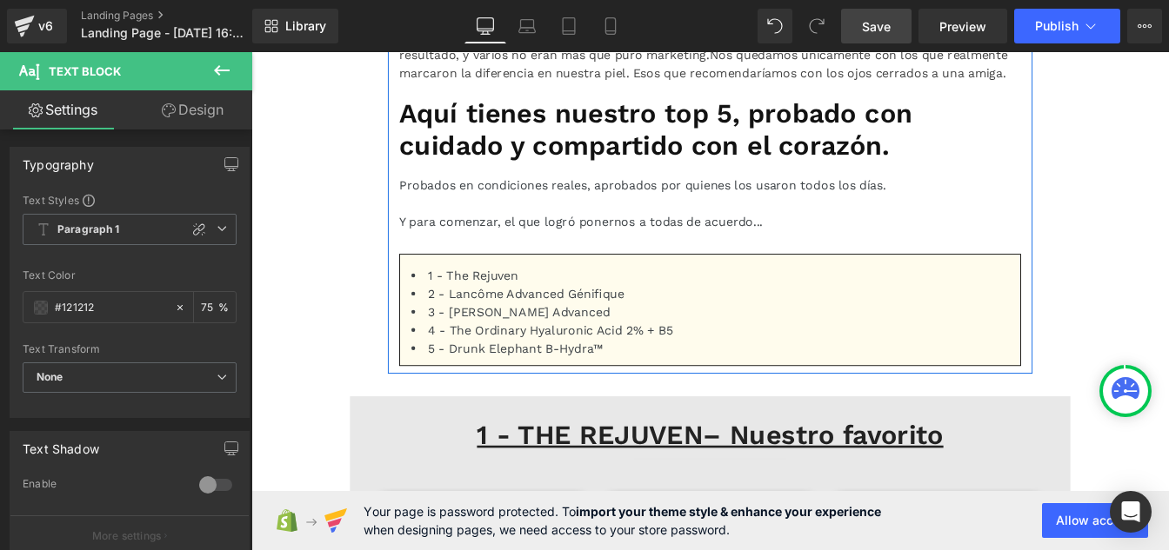
scroll to position [1270, 0]
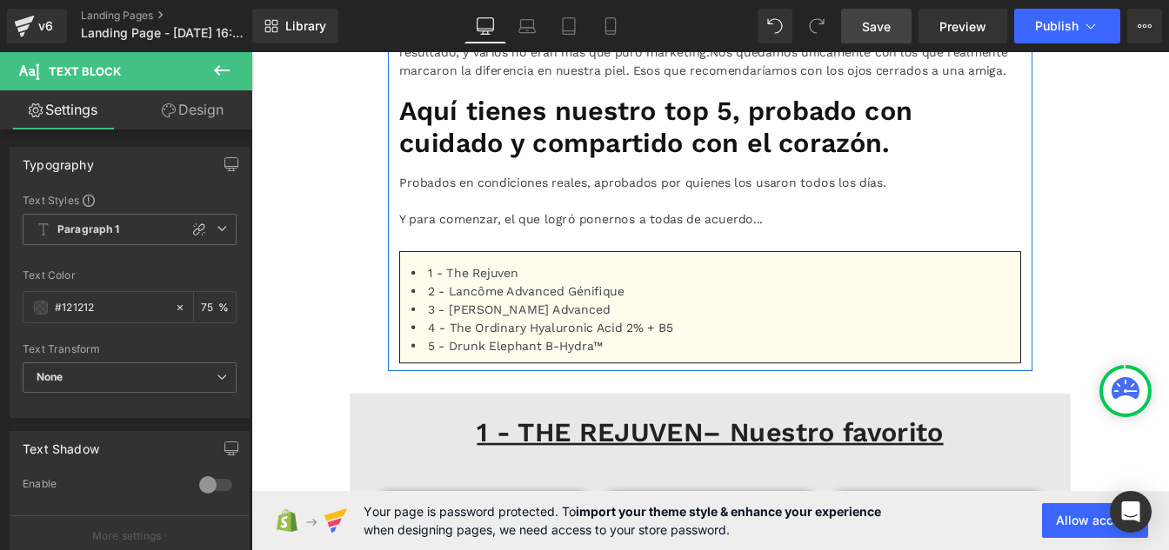
click at [521, 213] on p "Probados en condiciones reales, aprobados por quienes los usaron todos los días." at bounding box center [777, 202] width 713 height 21
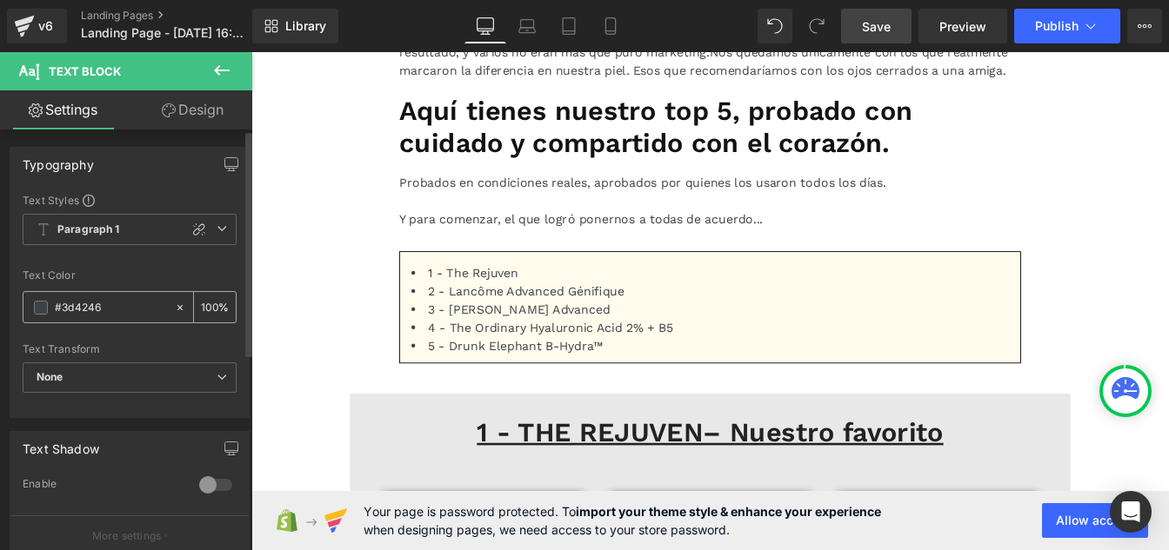
click at [119, 302] on input "#3d4246" at bounding box center [110, 307] width 111 height 19
paste input "121212"
type input "#121212"
click at [209, 305] on input "100" at bounding box center [209, 306] width 17 height 19
type input "1"
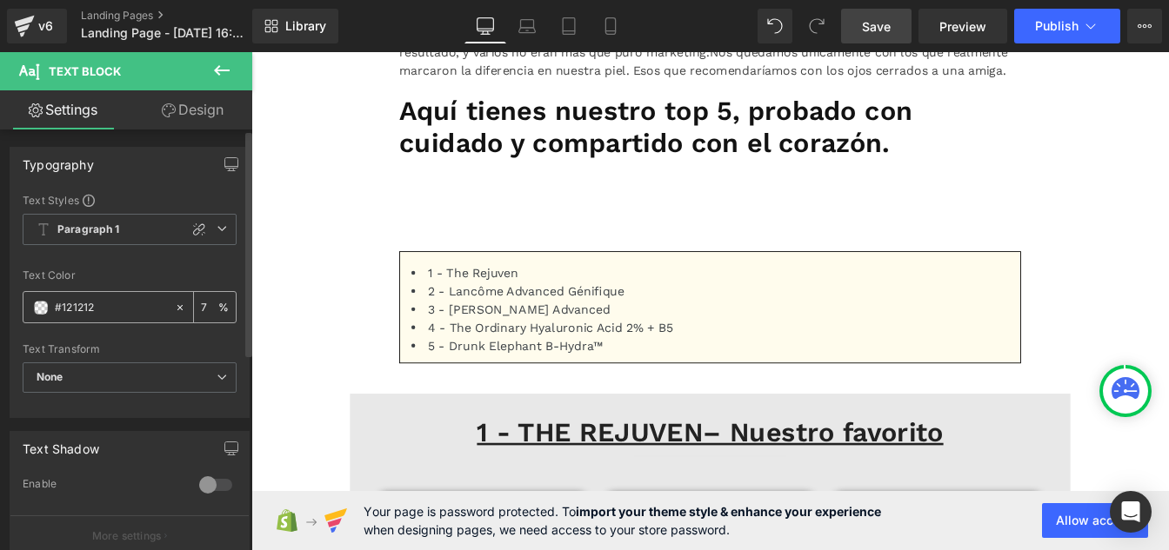
type input "75"
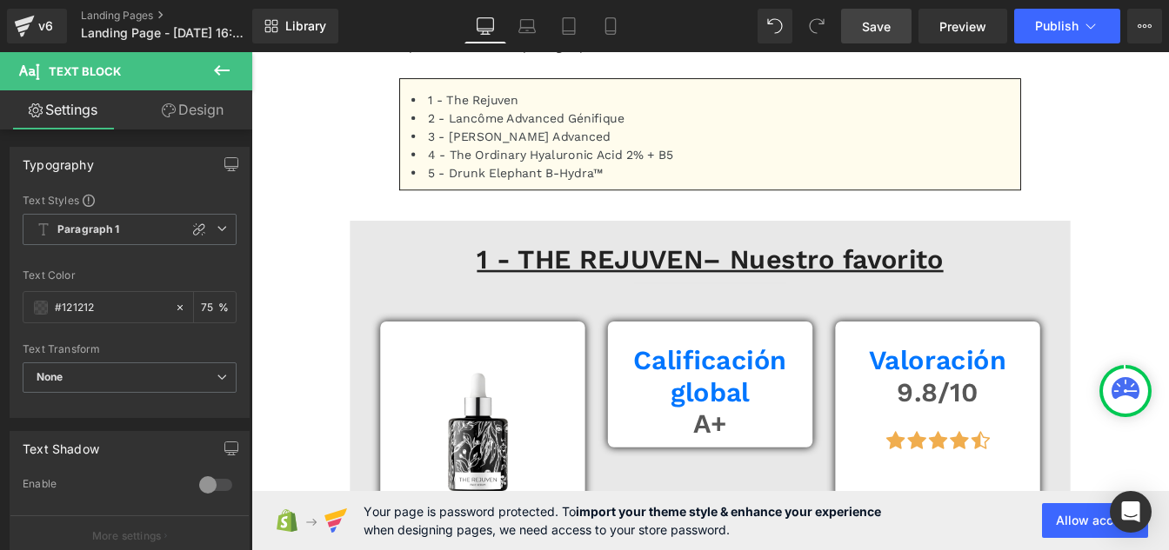
scroll to position [1469, 0]
click at [570, 159] on li "3 - [PERSON_NAME] Advanced" at bounding box center [777, 148] width 685 height 21
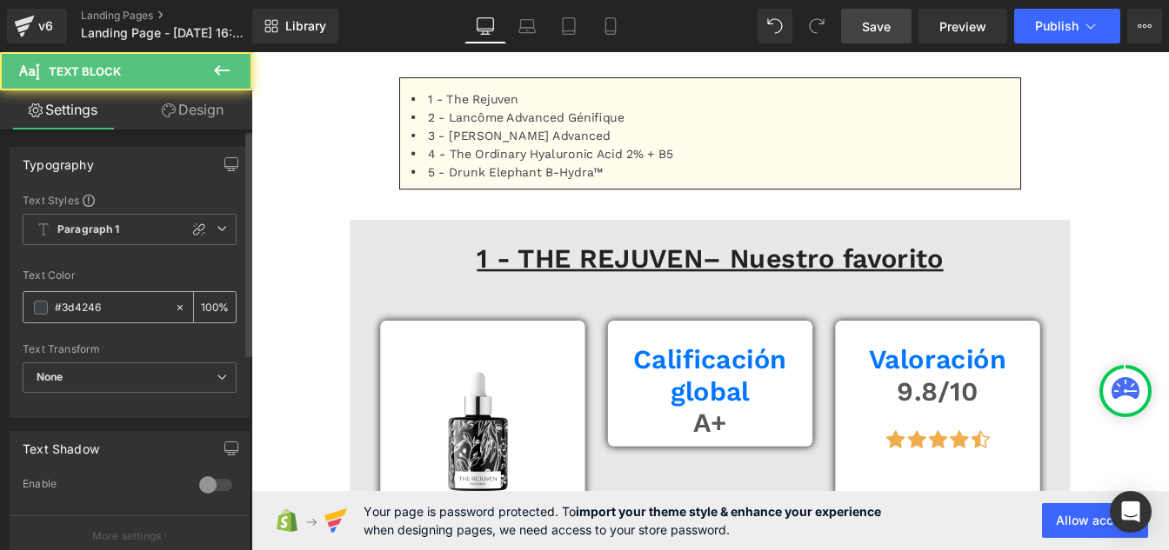
click at [127, 310] on input "#3d4246" at bounding box center [110, 307] width 111 height 19
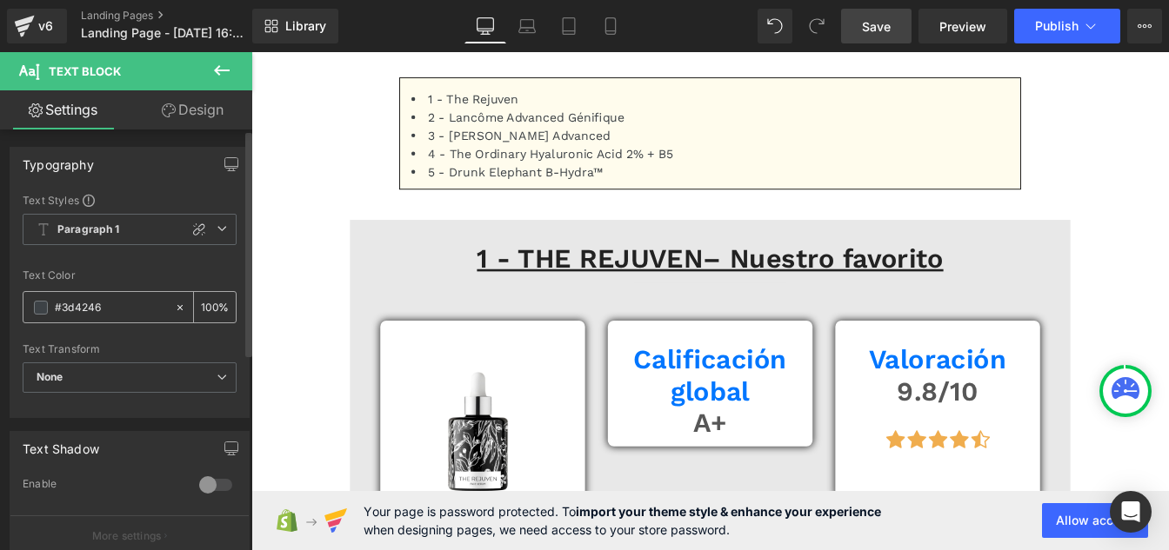
paste input "121212"
type input "#121212"
click at [210, 308] on input "100" at bounding box center [209, 306] width 17 height 19
type input "1"
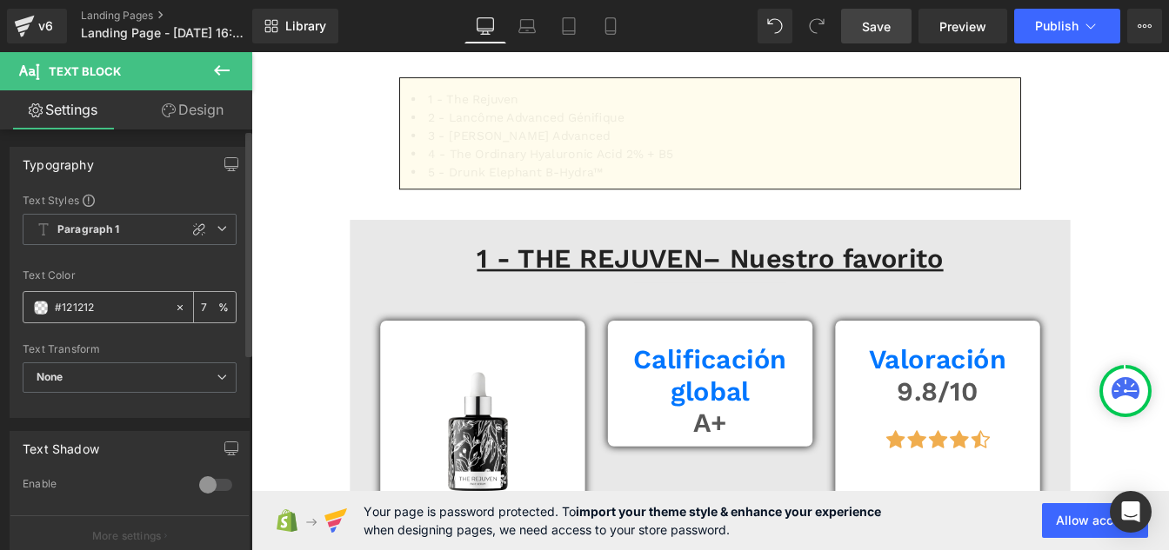
type input "75"
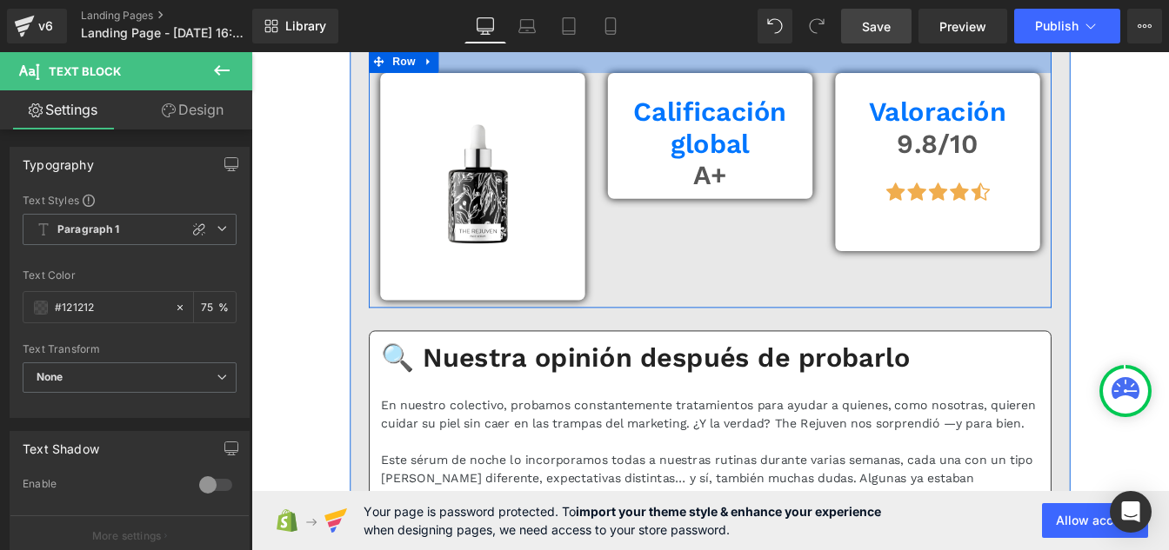
scroll to position [1755, 0]
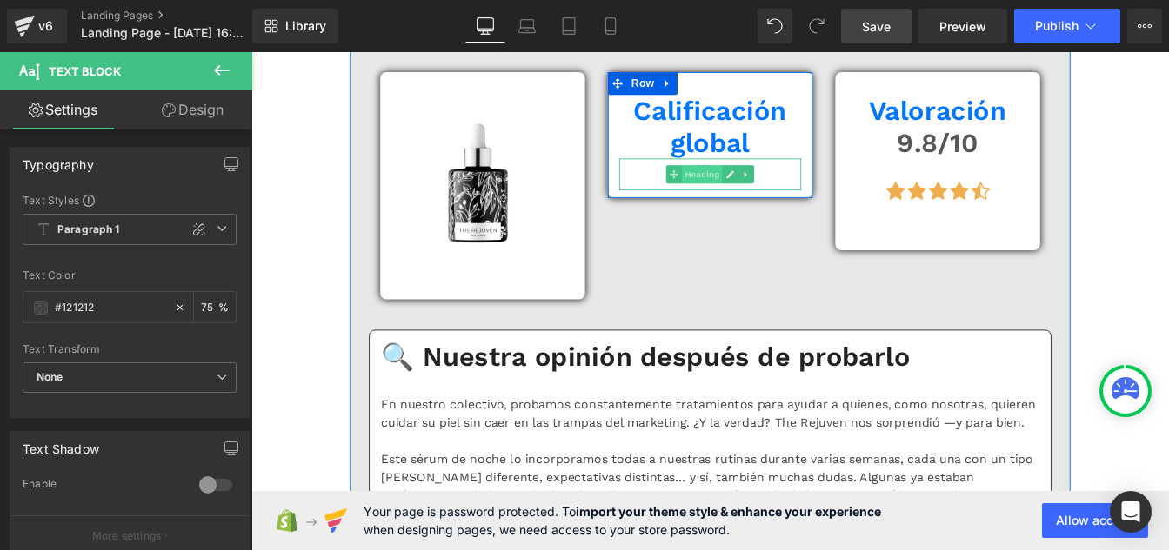
click at [768, 203] on span "Heading" at bounding box center [768, 192] width 47 height 21
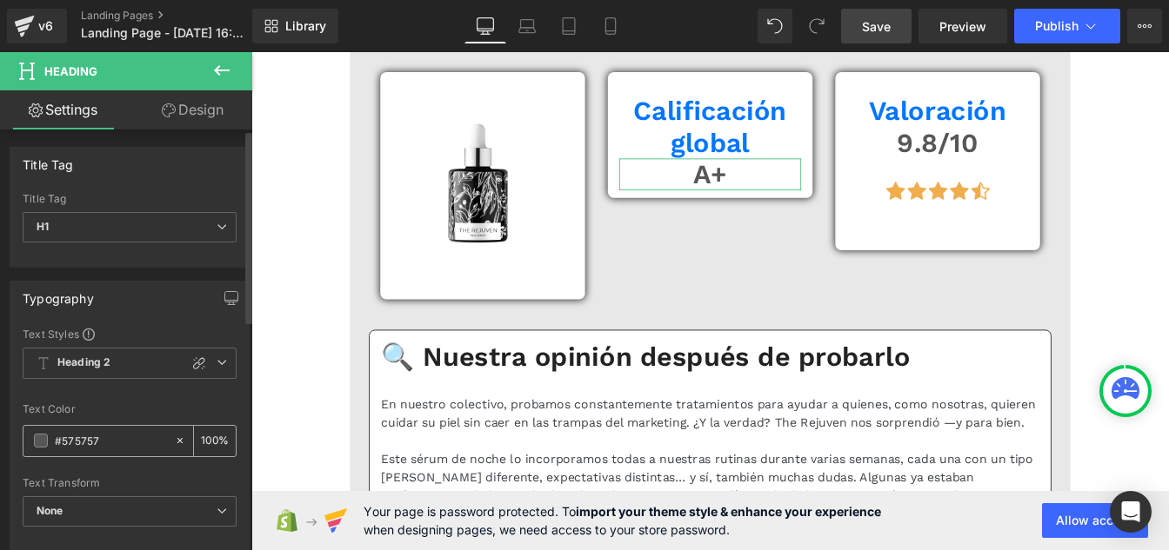
click at [104, 453] on div "#575757" at bounding box center [98, 441] width 150 height 30
drag, startPoint x: 107, startPoint y: 429, endPoint x: 98, endPoint y: 440, distance: 14.3
click at [98, 440] on div "#575757" at bounding box center [98, 441] width 150 height 30
click at [98, 440] on input "#575757" at bounding box center [110, 440] width 111 height 19
paste input "121212"
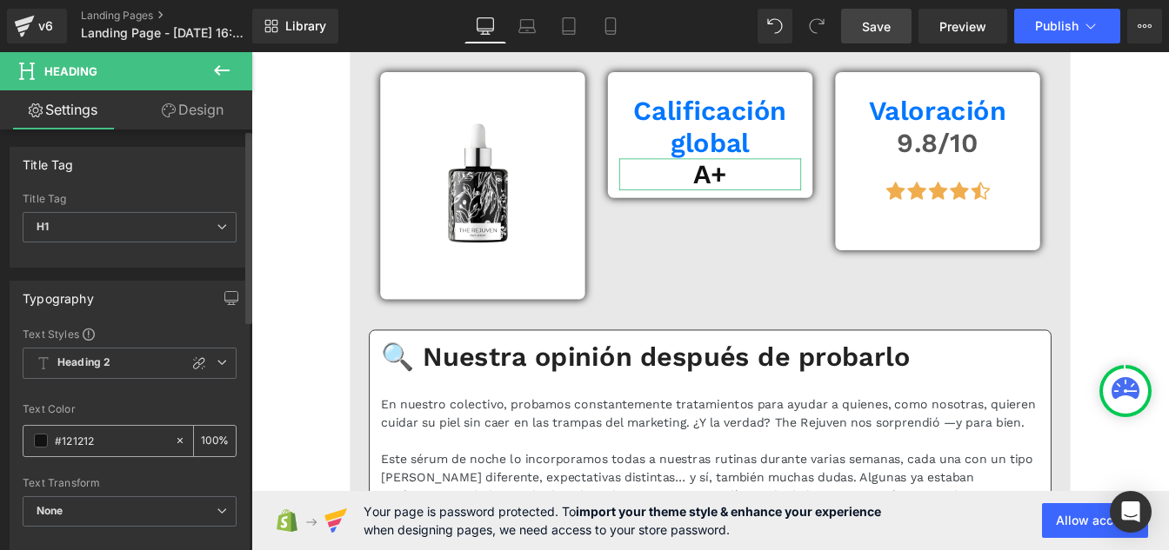
type input "#121212"
click at [209, 438] on input "100" at bounding box center [209, 440] width 17 height 19
type input "1"
type input "75"
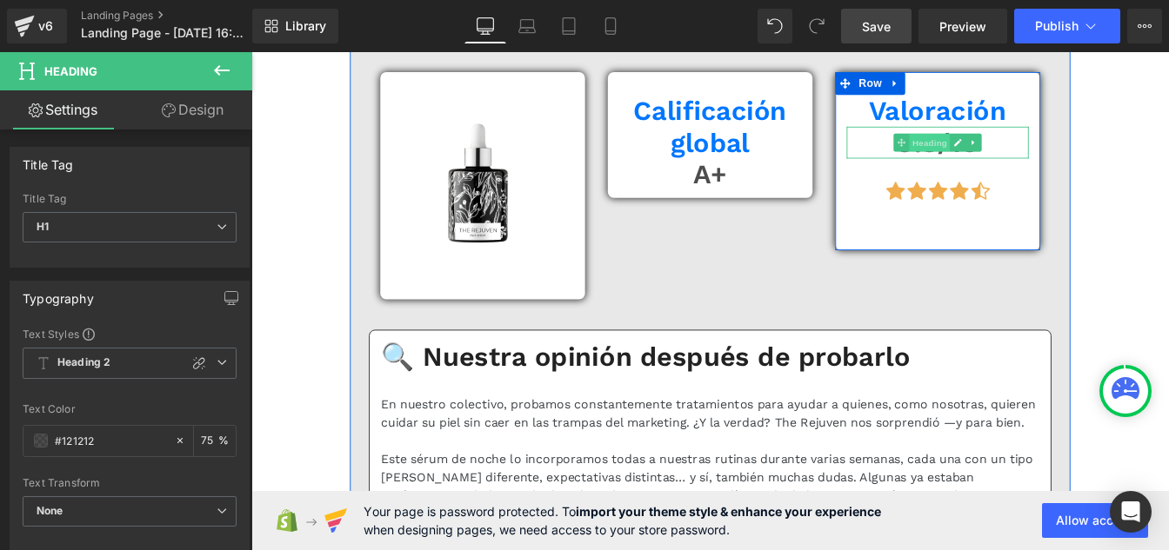
click at [1014, 166] on span "Heading" at bounding box center [1029, 155] width 47 height 21
click at [969, 174] on h1 "9.8/10" at bounding box center [1038, 155] width 209 height 37
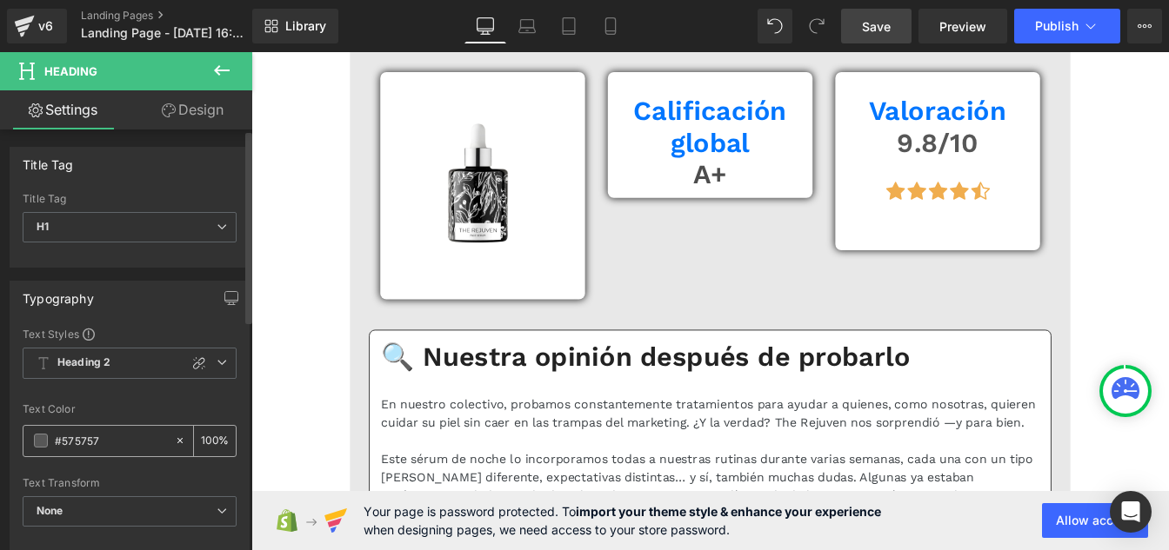
click at [121, 451] on div "#575757" at bounding box center [98, 441] width 150 height 30
click at [115, 450] on input "#575757" at bounding box center [110, 440] width 111 height 19
paste input "121212"
type input "#121212"
click at [208, 438] on input "100" at bounding box center [209, 440] width 17 height 19
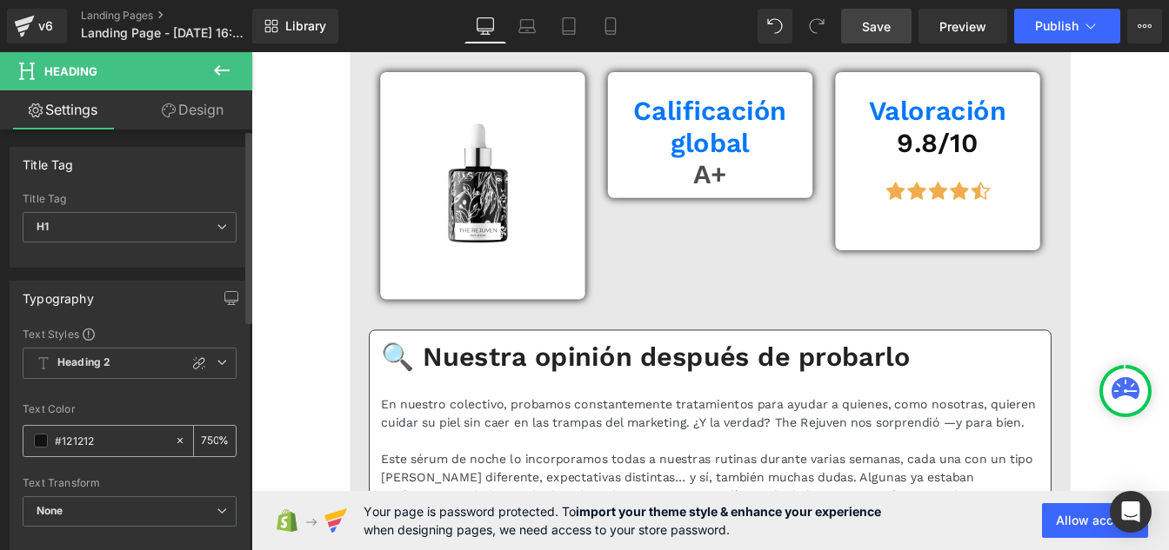
scroll to position [0, 2]
type input "75"
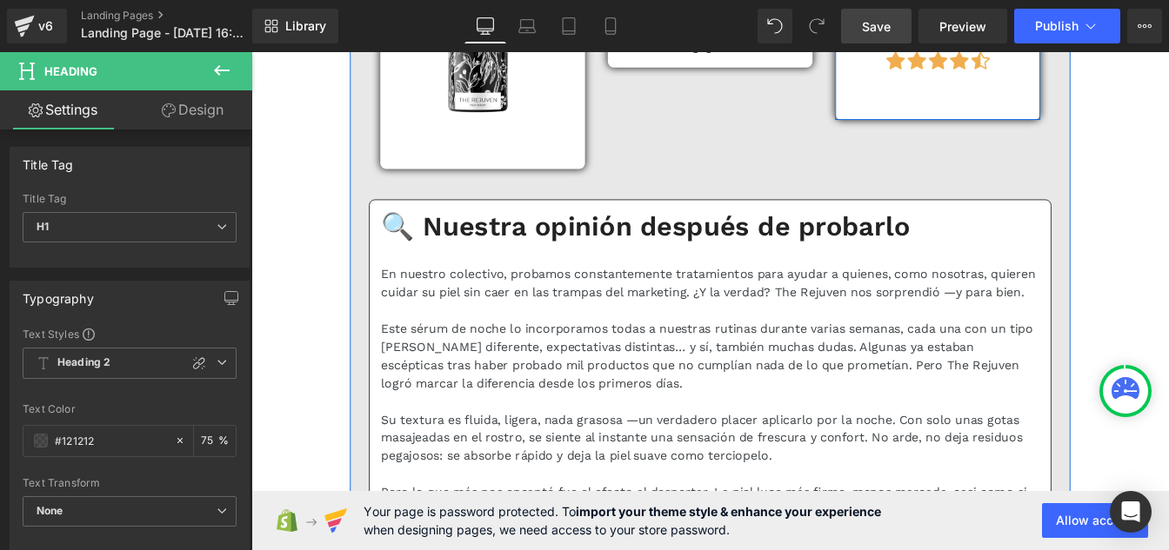
scroll to position [1906, 0]
click at [589, 337] on div "En nuestro colectivo, probamos constantemente tratamientos para ayudar a quiene…" at bounding box center [777, 317] width 755 height 42
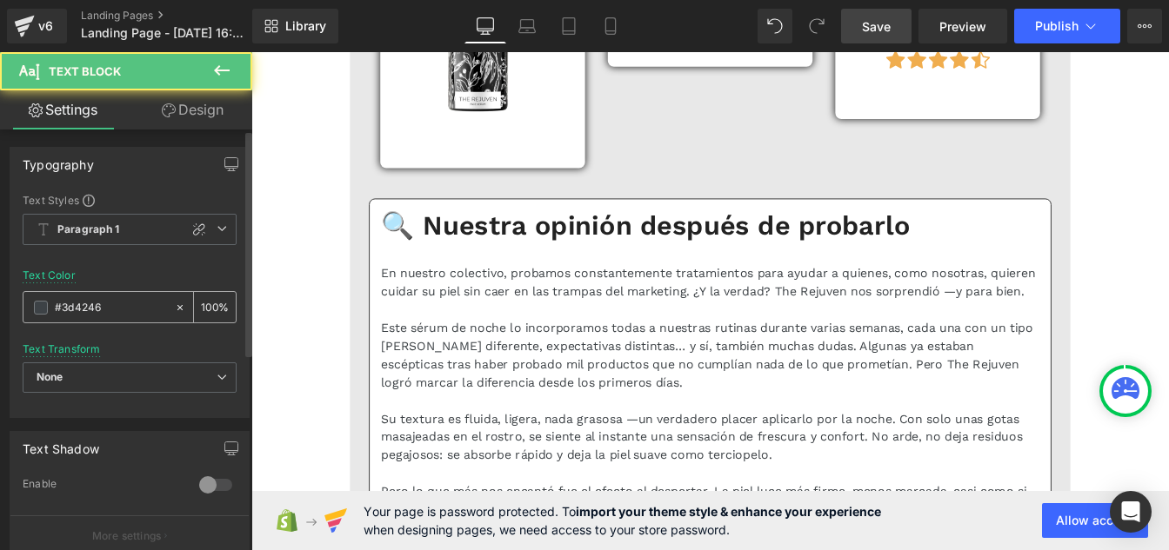
click at [120, 309] on input "#3d4246" at bounding box center [110, 307] width 111 height 19
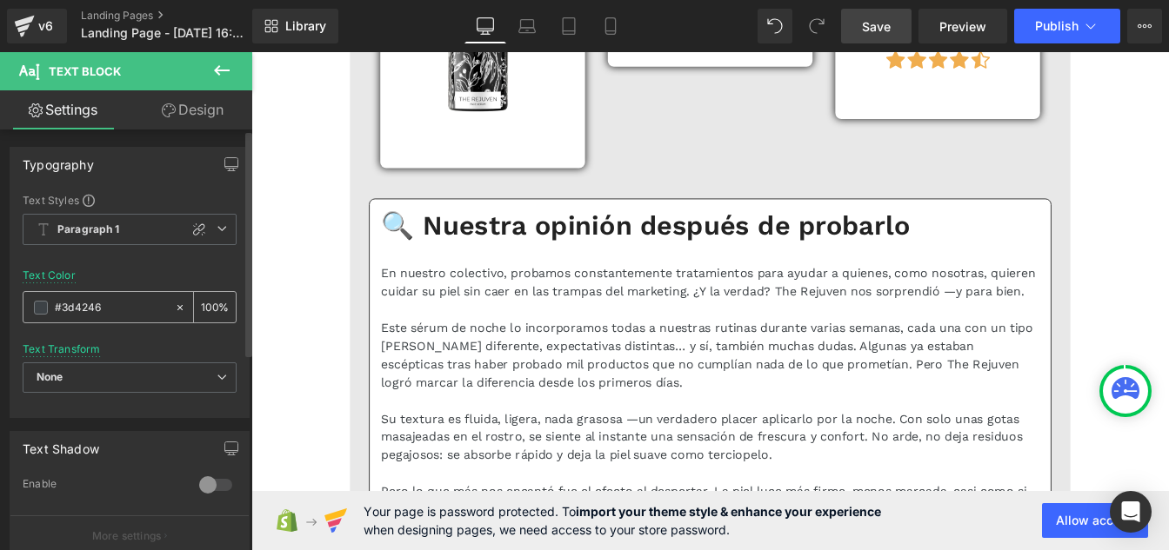
paste input "121212"
type input "#121212"
click at [208, 304] on input "100" at bounding box center [209, 306] width 17 height 19
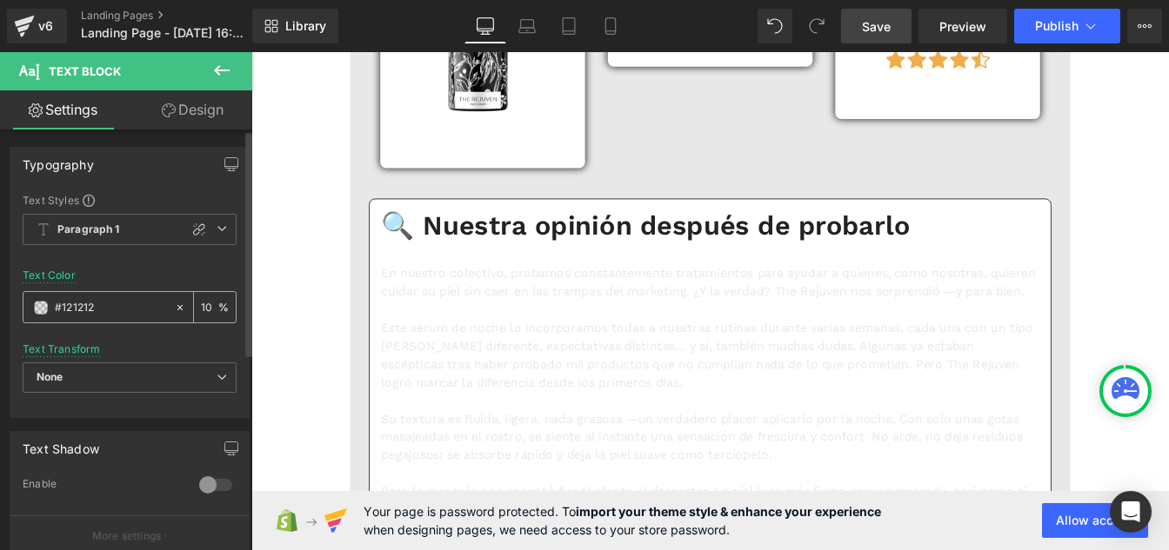
type input "0"
type input "75"
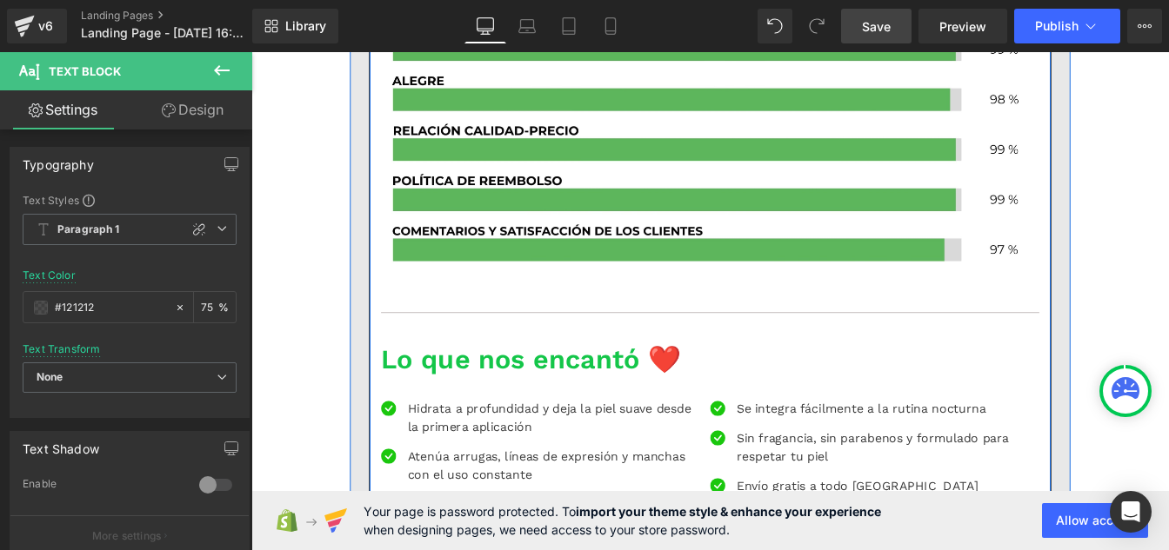
scroll to position [2805, 0]
